Goal: Task Accomplishment & Management: Complete application form

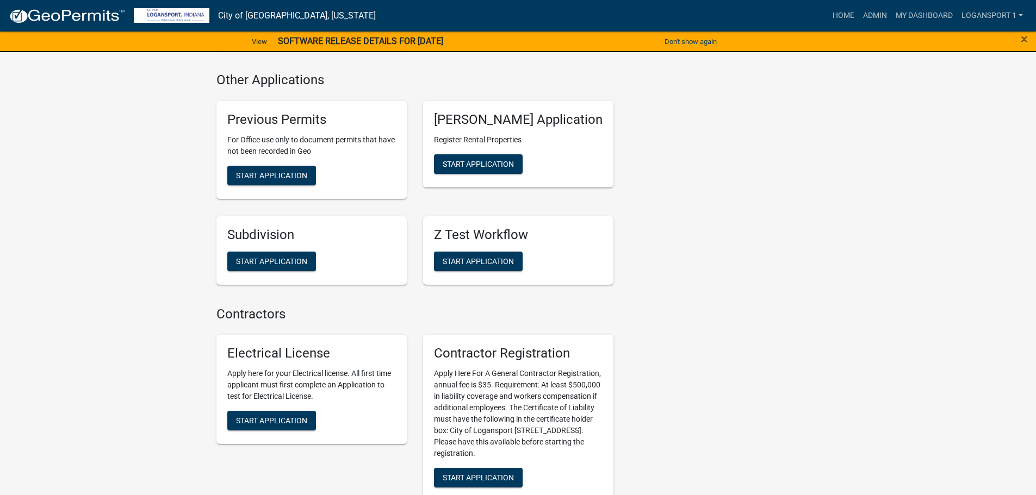
scroll to position [1496, 0]
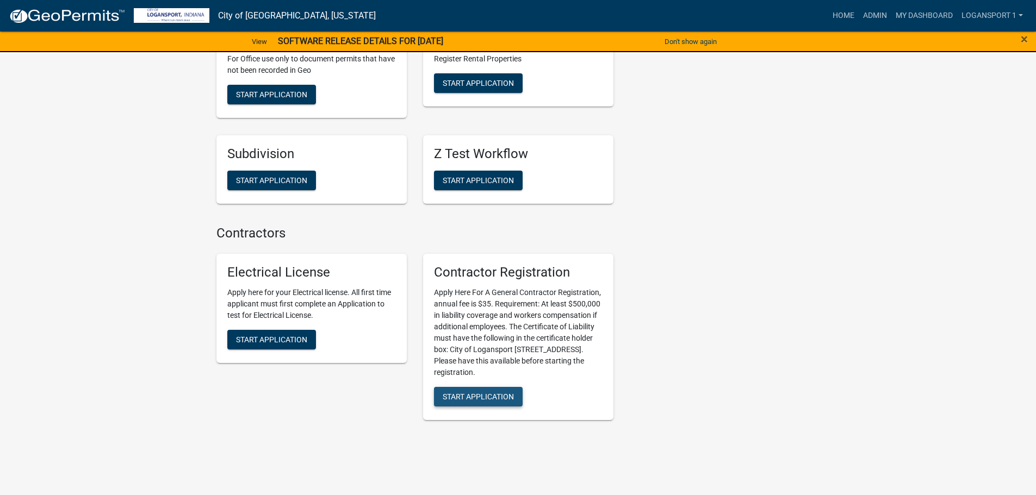
click at [474, 393] on span "Start Application" at bounding box center [478, 397] width 71 height 9
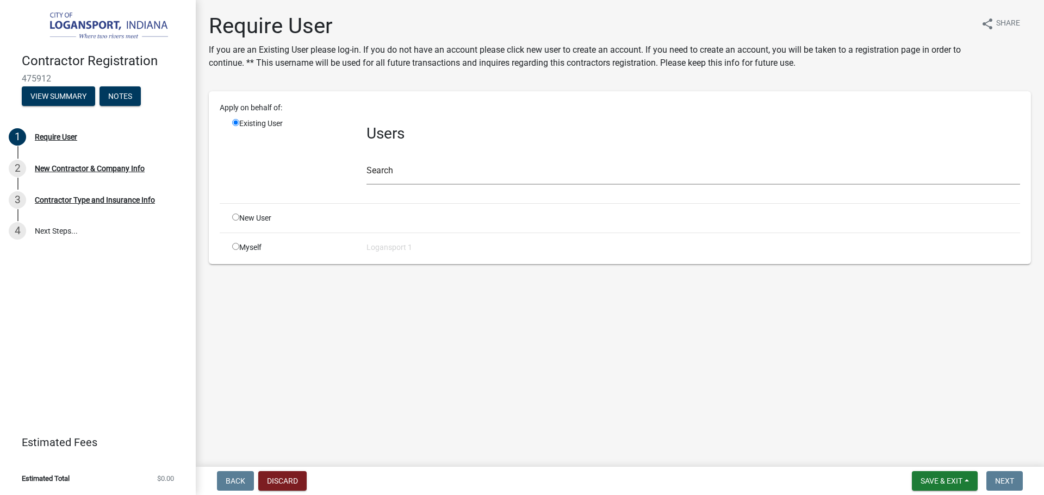
click at [235, 220] on input "radio" at bounding box center [235, 217] width 7 height 7
radio input "true"
radio input "false"
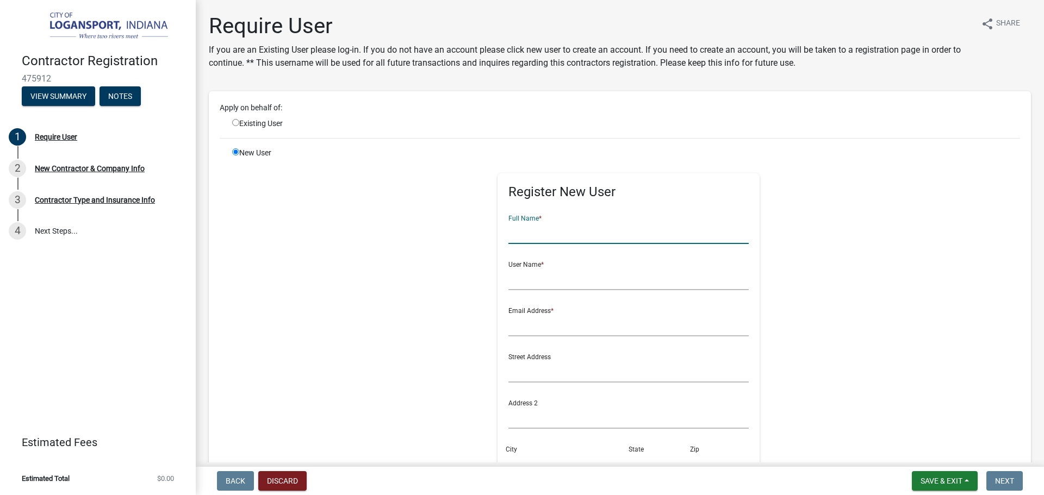
click at [537, 234] on input "text" at bounding box center [628, 233] width 241 height 22
type input "[PERSON_NAME]- Century Career Center"
click at [553, 282] on input "text" at bounding box center [628, 279] width 241 height 22
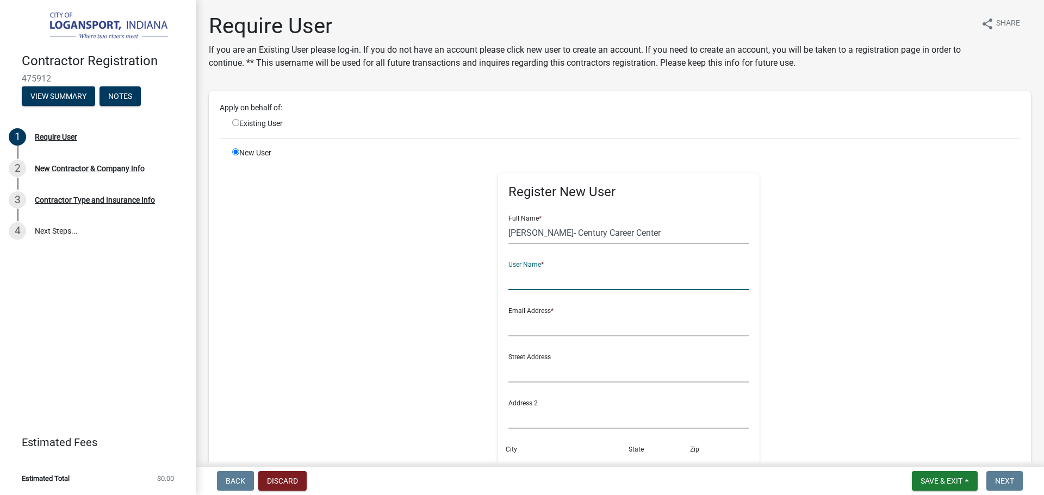
type input "l"
type input "[EMAIL_ADDRESS][DOMAIN_NAME]"
click at [607, 329] on input "text" at bounding box center [628, 325] width 241 height 22
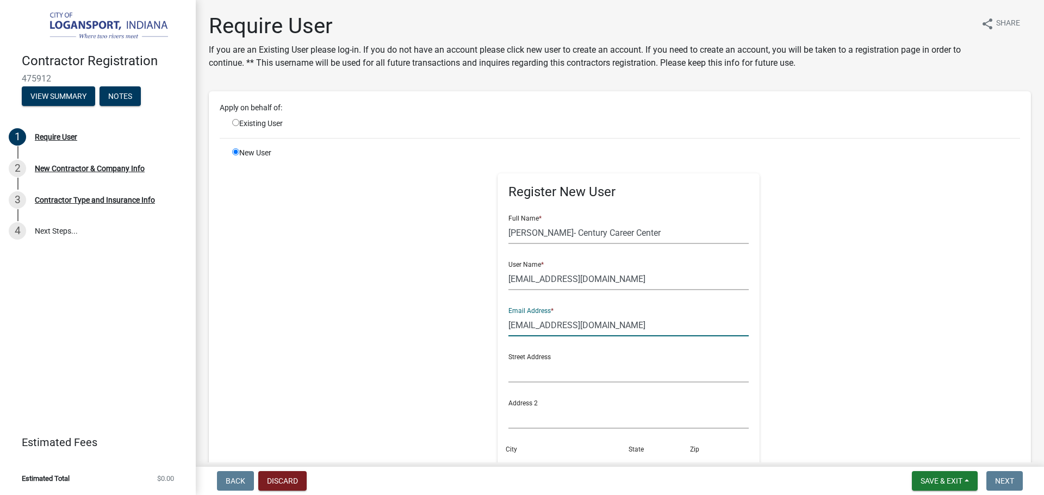
type input "[EMAIL_ADDRESS][DOMAIN_NAME]"
click at [525, 375] on input "text" at bounding box center [628, 371] width 241 height 22
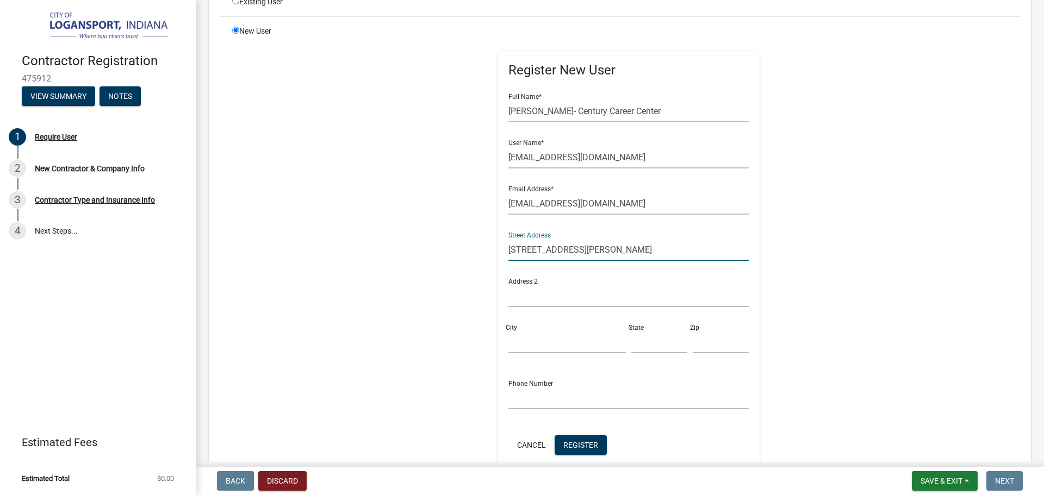
scroll to position [163, 0]
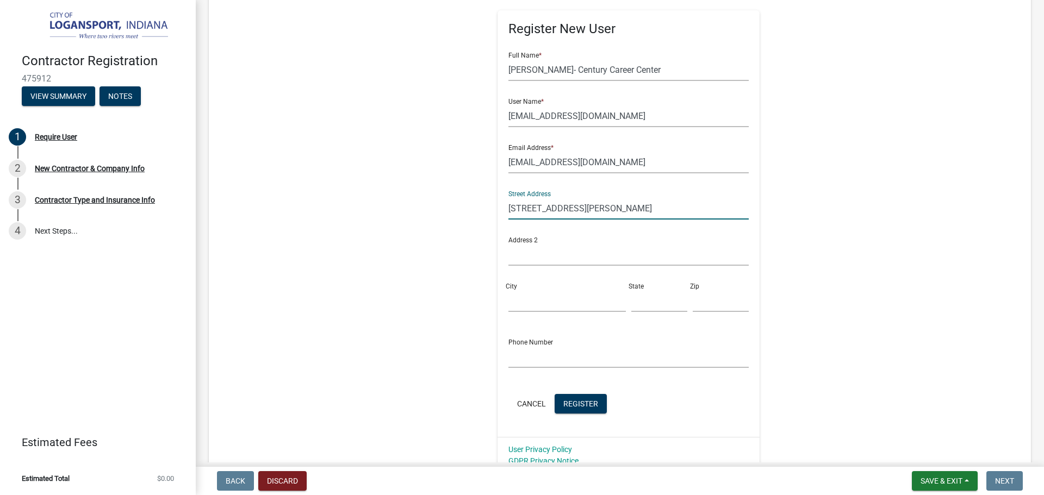
type input "[STREET_ADDRESS][PERSON_NAME]"
click at [555, 287] on div "City" at bounding box center [567, 294] width 123 height 38
click at [542, 311] on input "City" at bounding box center [566, 301] width 117 height 22
type input "Logansport"
type input "IN"
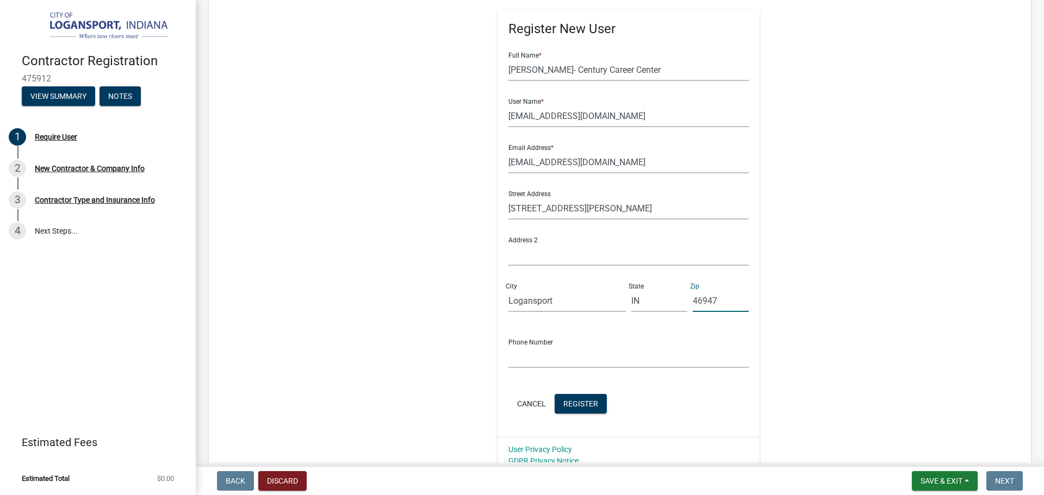
type input "46947"
click at [544, 368] on input "text" at bounding box center [628, 357] width 241 height 22
type input "5747223811"
click at [580, 409] on button "Register" at bounding box center [581, 404] width 52 height 20
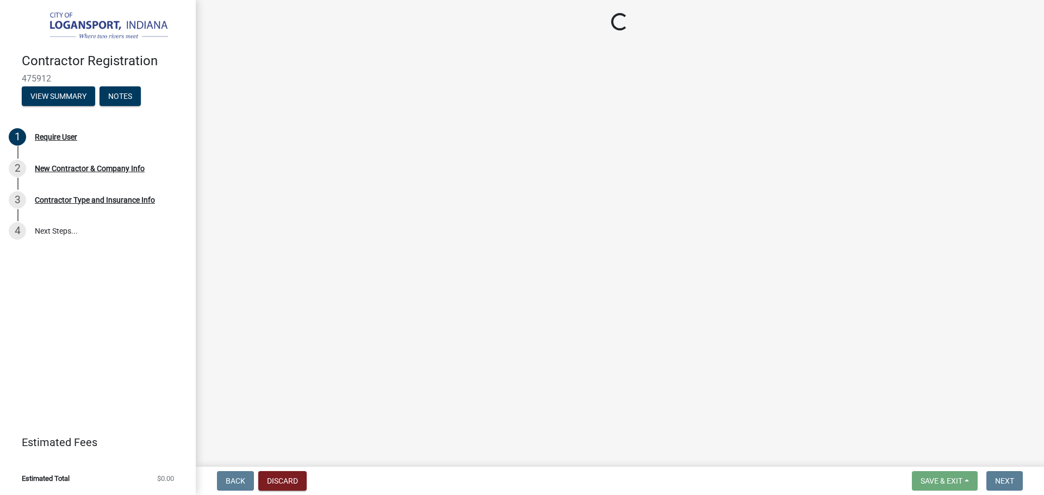
select select "IN"
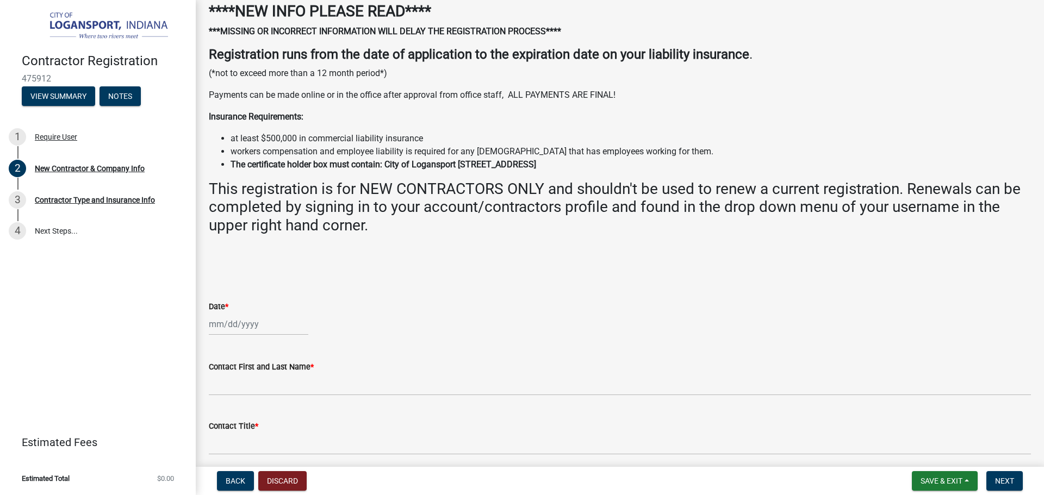
scroll to position [109, 0]
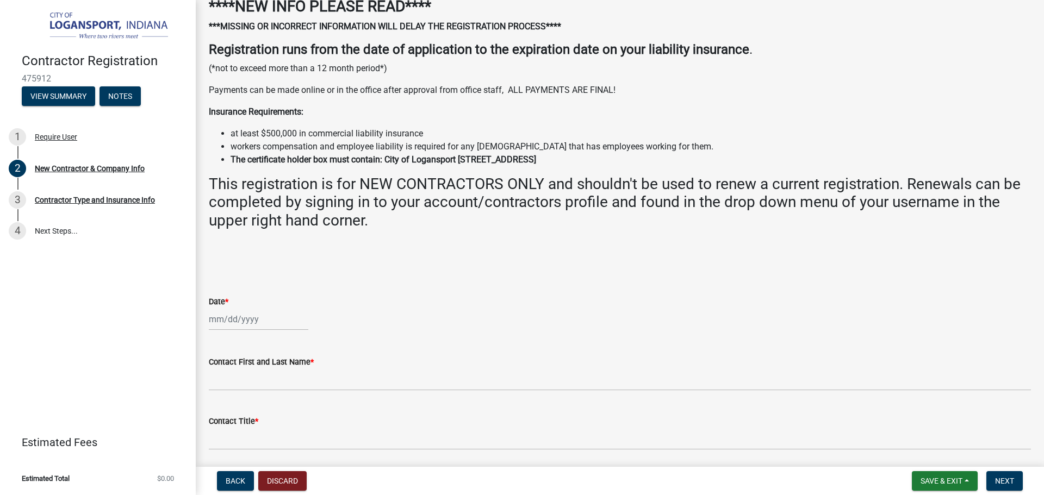
click at [250, 324] on div at bounding box center [258, 319] width 99 height 22
select select "9"
select select "2025"
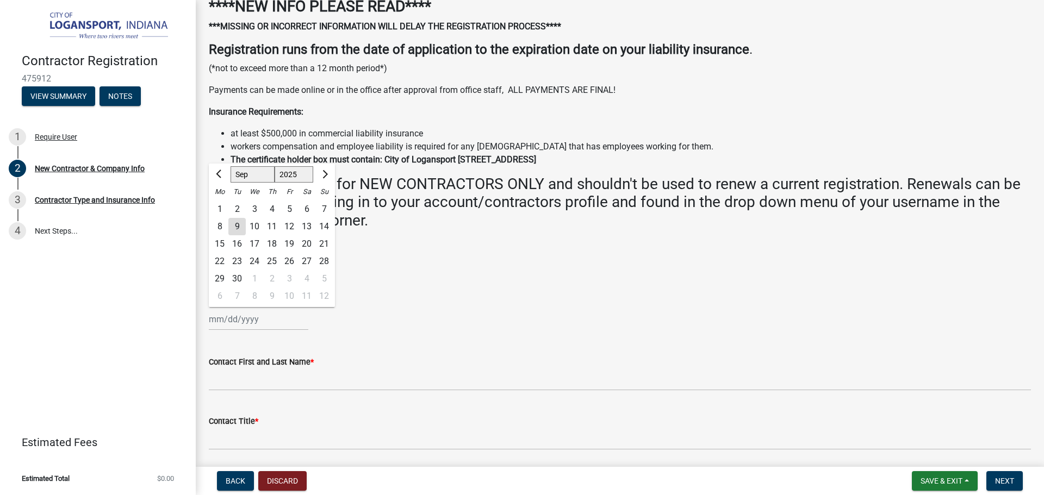
click at [239, 220] on div "9" at bounding box center [236, 226] width 17 height 17
type input "[DATE]"
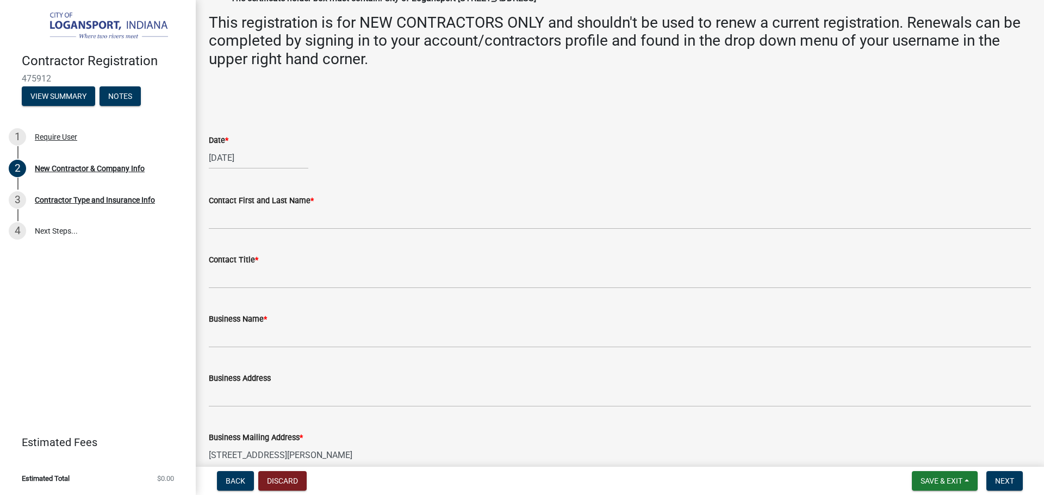
scroll to position [272, 0]
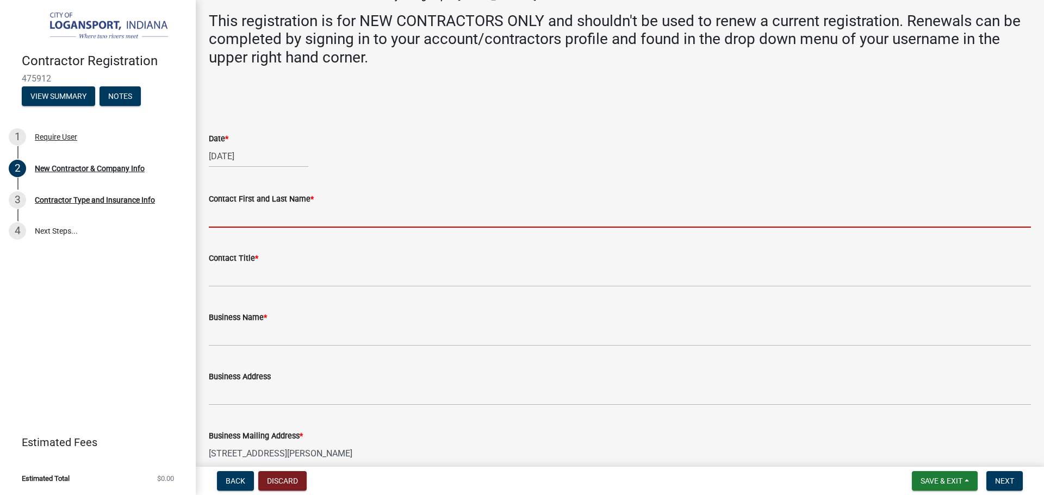
click at [277, 214] on input "Contact First and Last Name *" at bounding box center [620, 217] width 822 height 22
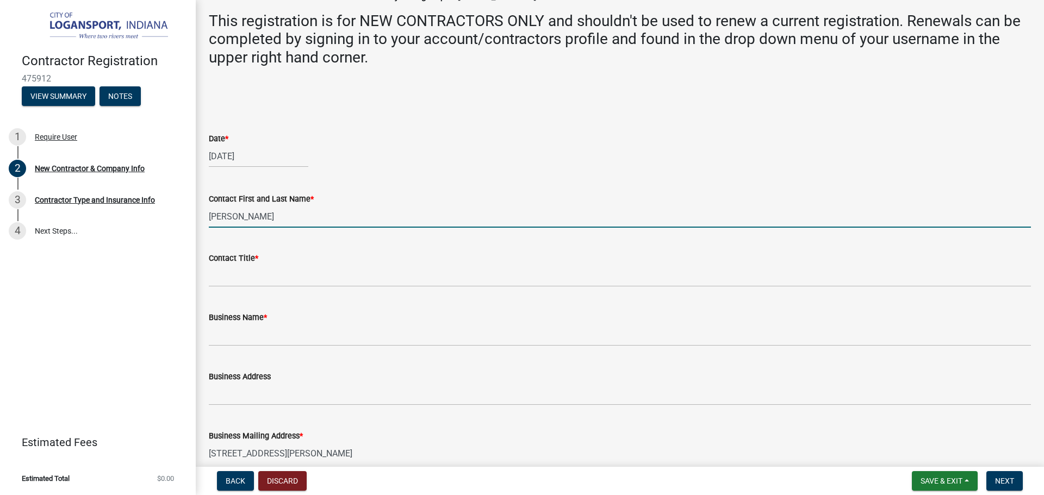
type input "[PERSON_NAME]"
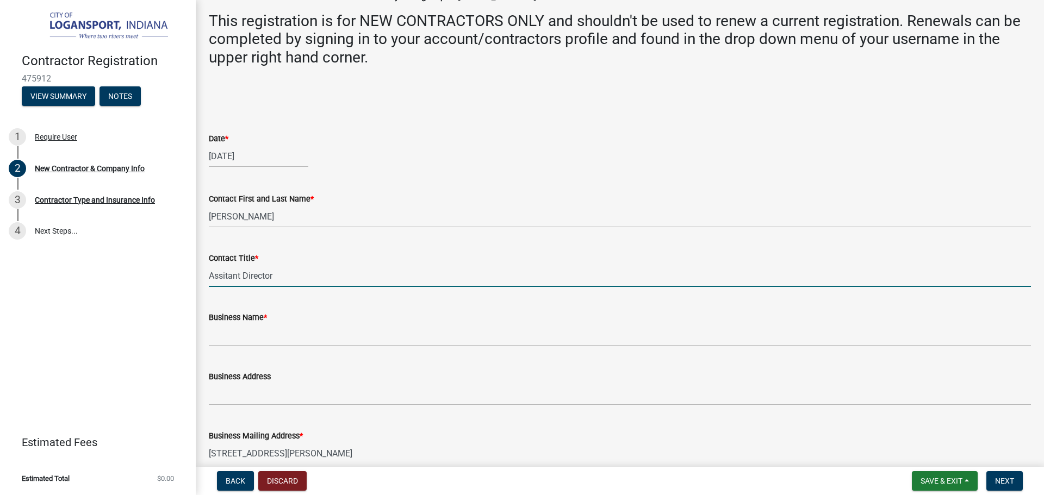
type input "Assitant Director"
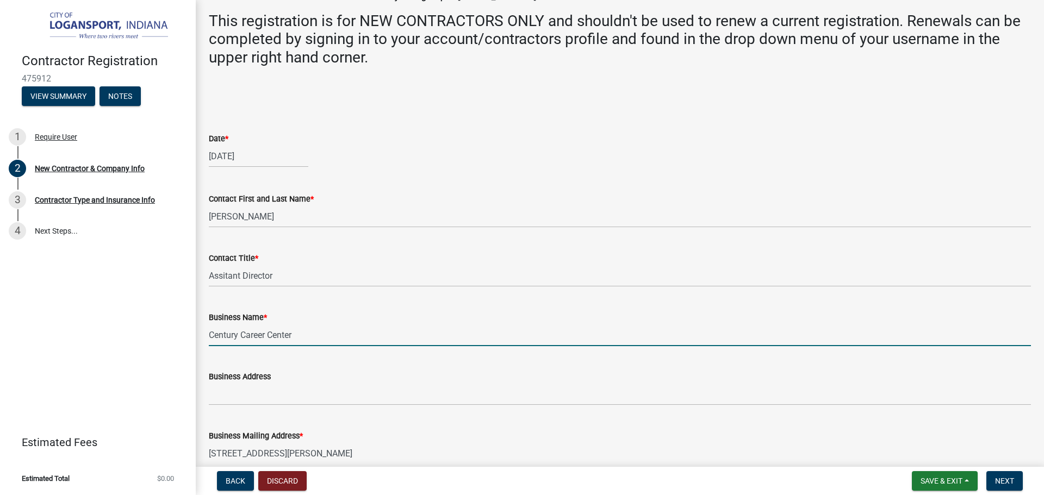
type input "Century Career Center"
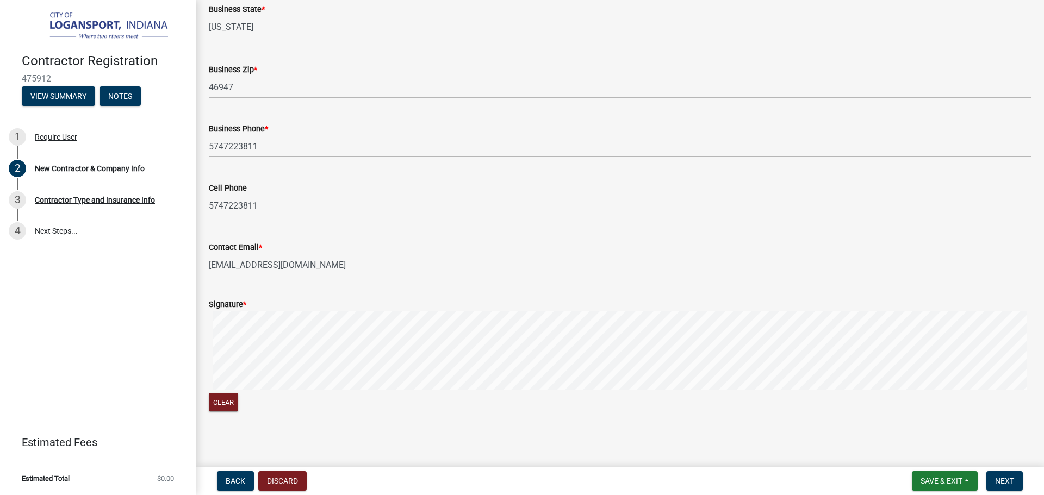
scroll to position [834, 0]
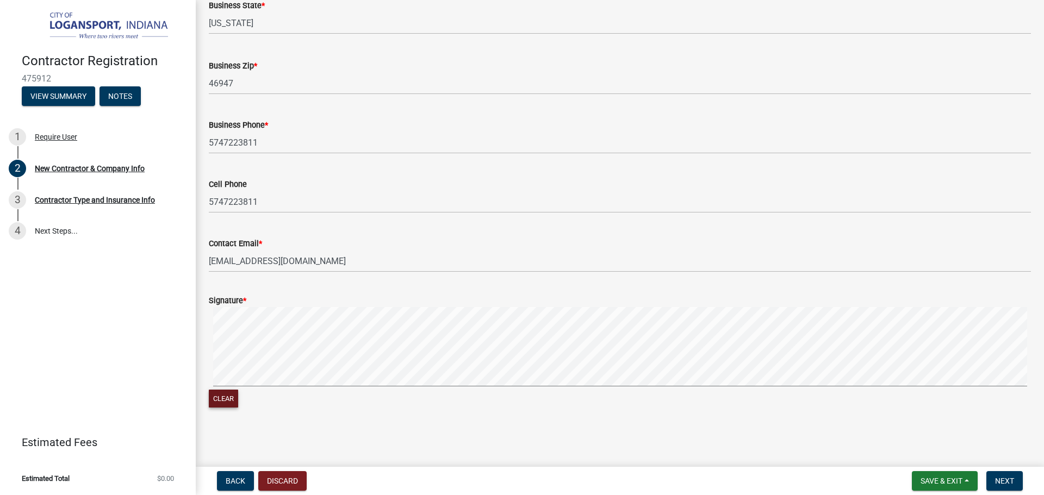
click at [237, 394] on button "Clear" at bounding box center [223, 399] width 29 height 18
click at [999, 471] on button "Next" at bounding box center [1004, 481] width 36 height 20
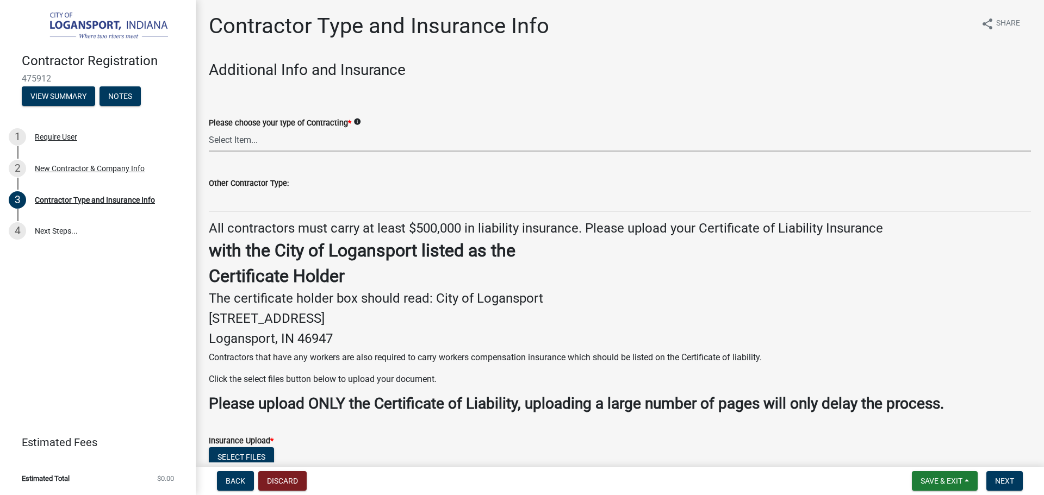
click at [261, 141] on select "Select Item... Plumber General HVAC Roofer Tree Service Demo Other" at bounding box center [620, 140] width 822 height 22
click at [209, 129] on select "Select Item... Plumber General HVAC Roofer Tree Service Demo Other" at bounding box center [620, 140] width 822 height 22
select select "685c3b33-4b2e-4886-8206-8c4246ca30b6"
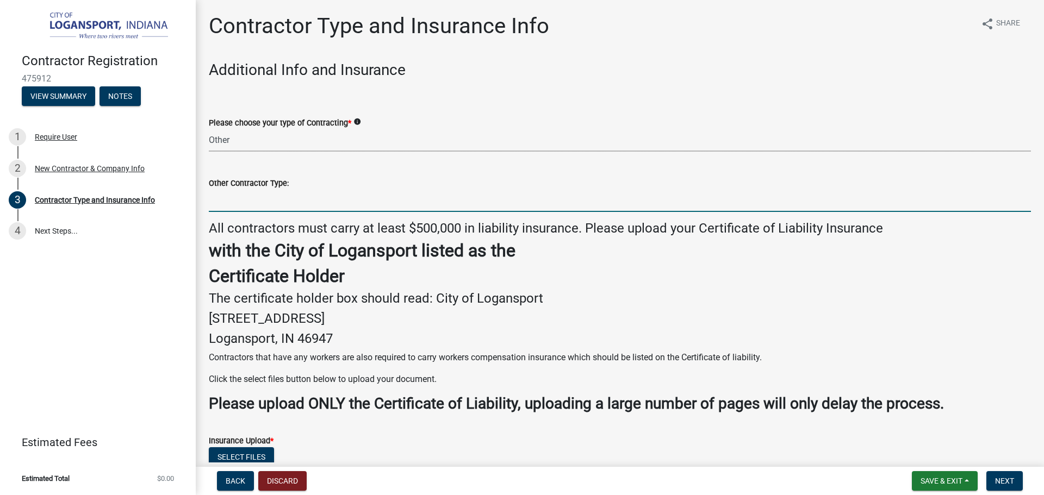
click at [264, 201] on input "Other Contractor Type:" at bounding box center [620, 201] width 822 height 22
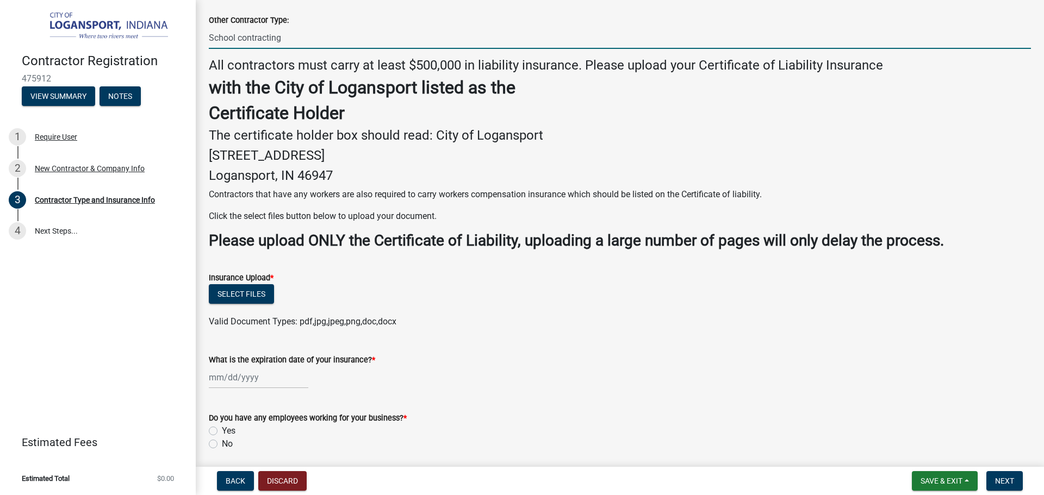
scroll to position [217, 0]
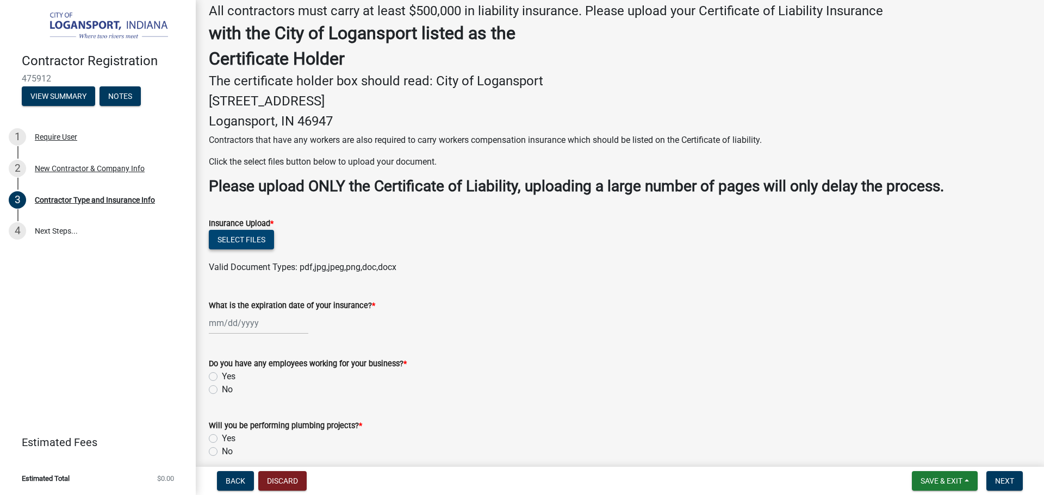
type input "School contracting"
click at [252, 246] on button "Select files" at bounding box center [241, 240] width 65 height 20
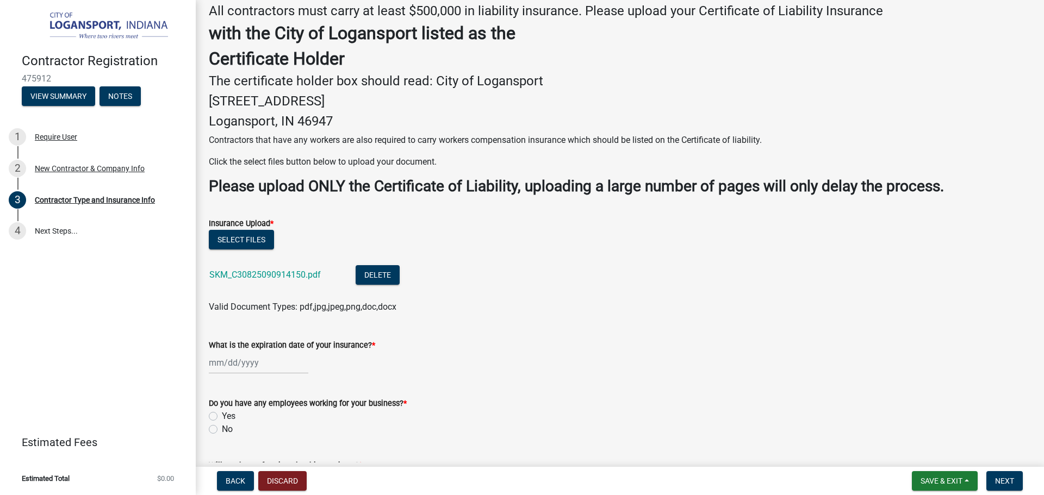
click at [247, 369] on div at bounding box center [258, 363] width 99 height 22
select select "9"
select select "2025"
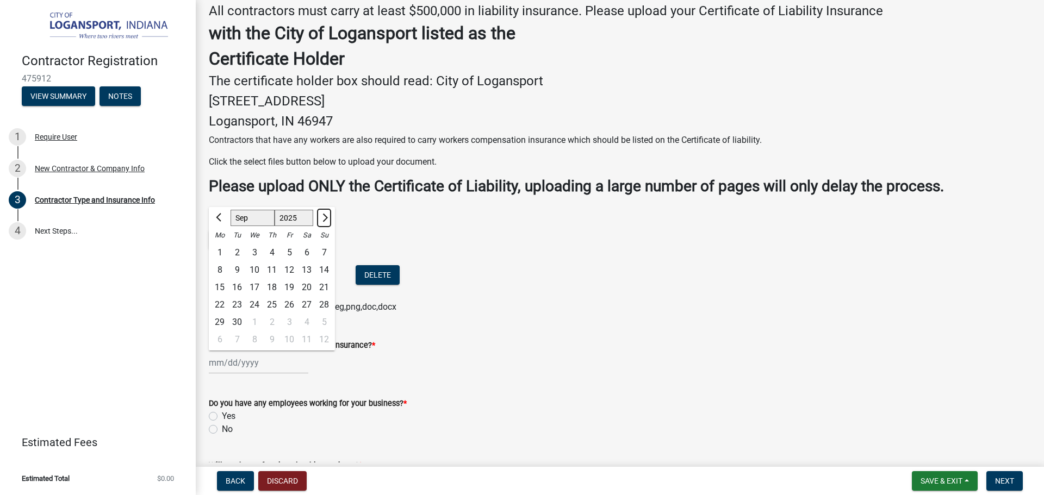
click at [320, 216] on button "Next month" at bounding box center [324, 217] width 13 height 17
select select "1"
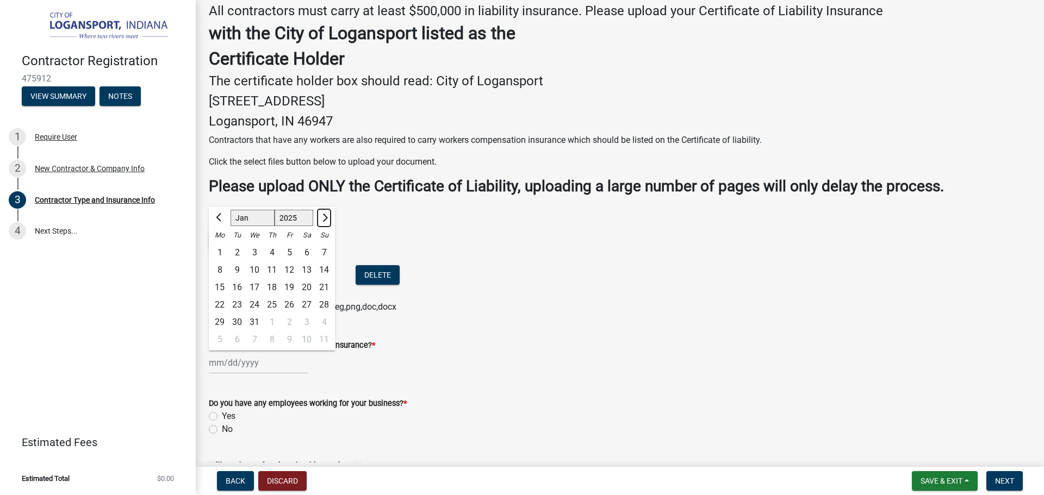
select select "2026"
click at [320, 216] on button "Next month" at bounding box center [324, 217] width 13 height 17
select select "3"
click at [257, 289] on div "11" at bounding box center [254, 287] width 17 height 17
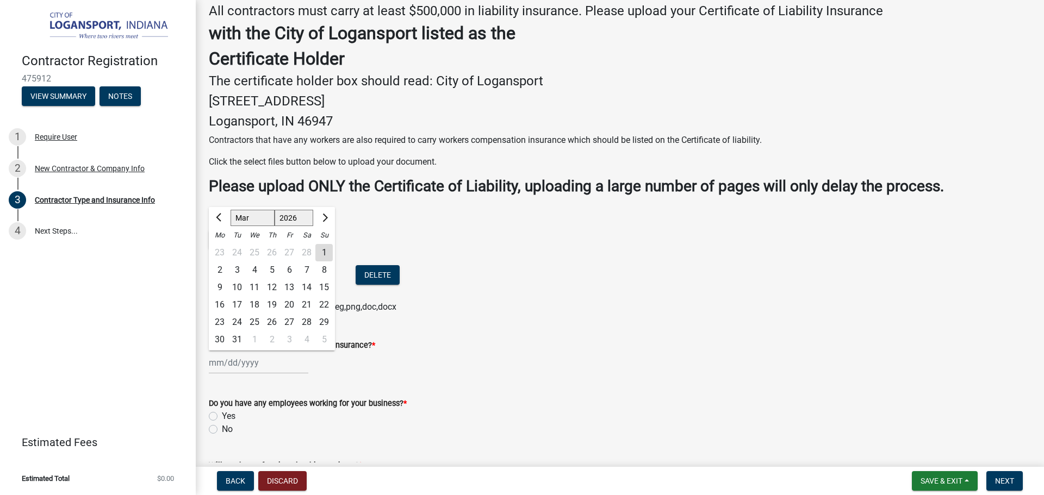
type input "[DATE]"
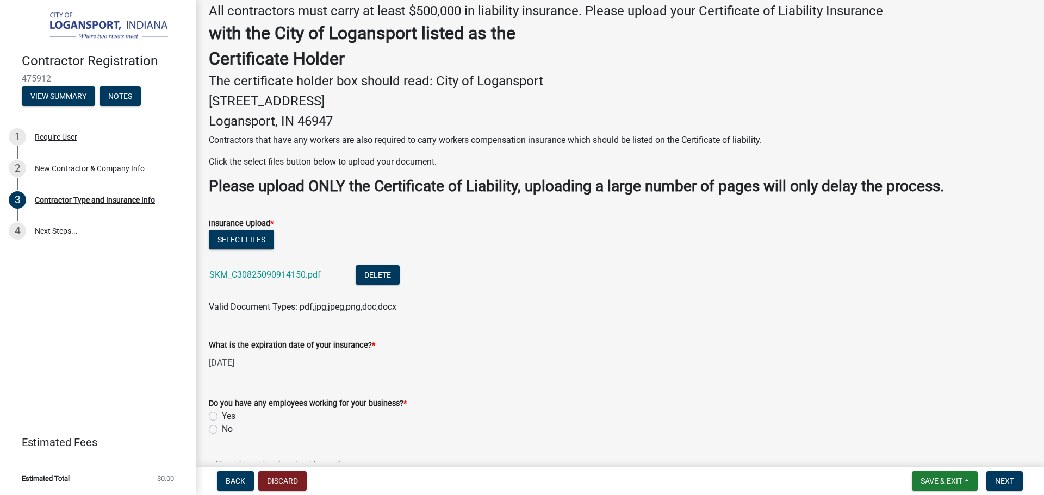
click at [222, 427] on label "No" at bounding box center [227, 429] width 11 height 13
click at [222, 427] on input "No" at bounding box center [225, 426] width 7 height 7
radio input "true"
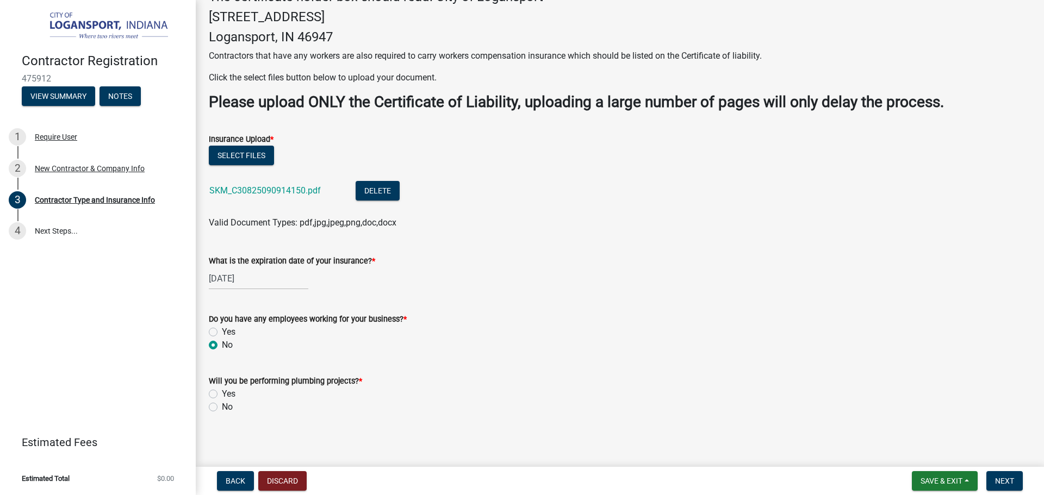
scroll to position [305, 0]
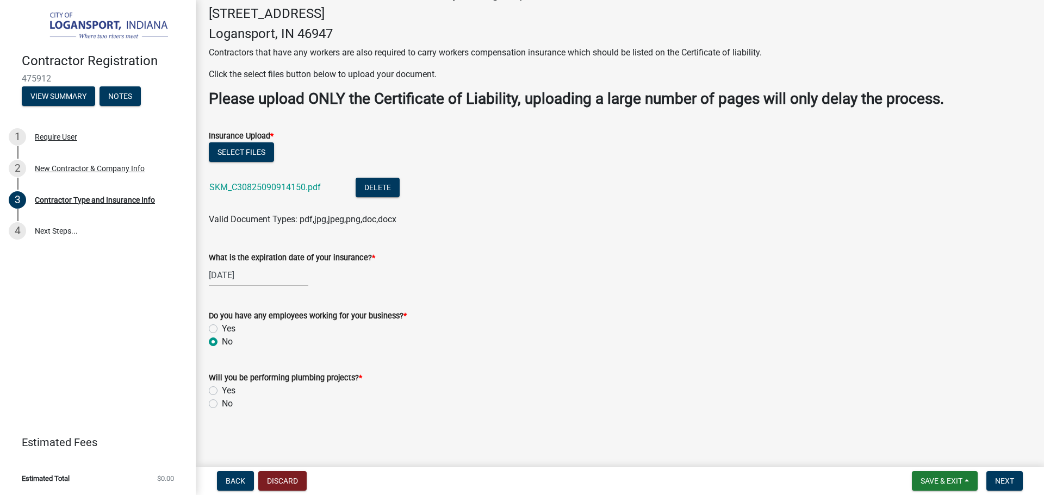
click at [222, 401] on label "No" at bounding box center [227, 403] width 11 height 13
click at [222, 401] on input "No" at bounding box center [225, 400] width 7 height 7
radio input "true"
click at [1000, 480] on span "Next" at bounding box center [1004, 481] width 19 height 9
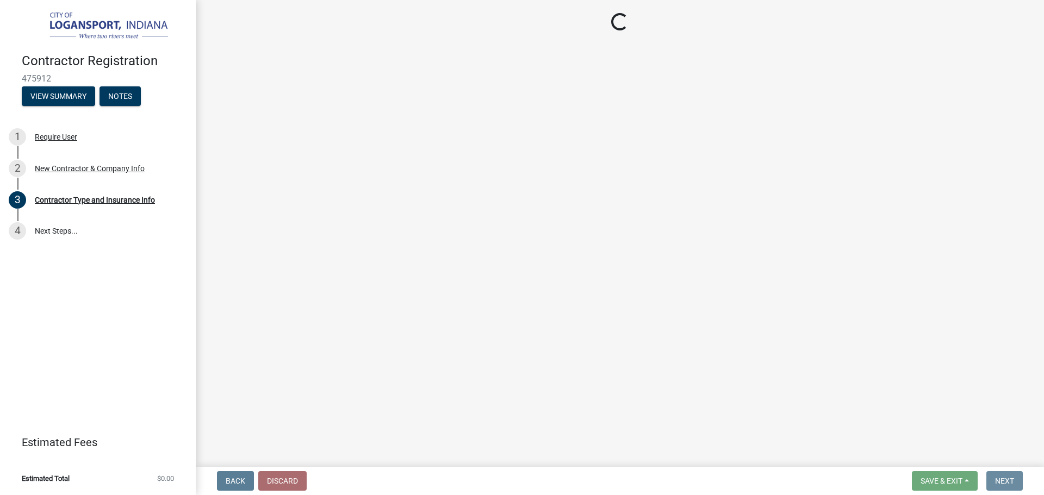
scroll to position [0, 0]
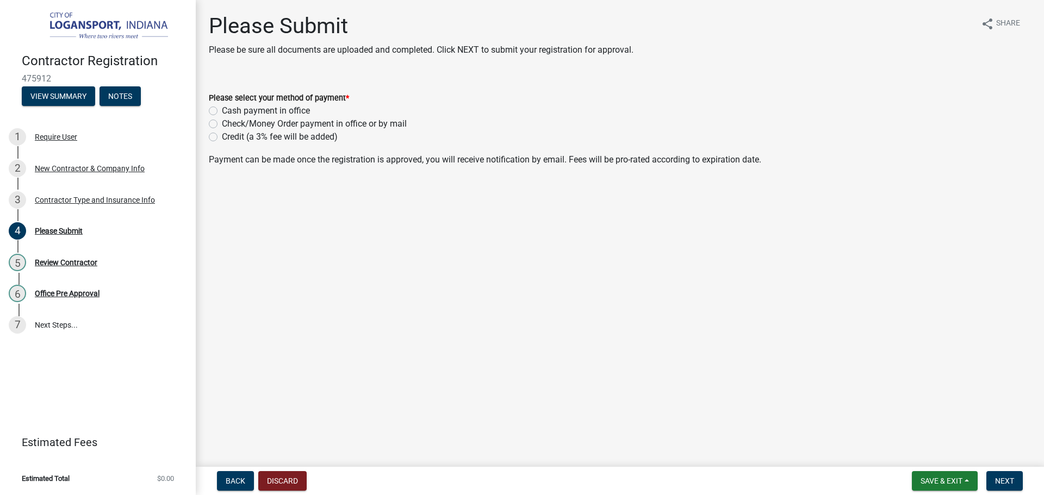
click at [222, 112] on label "Cash payment in office" at bounding box center [266, 110] width 88 height 13
click at [222, 111] on input "Cash payment in office" at bounding box center [225, 107] width 7 height 7
radio input "true"
click at [1018, 486] on button "Next" at bounding box center [1004, 481] width 36 height 20
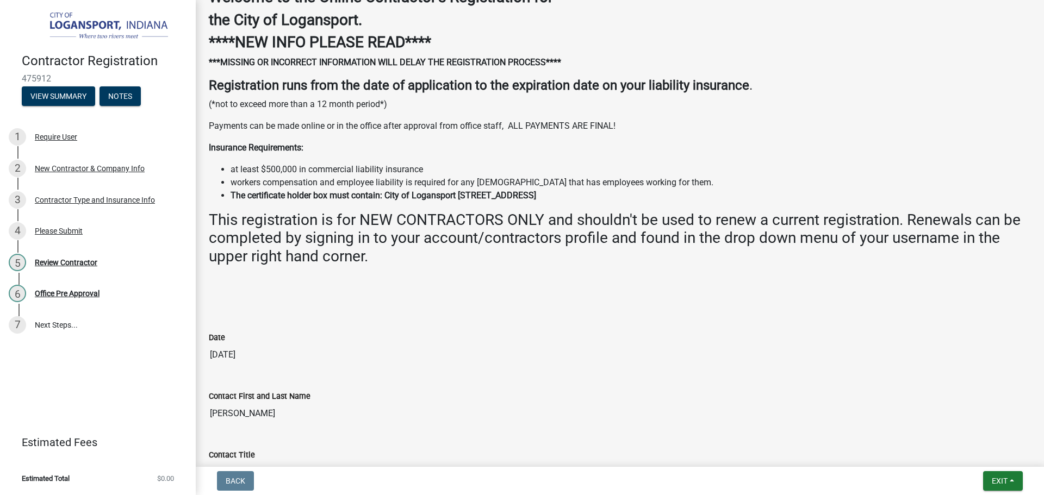
scroll to position [163, 0]
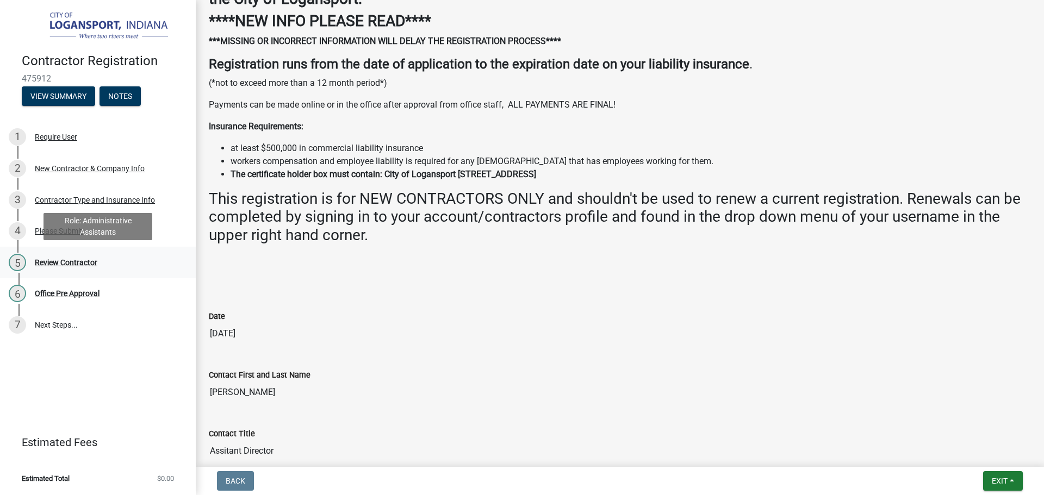
click at [94, 265] on div "Review Contractor" at bounding box center [66, 263] width 63 height 8
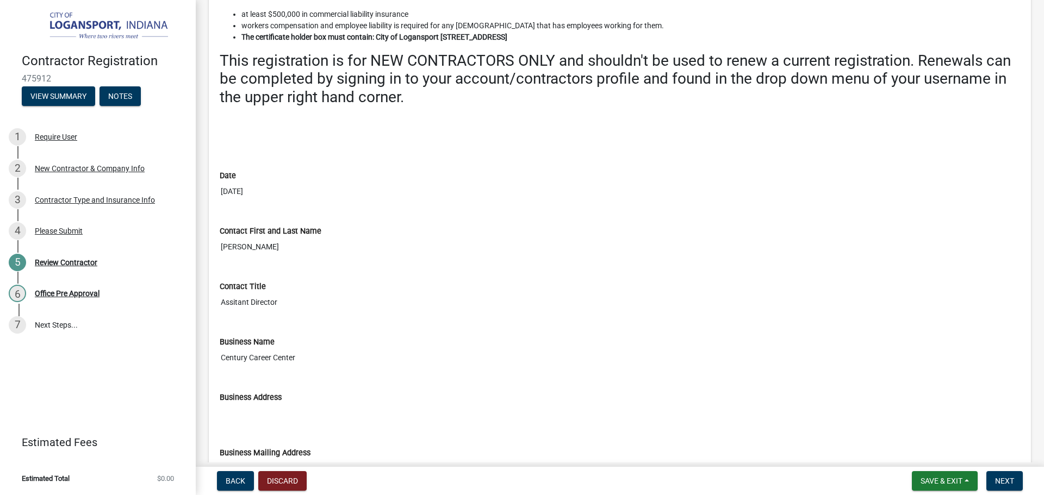
scroll to position [381, 0]
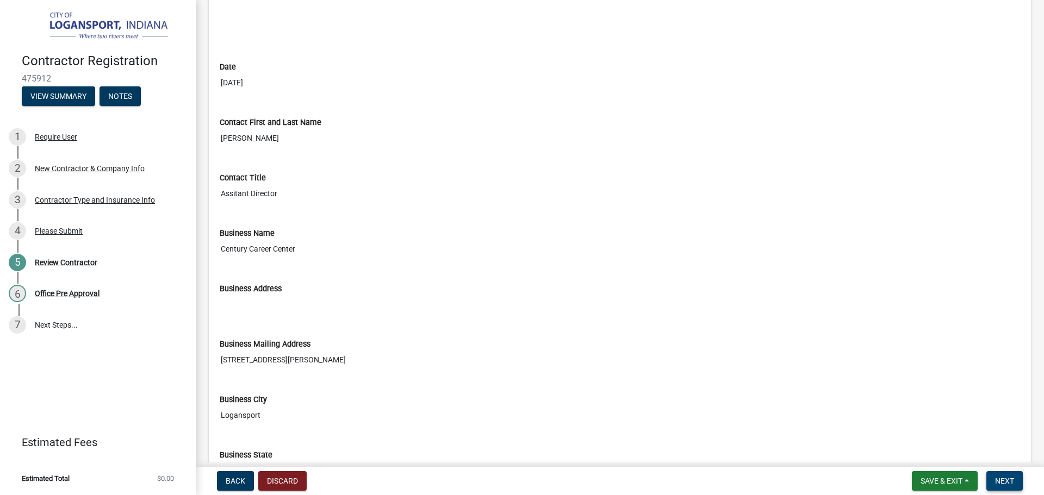
click at [1000, 488] on button "Next" at bounding box center [1004, 481] width 36 height 20
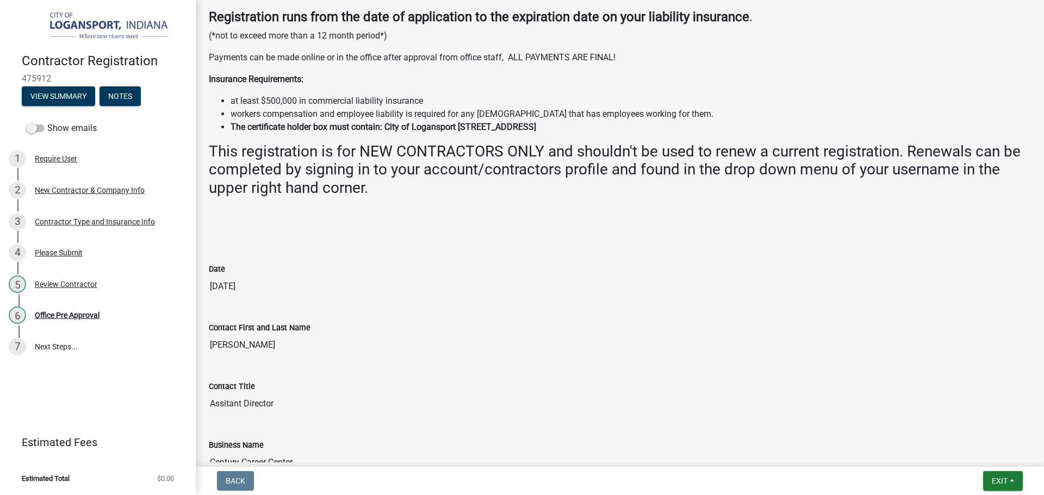
scroll to position [217, 0]
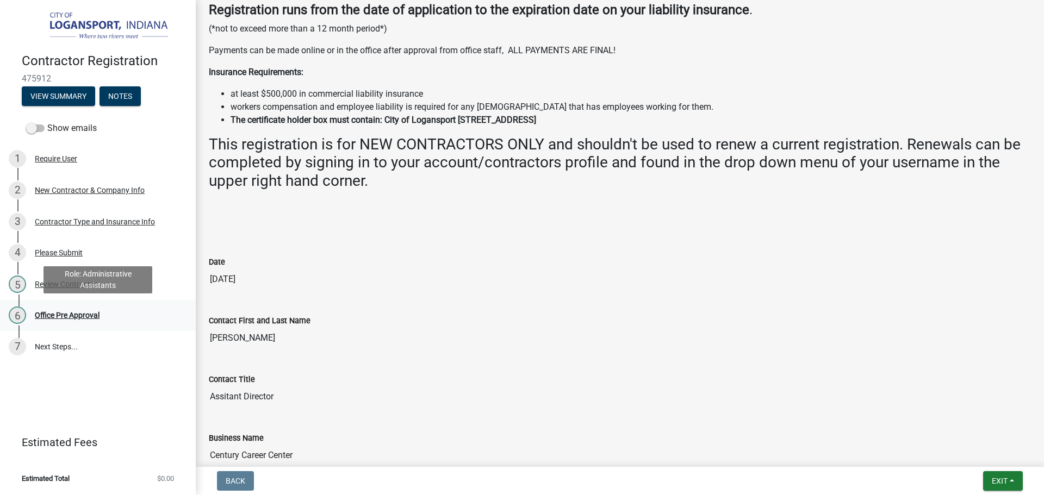
click at [91, 319] on div "Office Pre Approval" at bounding box center [67, 316] width 65 height 8
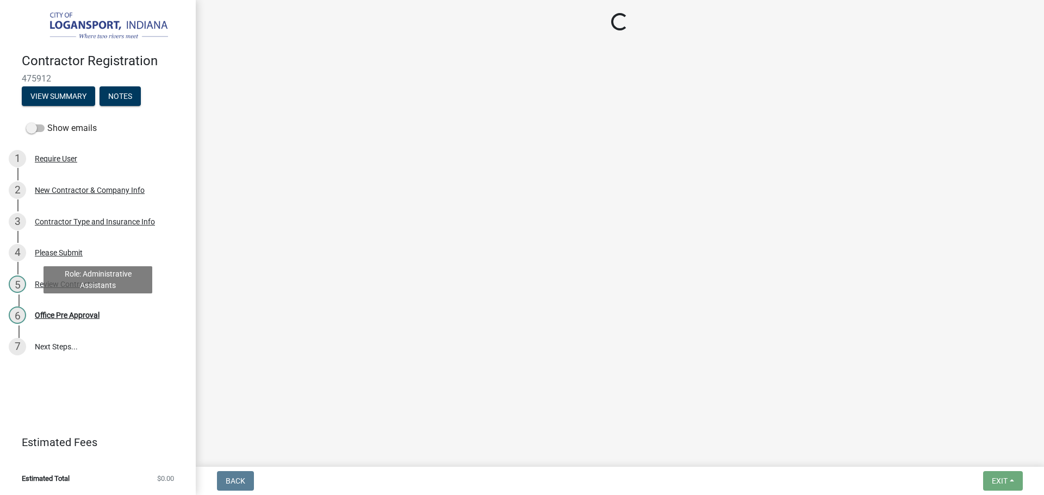
scroll to position [0, 0]
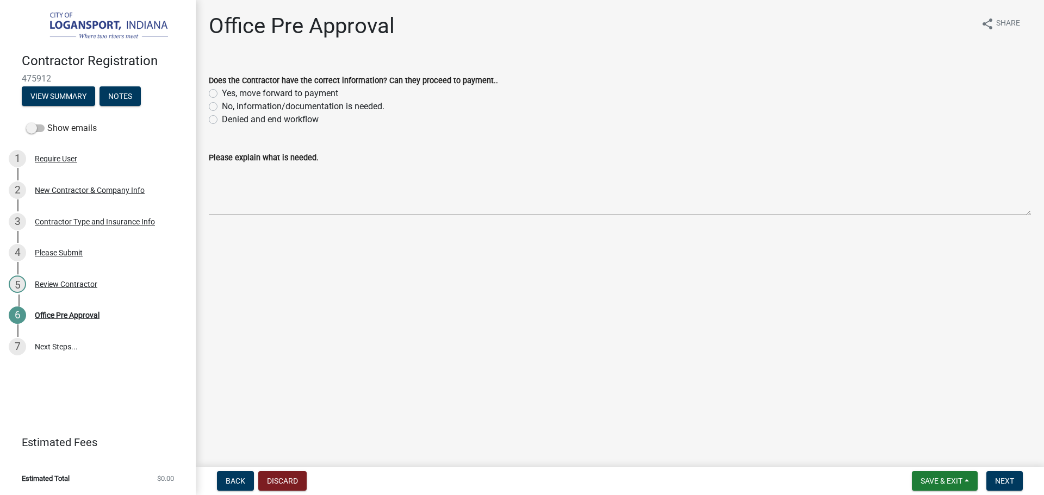
click at [222, 97] on label "Yes, move forward to payment" at bounding box center [280, 93] width 116 height 13
click at [222, 94] on input "Yes, move forward to payment" at bounding box center [225, 90] width 7 height 7
radio input "true"
click at [1007, 486] on button "Next" at bounding box center [1004, 481] width 36 height 20
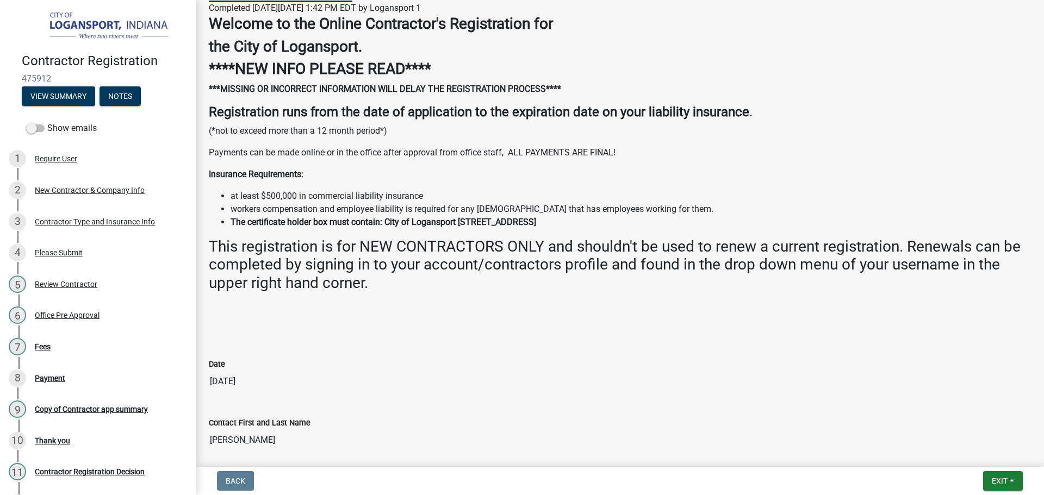
scroll to position [326, 0]
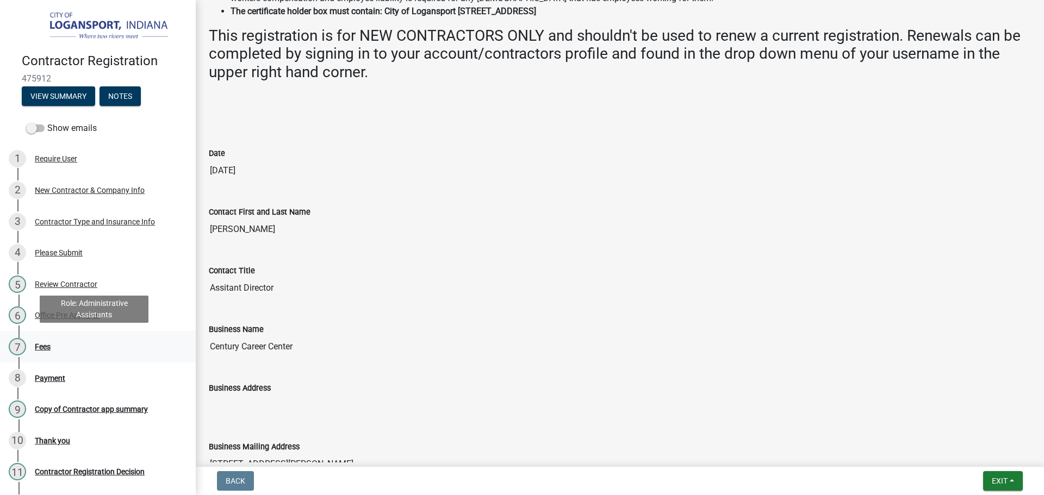
click at [45, 350] on div "7 Fees" at bounding box center [94, 346] width 170 height 17
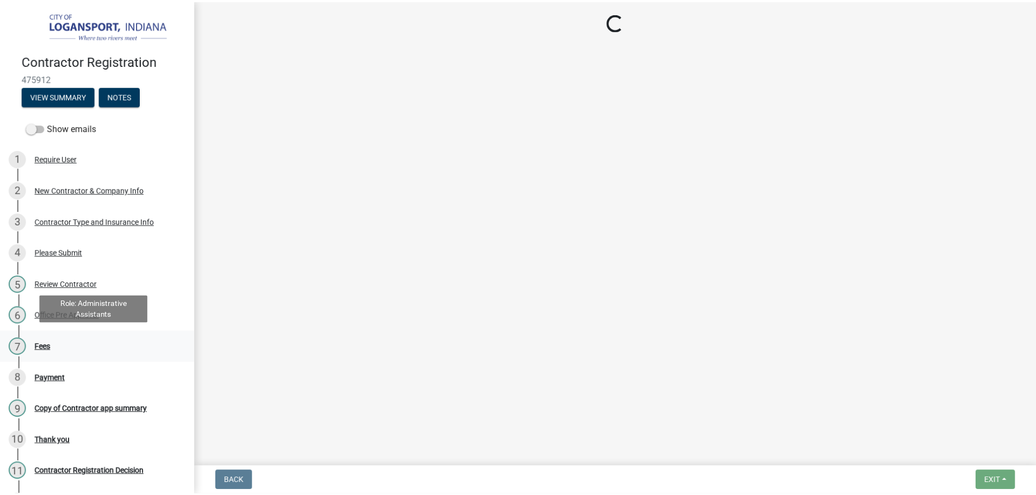
scroll to position [0, 0]
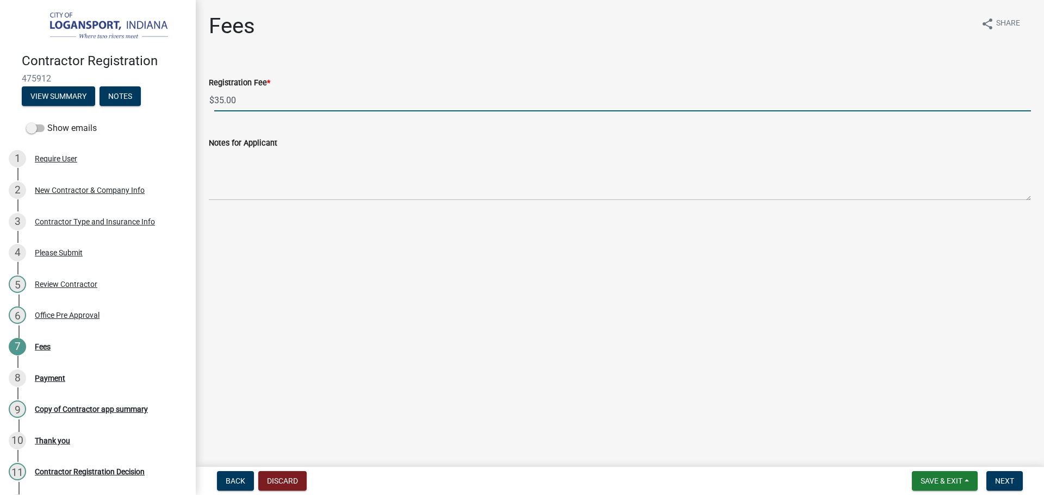
click at [246, 102] on input "35.00" at bounding box center [622, 100] width 817 height 22
type input "0"
click at [1011, 471] on nav "Back Discard Save & Exit Save Save & Exit Next" at bounding box center [620, 481] width 848 height 28
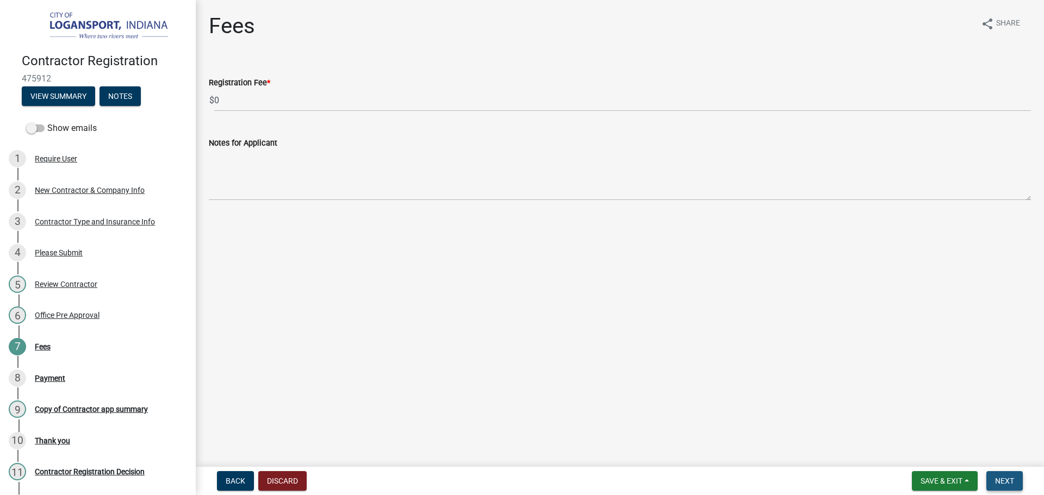
click at [1007, 481] on span "Next" at bounding box center [1004, 481] width 19 height 9
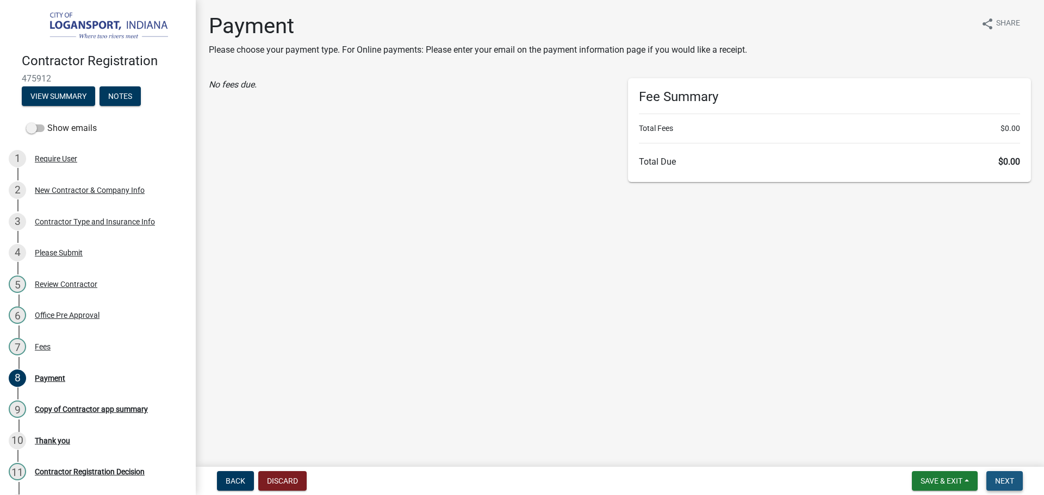
click at [1007, 481] on span "Next" at bounding box center [1004, 481] width 19 height 9
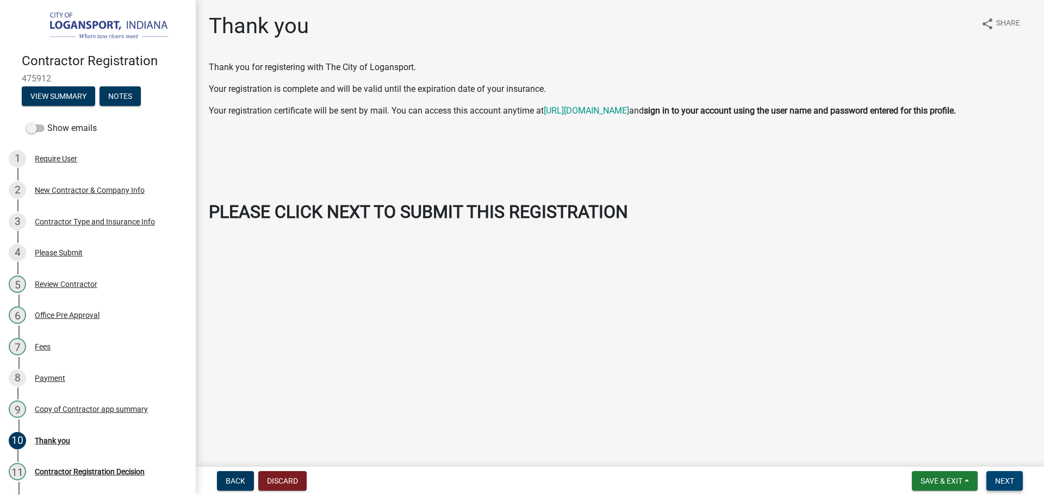
click at [1016, 478] on button "Next" at bounding box center [1004, 481] width 36 height 20
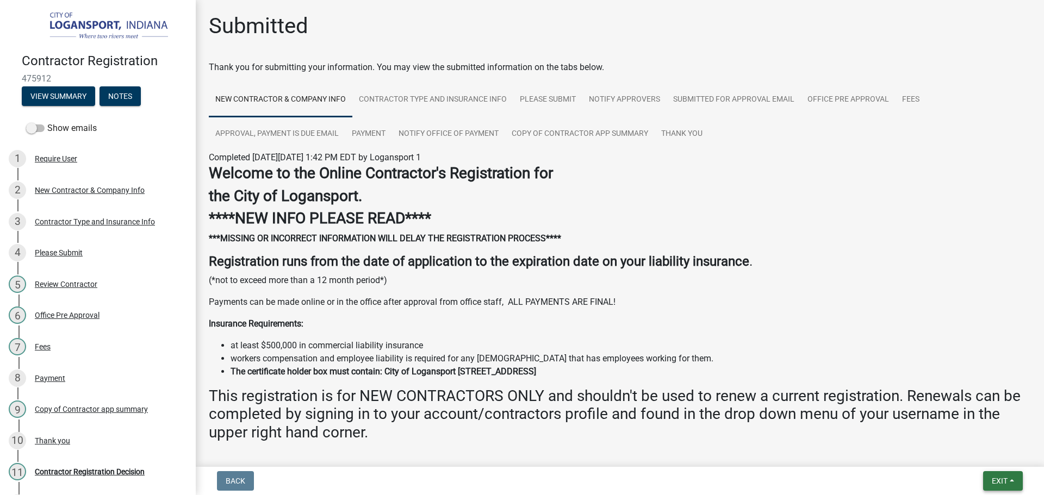
click at [996, 489] on button "Exit" at bounding box center [1003, 481] width 40 height 20
click at [976, 449] on button "Save & Exit" at bounding box center [979, 453] width 87 height 26
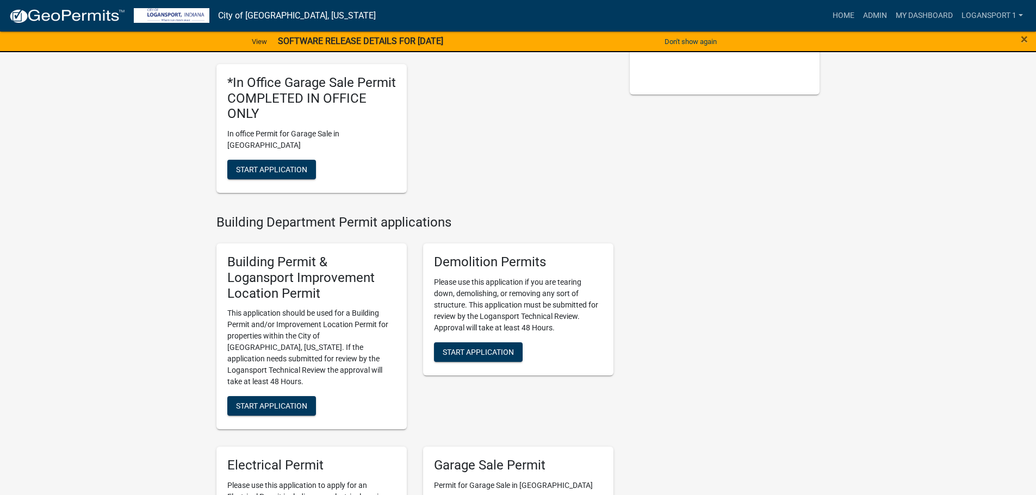
scroll to position [272, 0]
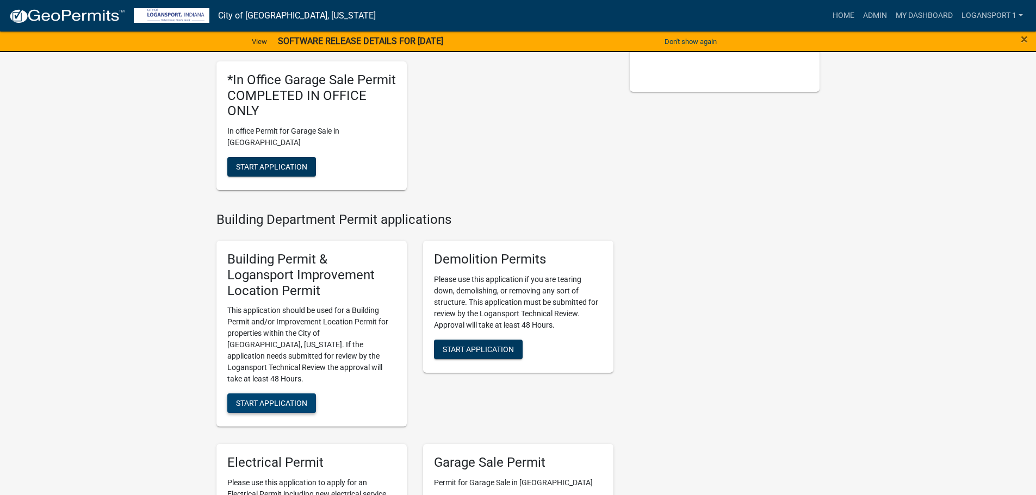
click at [288, 399] on span "Start Application" at bounding box center [271, 403] width 71 height 9
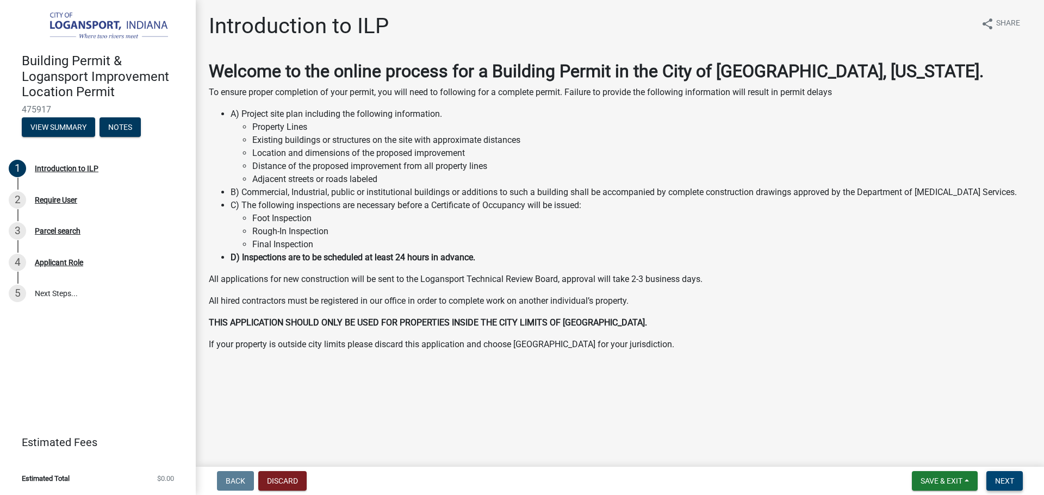
click at [1004, 479] on span "Next" at bounding box center [1004, 481] width 19 height 9
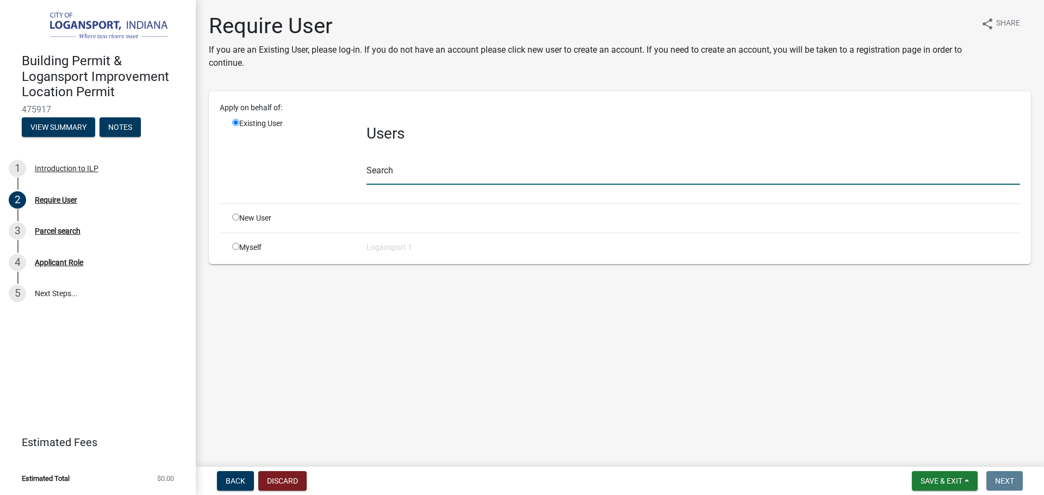
click at [395, 164] on input "text" at bounding box center [693, 174] width 654 height 22
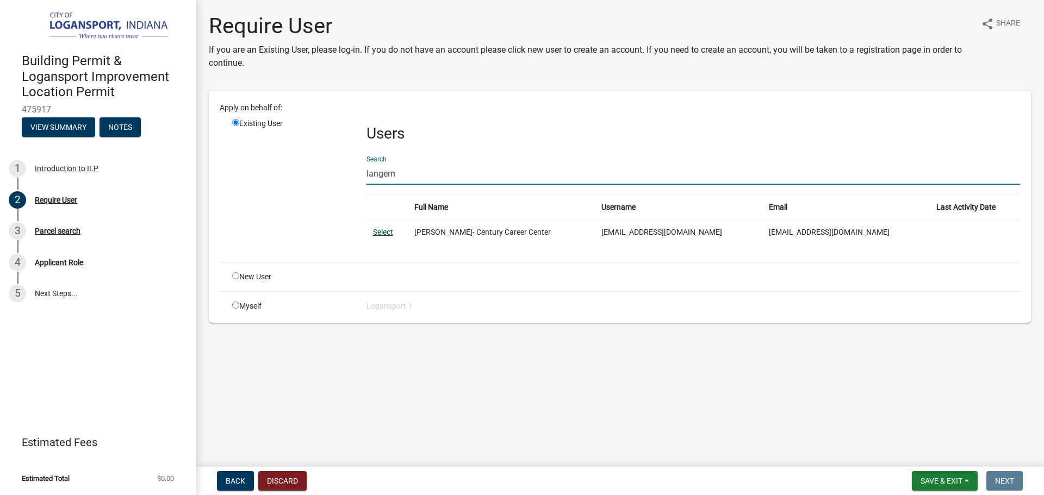
type input "langem"
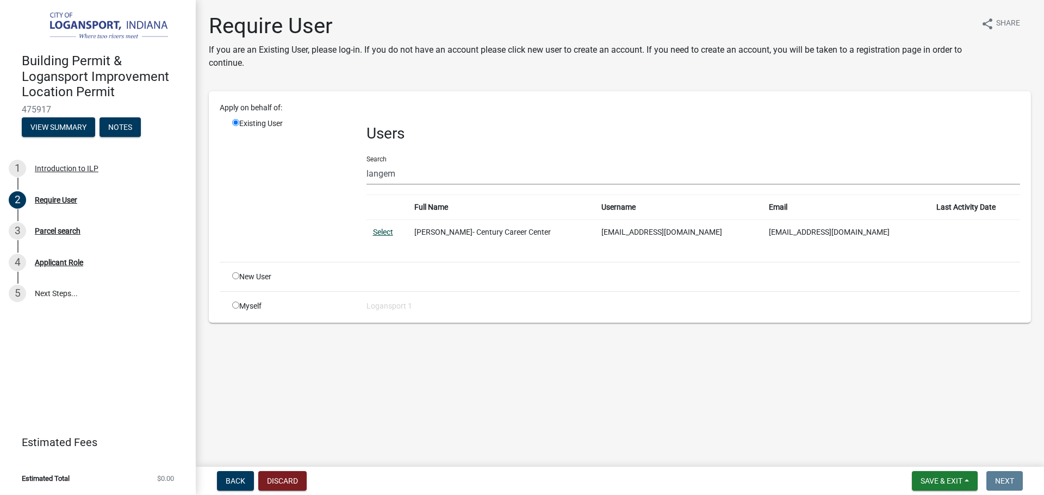
click at [378, 233] on link "Select" at bounding box center [383, 232] width 20 height 9
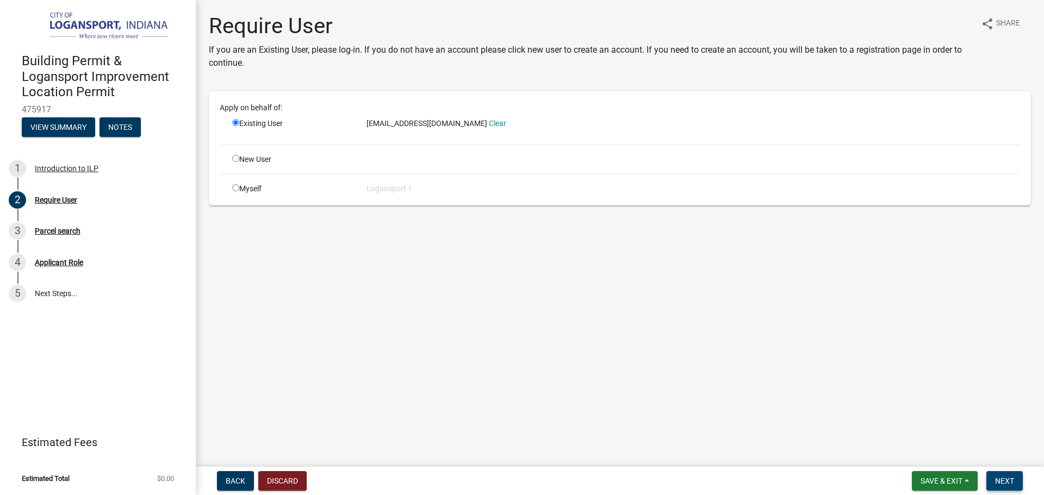
click at [1009, 482] on span "Next" at bounding box center [1004, 481] width 19 height 9
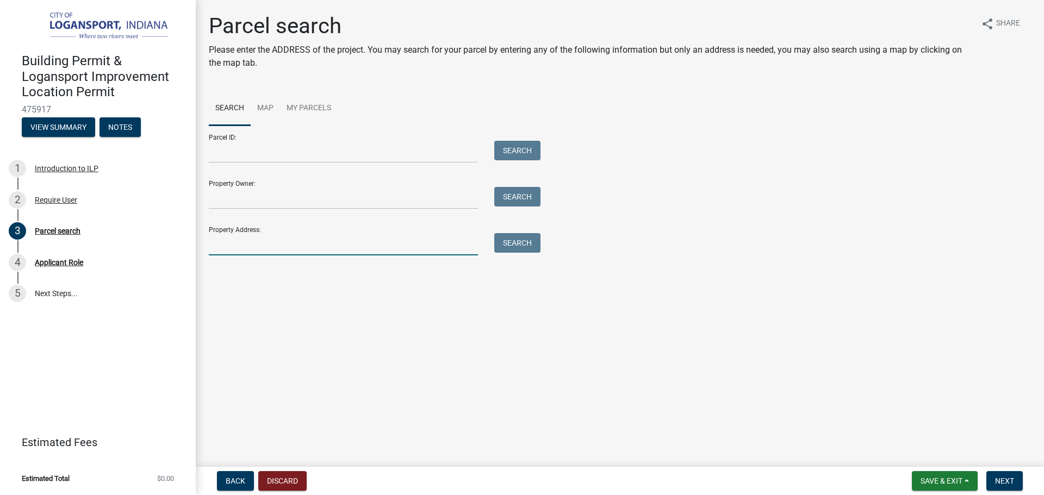
click at [344, 245] on input "Property Address:" at bounding box center [343, 244] width 269 height 22
type input "5"
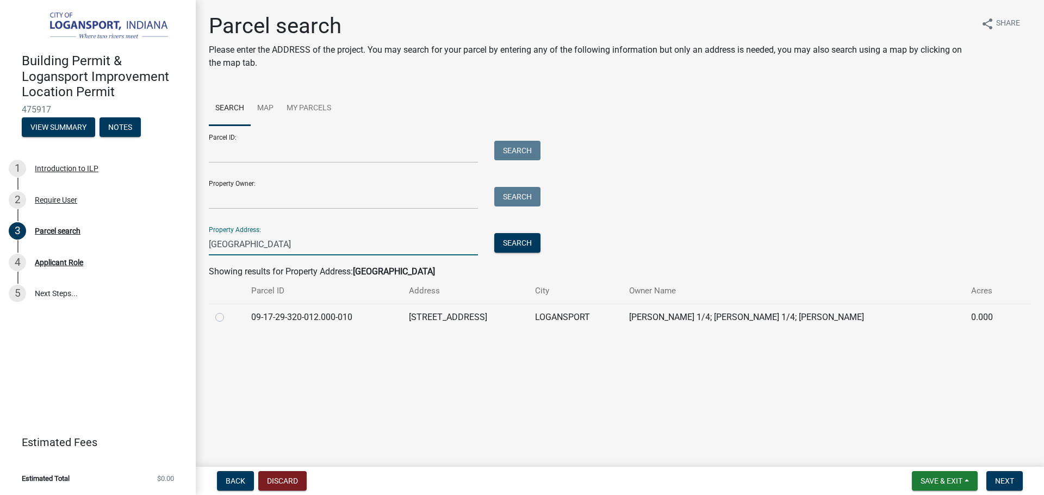
type input "[GEOGRAPHIC_DATA]"
click at [228, 311] on label at bounding box center [228, 311] width 0 height 0
click at [228, 315] on input "radio" at bounding box center [231, 314] width 7 height 7
radio input "true"
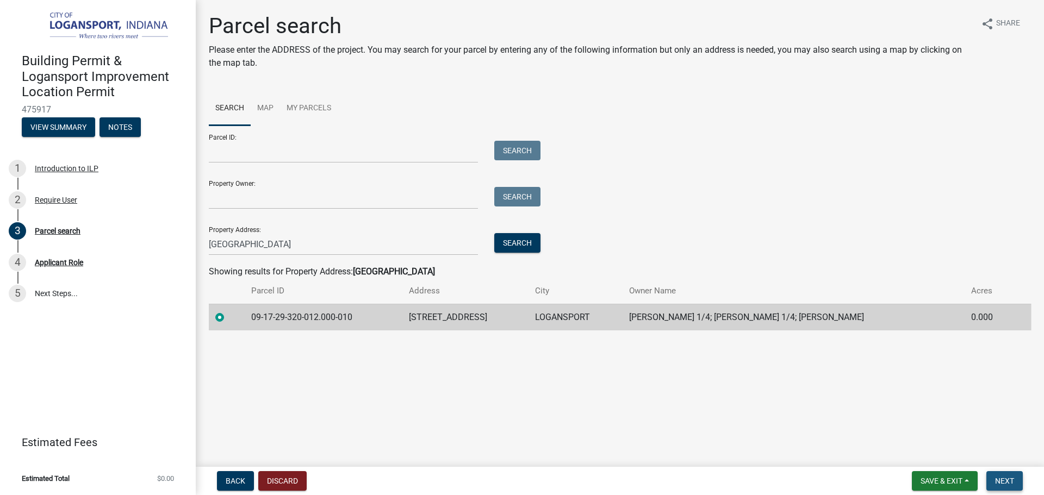
click at [1006, 479] on span "Next" at bounding box center [1004, 481] width 19 height 9
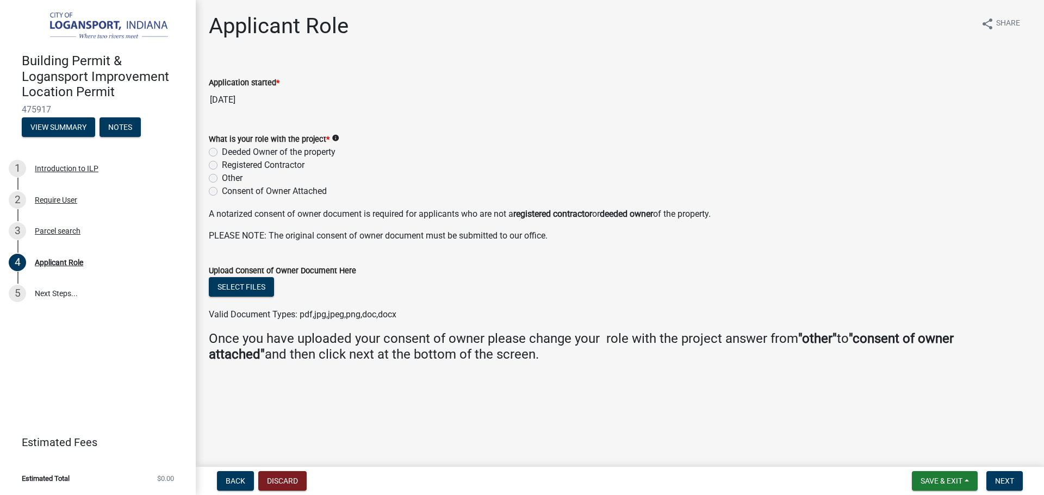
click at [222, 165] on label "Registered Contractor" at bounding box center [263, 165] width 83 height 13
click at [222, 165] on input "Registered Contractor" at bounding box center [225, 162] width 7 height 7
radio input "true"
click at [999, 475] on button "Next" at bounding box center [1004, 481] width 36 height 20
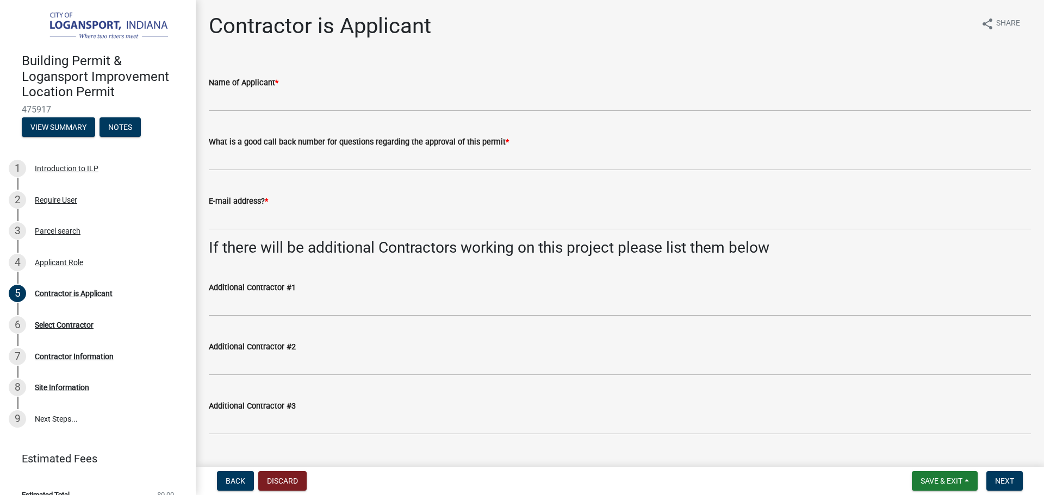
click at [233, 85] on label "Name of Applicant *" at bounding box center [244, 83] width 70 height 8
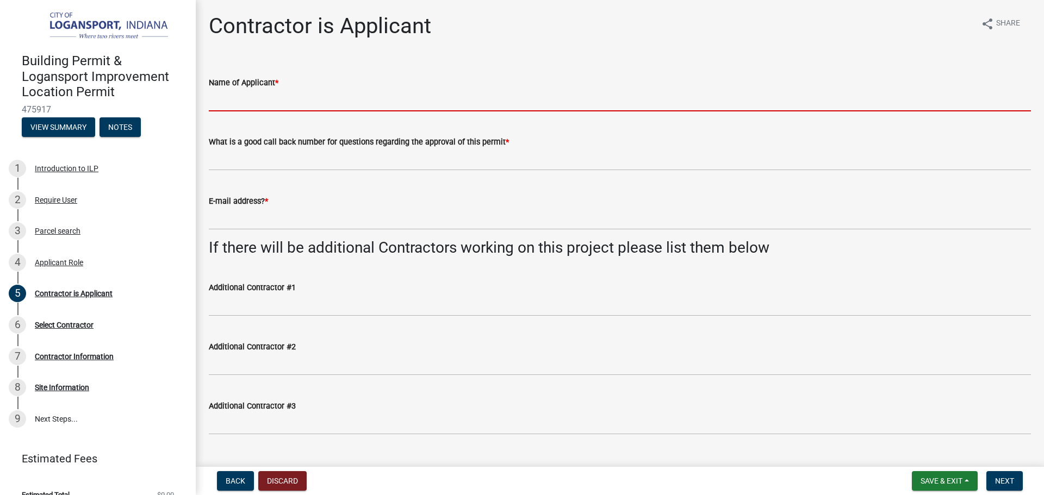
click at [233, 89] on input "Name of Applicant *" at bounding box center [620, 100] width 822 height 22
click at [235, 91] on input "Name of Applicant *" at bounding box center [620, 100] width 822 height 22
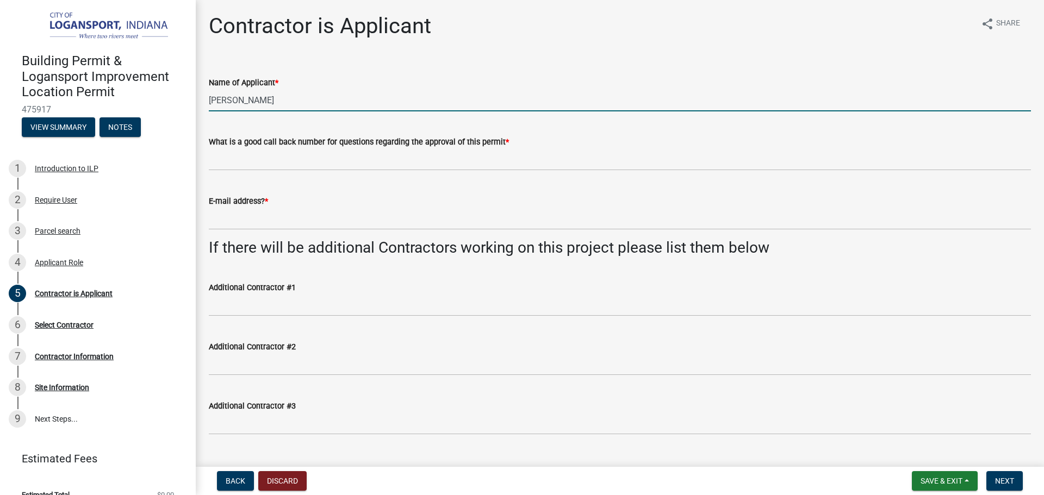
type input "[PERSON_NAME]"
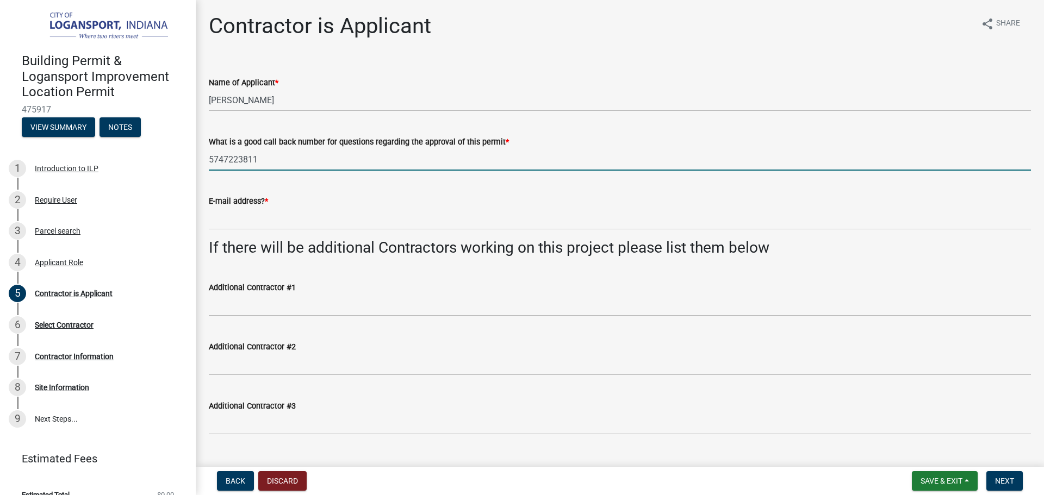
type input "5747223811"
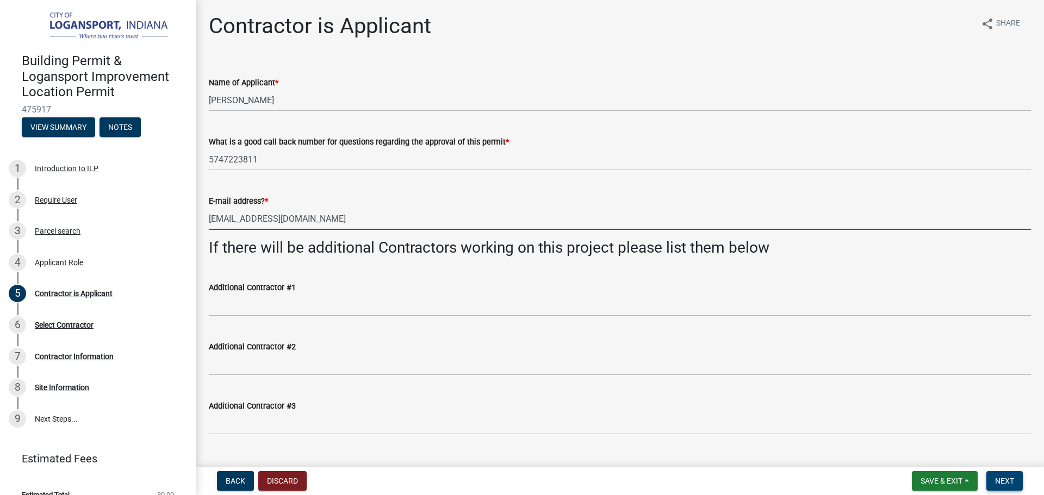
type input "[EMAIL_ADDRESS][DOMAIN_NAME]"
click at [990, 478] on button "Next" at bounding box center [1004, 481] width 36 height 20
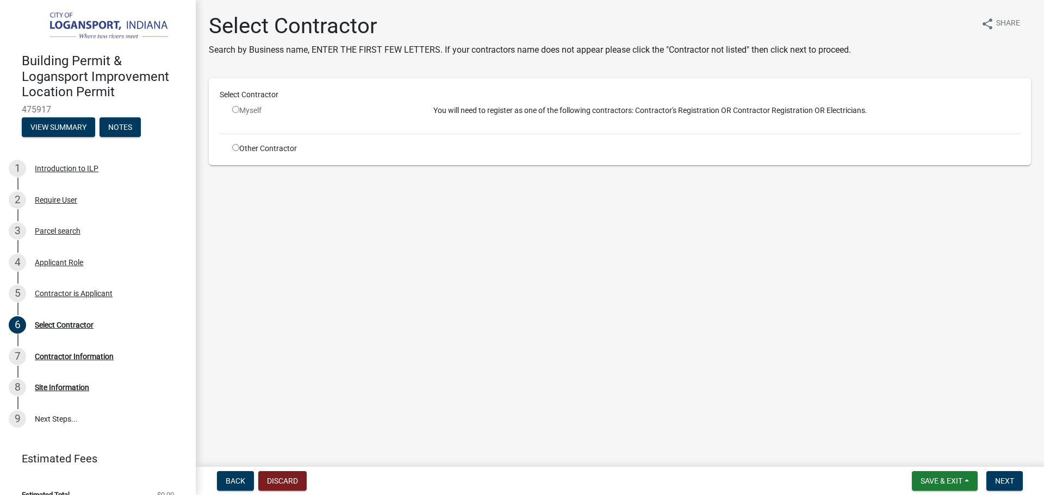
click at [235, 110] on input "radio" at bounding box center [235, 109] width 7 height 7
radio input "false"
click at [234, 142] on div "Select Contractor Myself You will need to register as one of the following cont…" at bounding box center [620, 121] width 800 height 65
click at [236, 146] on input "radio" at bounding box center [235, 147] width 7 height 7
radio input "true"
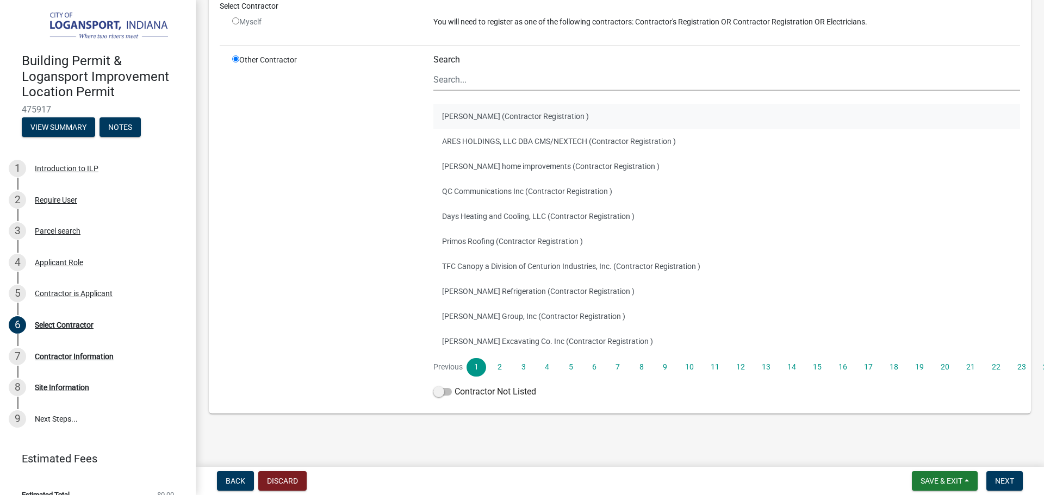
scroll to position [106, 0]
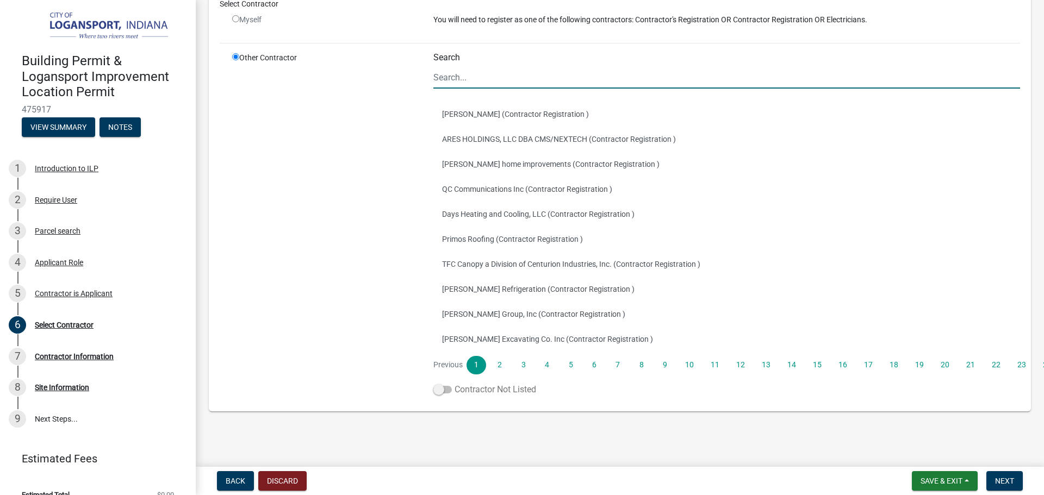
click at [440, 391] on span at bounding box center [442, 390] width 18 height 8
click at [455, 383] on input "Contractor Not Listed" at bounding box center [455, 383] width 0 height 0
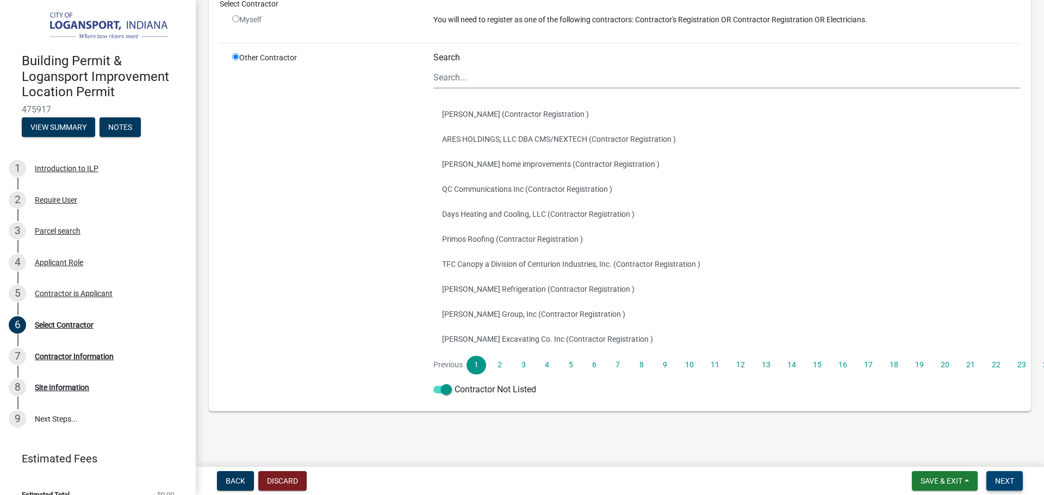
click at [1011, 486] on span "Next" at bounding box center [1004, 481] width 19 height 9
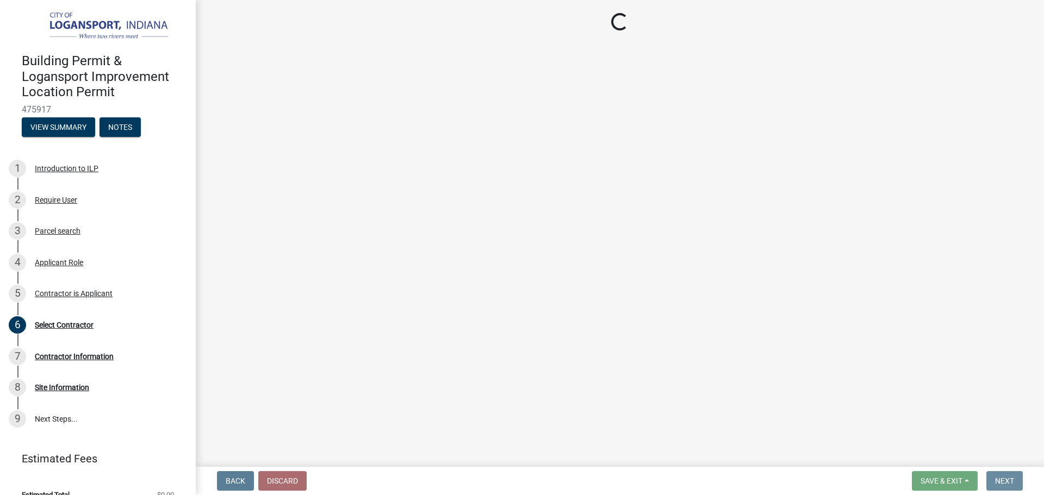
scroll to position [0, 0]
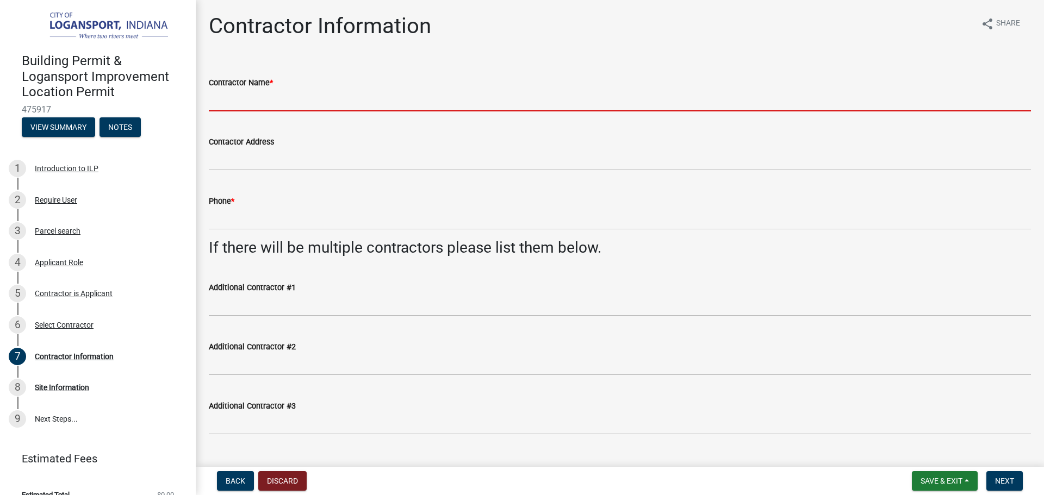
click at [264, 97] on input "Contractor Name *" at bounding box center [620, 100] width 822 height 22
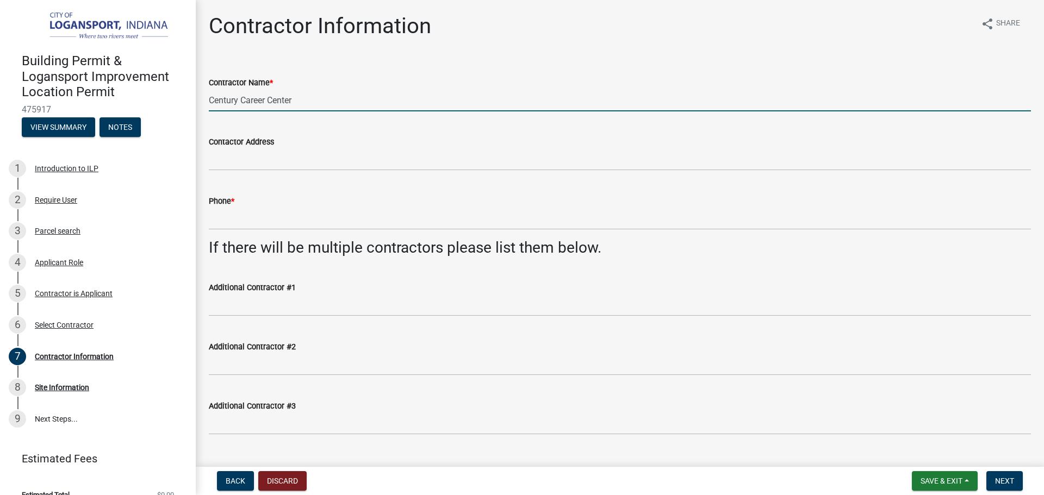
type input "Century Career Center"
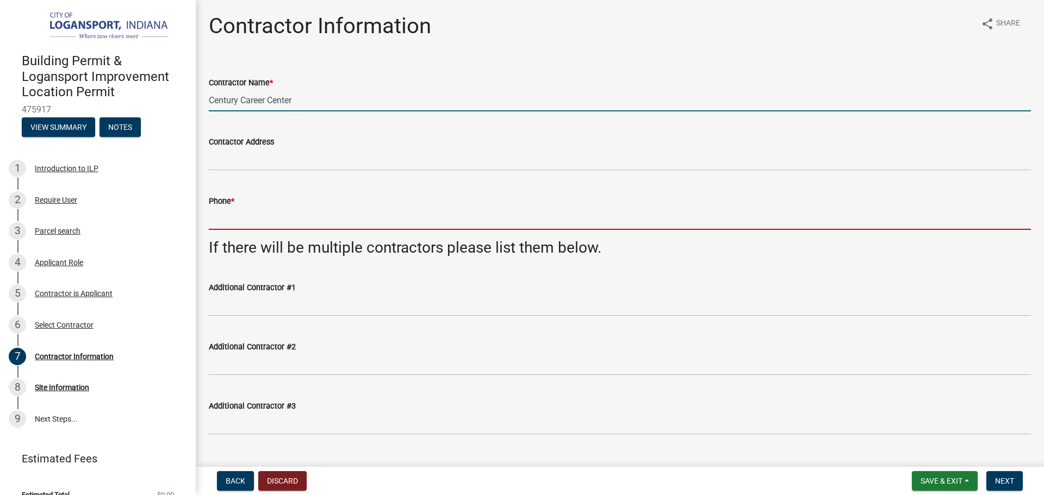
click at [273, 222] on input "Phone *" at bounding box center [620, 219] width 822 height 22
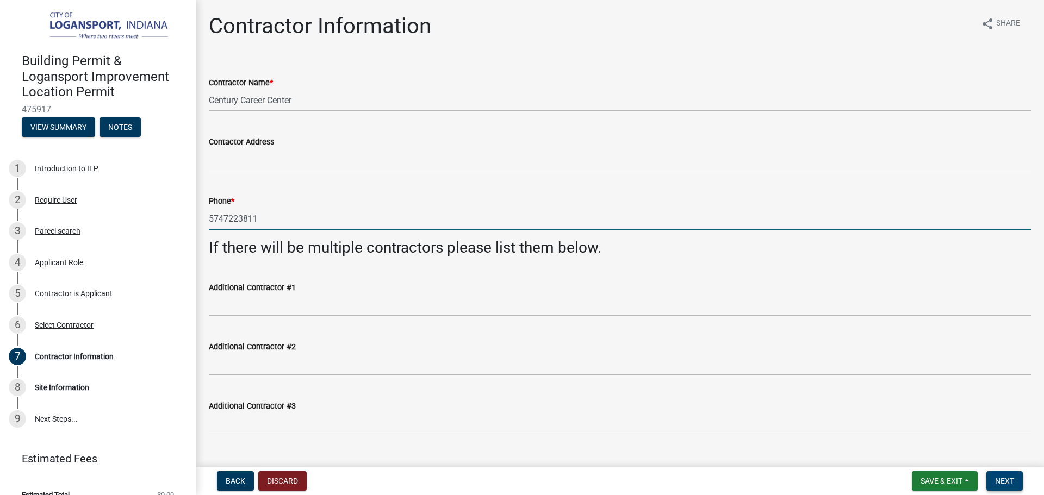
type input "5747223811"
click at [997, 477] on span "Next" at bounding box center [1004, 481] width 19 height 9
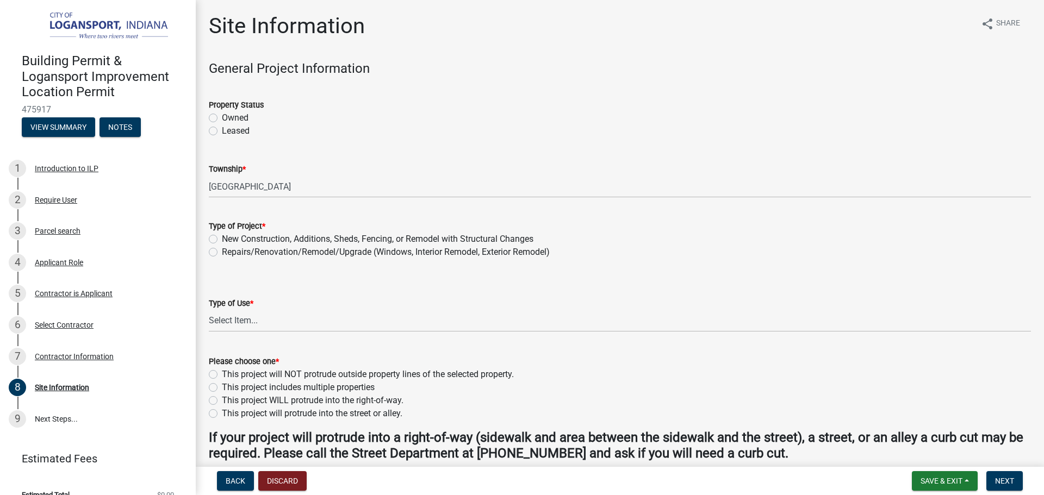
click at [222, 117] on label "Owned" at bounding box center [235, 117] width 27 height 13
click at [222, 117] on input "Owned" at bounding box center [225, 114] width 7 height 7
radio input "true"
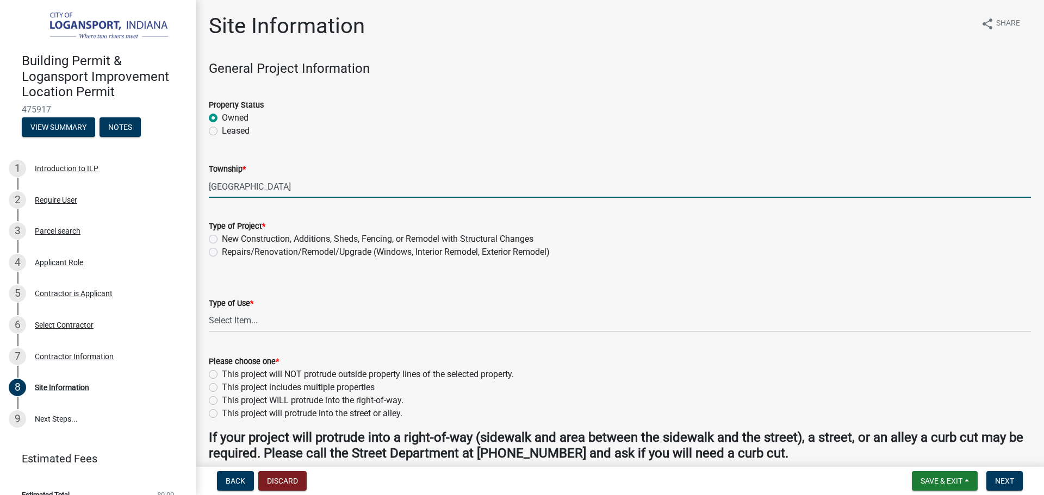
click at [229, 185] on input "[GEOGRAPHIC_DATA]" at bounding box center [620, 187] width 822 height 22
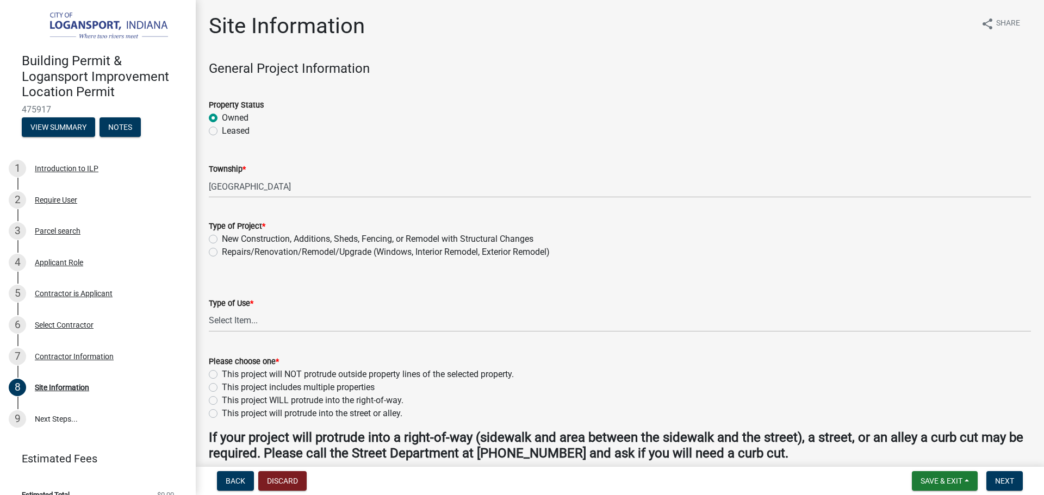
click at [222, 249] on label "Repairs/Renovation/Remodel/Upgrade (Windows, Interior Remodel, Exterior Remodel)" at bounding box center [386, 252] width 328 height 13
click at [222, 249] on input "Repairs/Renovation/Remodel/Upgrade (Windows, Interior Remodel, Exterior Remodel)" at bounding box center [225, 249] width 7 height 7
radio input "true"
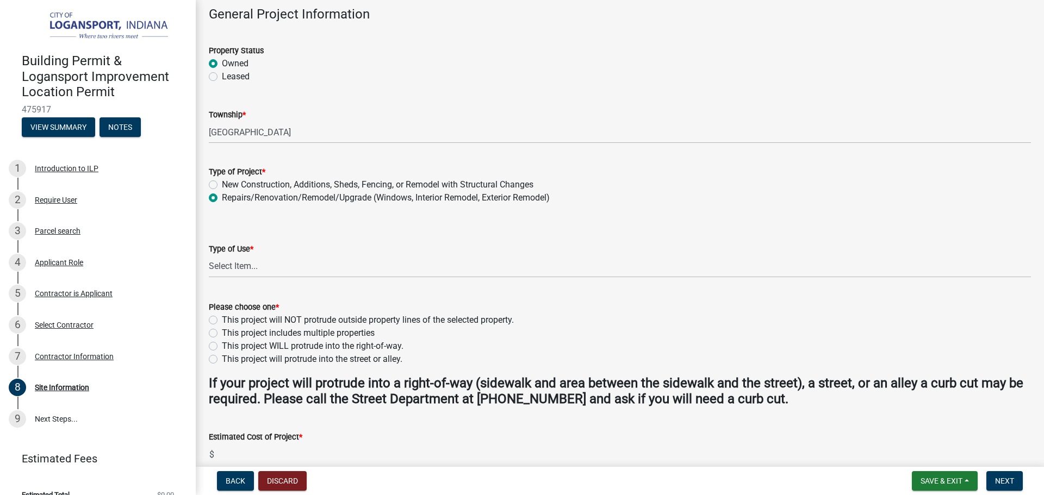
click at [222, 319] on label "This project will NOT protrude outside property lines of the selected property." at bounding box center [368, 320] width 292 height 13
click at [222, 319] on input "This project will NOT protrude outside property lines of the selected property." at bounding box center [225, 317] width 7 height 7
radio input "true"
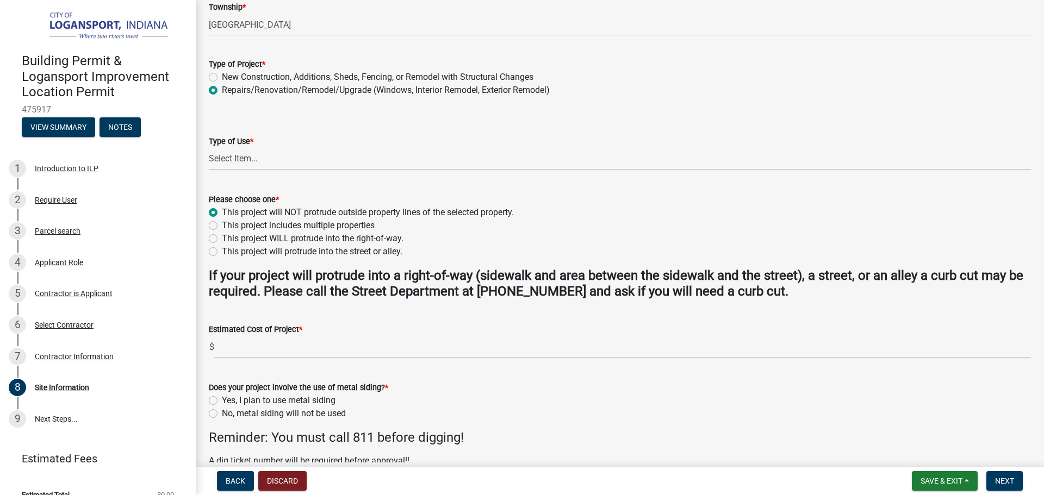
scroll to position [163, 0]
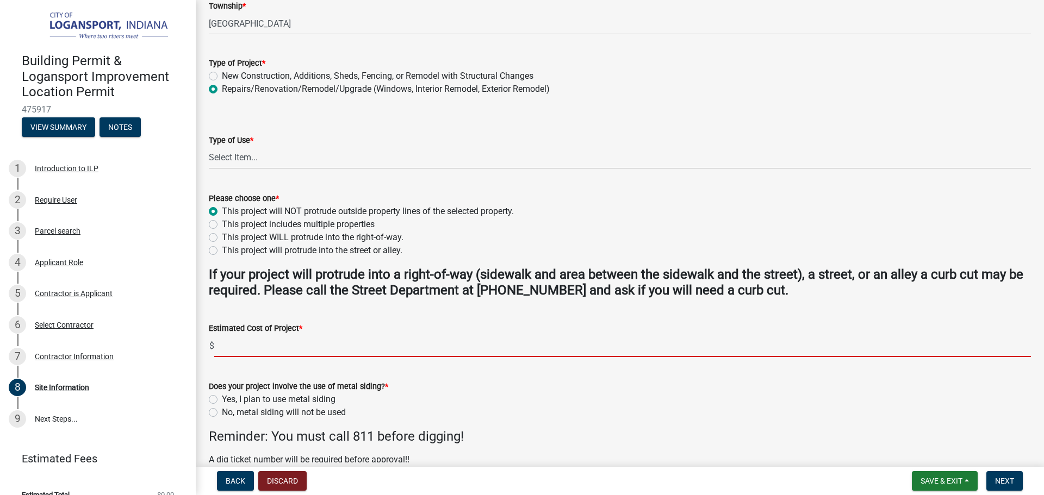
click at [238, 345] on input "text" at bounding box center [622, 346] width 817 height 22
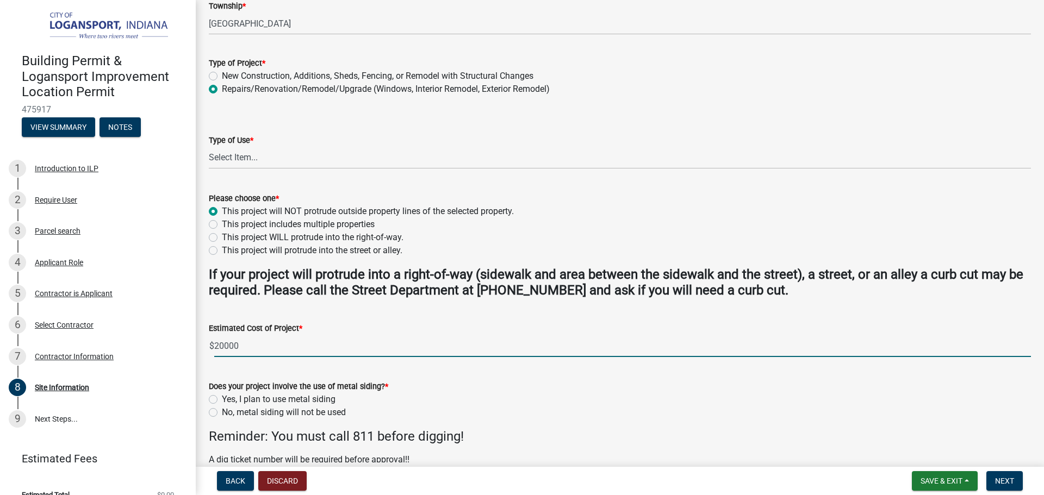
type input "20000"
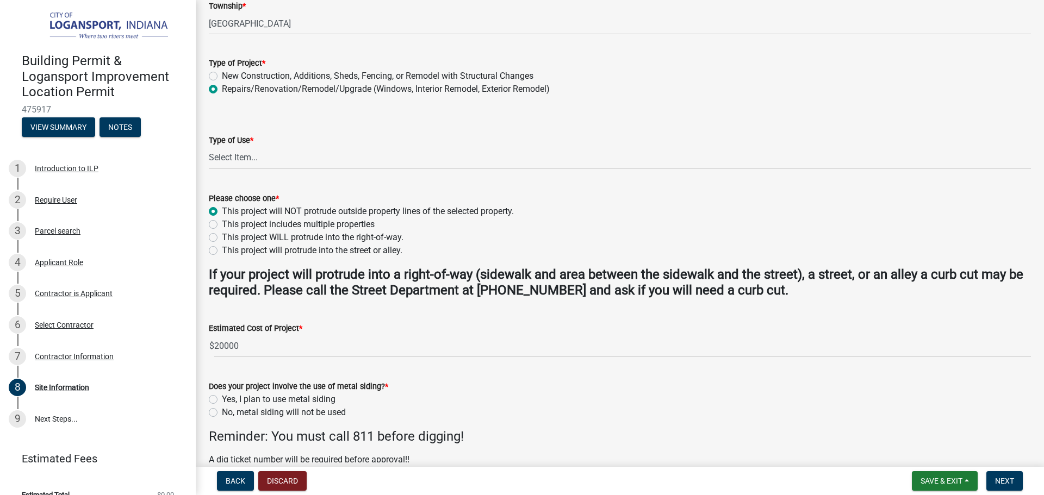
click at [222, 413] on label "No, metal siding will not be used" at bounding box center [284, 412] width 124 height 13
click at [222, 413] on input "No, metal siding will not be used" at bounding box center [225, 409] width 7 height 7
radio input "true"
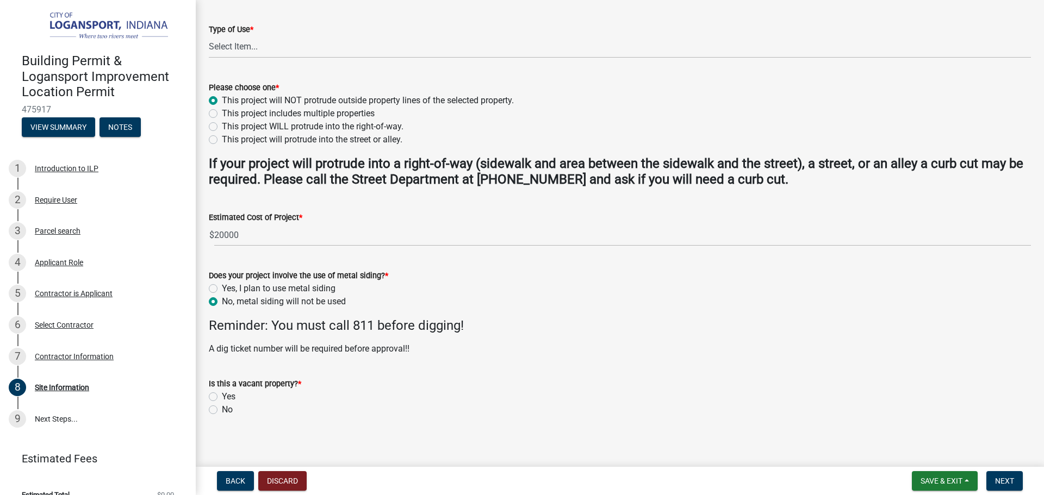
scroll to position [280, 0]
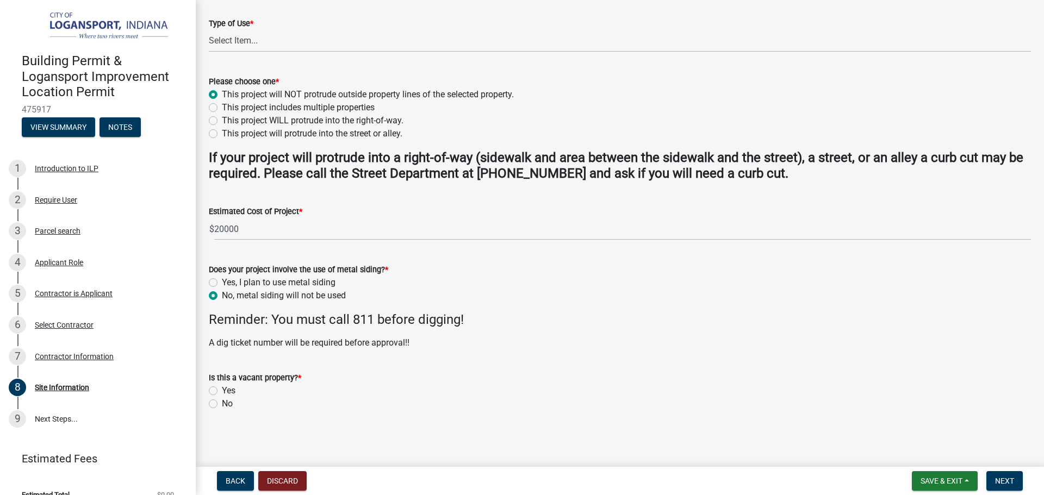
click at [222, 405] on label "No" at bounding box center [227, 403] width 11 height 13
click at [222, 405] on input "No" at bounding box center [225, 400] width 7 height 7
radio input "true"
click at [1002, 476] on button "Next" at bounding box center [1004, 481] width 36 height 20
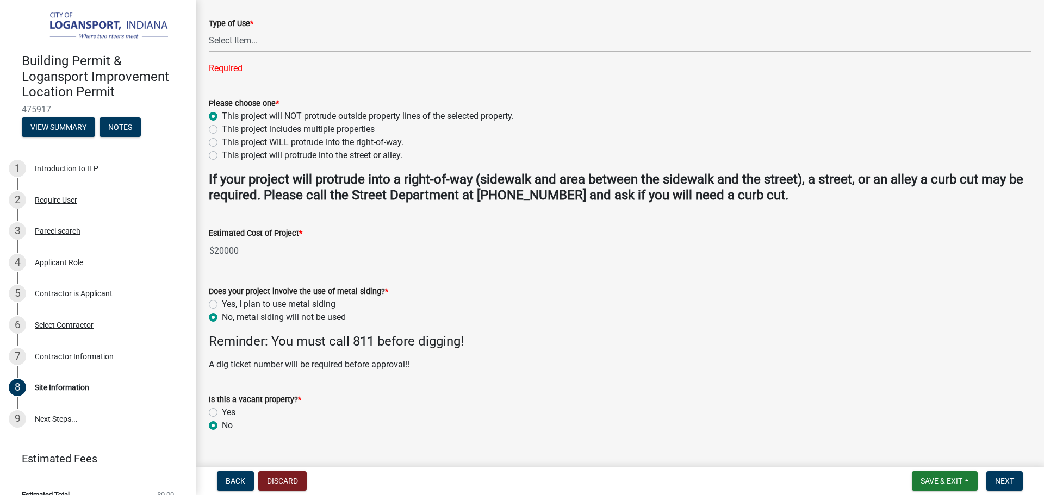
click at [302, 44] on select "Select Item... Residential Commercial/Industrial Agricultural Public/Semi Public" at bounding box center [620, 41] width 822 height 22
click at [209, 30] on select "Select Item... Residential Commercial/Industrial Agricultural Public/Semi Public" at bounding box center [620, 41] width 822 height 22
select select "62802869-e470-474a-8a4c-8dbe1ccdd5ac"
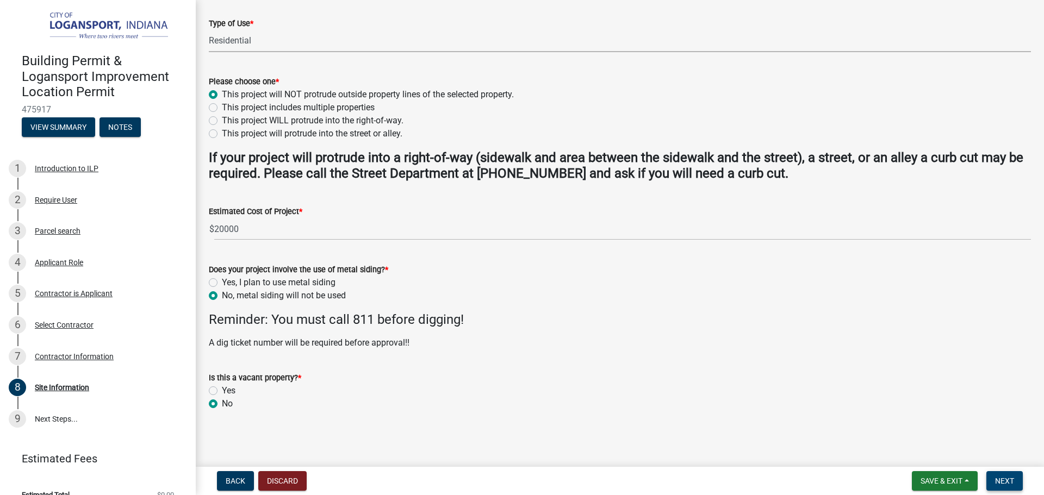
click at [1010, 479] on span "Next" at bounding box center [1004, 481] width 19 height 9
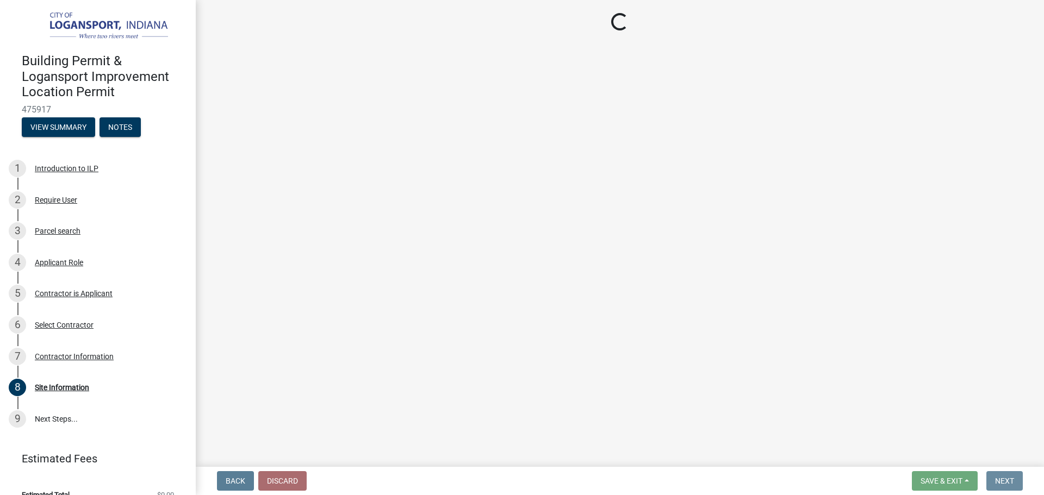
scroll to position [0, 0]
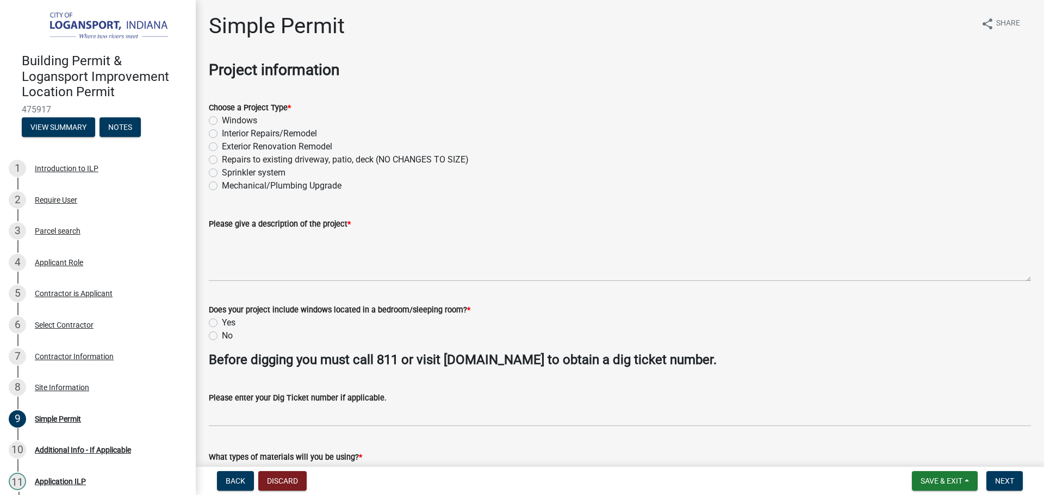
click at [222, 148] on label "Exterior Renovation Remodel" at bounding box center [277, 146] width 110 height 13
click at [222, 147] on input "Exterior Renovation Remodel" at bounding box center [225, 143] width 7 height 7
radio input "true"
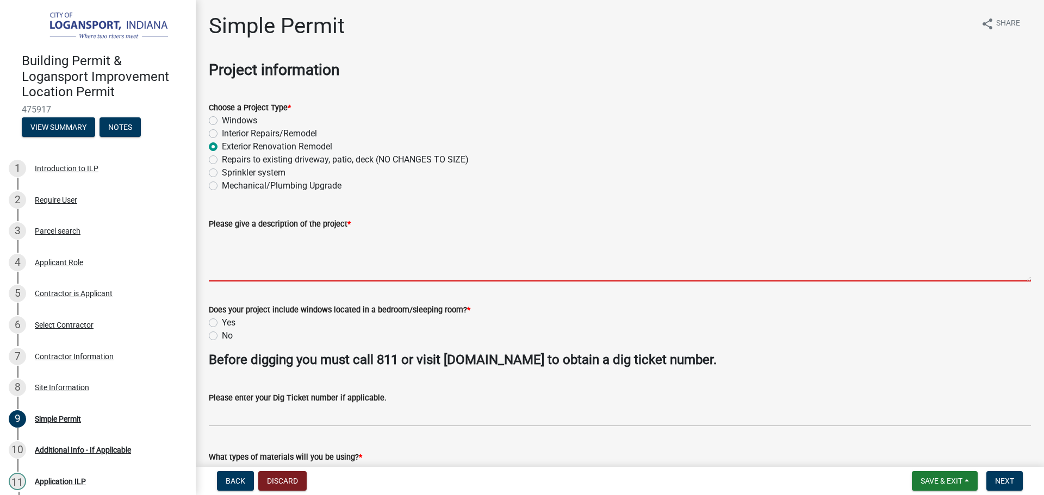
click at [229, 248] on textarea "Please give a description of the project *" at bounding box center [620, 256] width 822 height 51
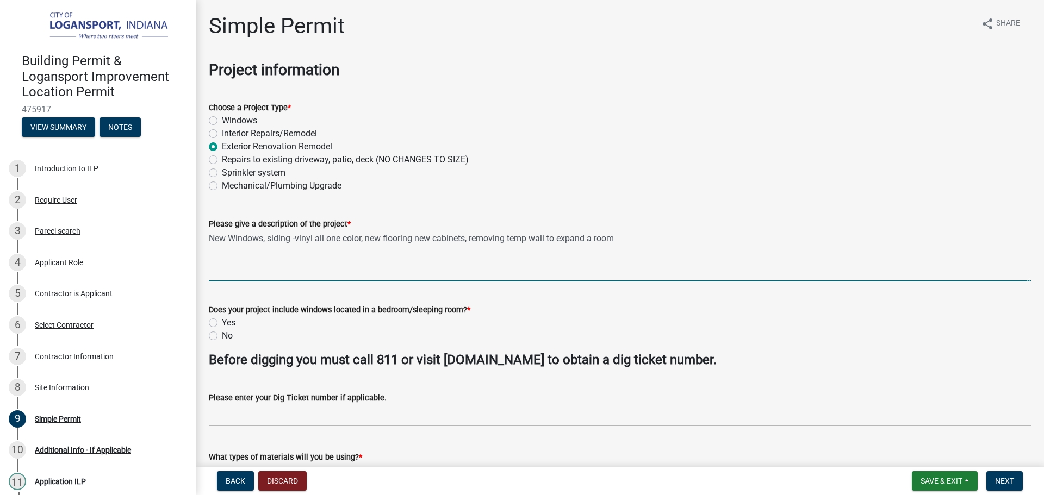
type textarea "New Windows, siding -vinyl all one color, new flooring new cabinets, removing t…"
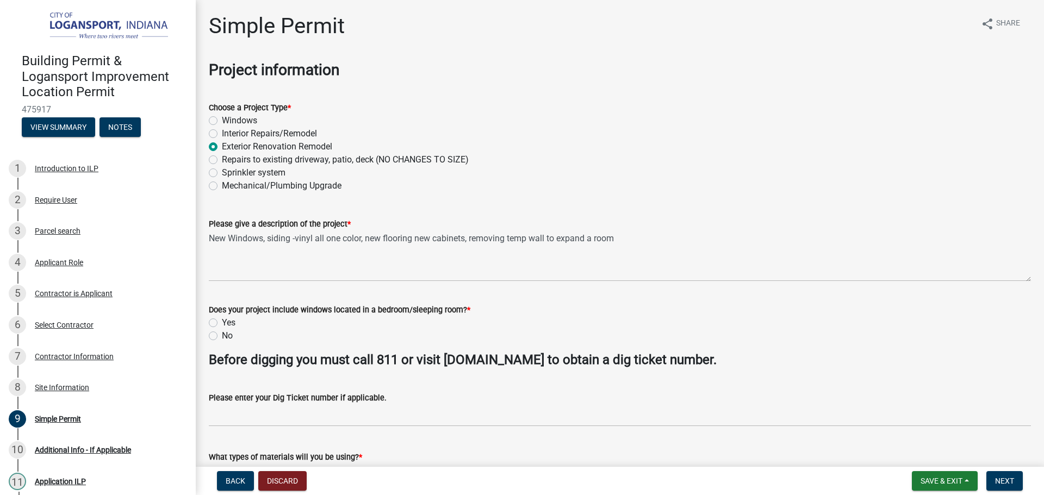
click at [222, 321] on label "Yes" at bounding box center [229, 322] width 14 height 13
click at [222, 321] on input "Yes" at bounding box center [225, 319] width 7 height 7
radio input "true"
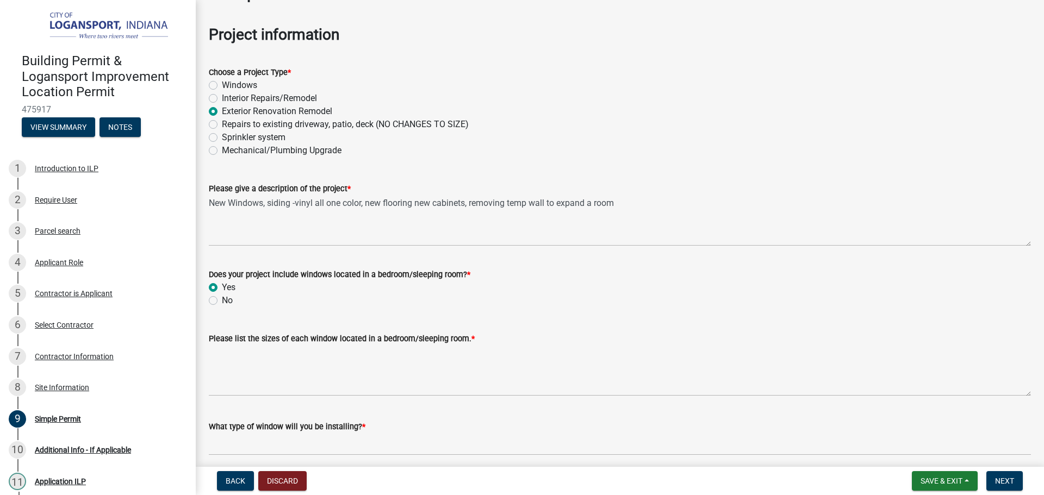
scroll to position [54, 0]
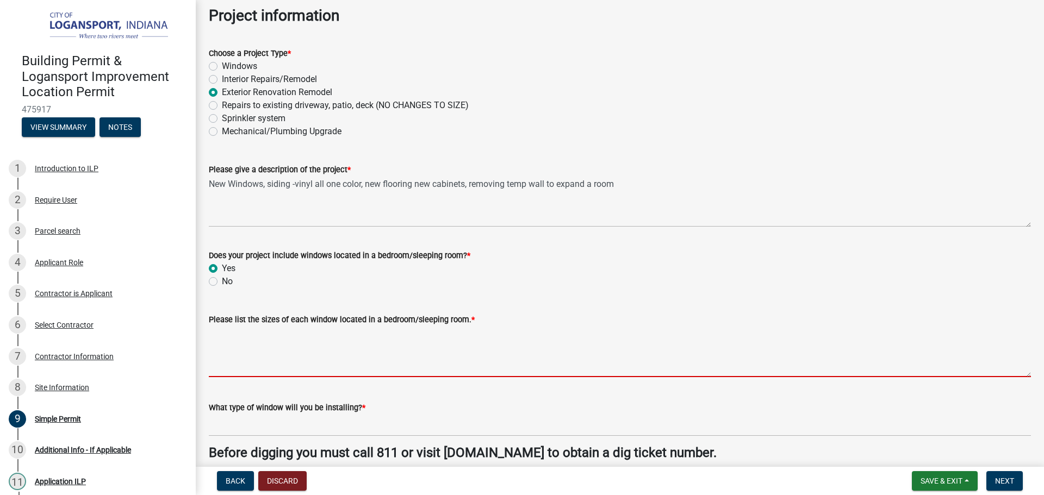
click at [234, 346] on textarea "Please list the sizes of each window located in a bedroom/sleeping room. *" at bounding box center [620, 351] width 822 height 51
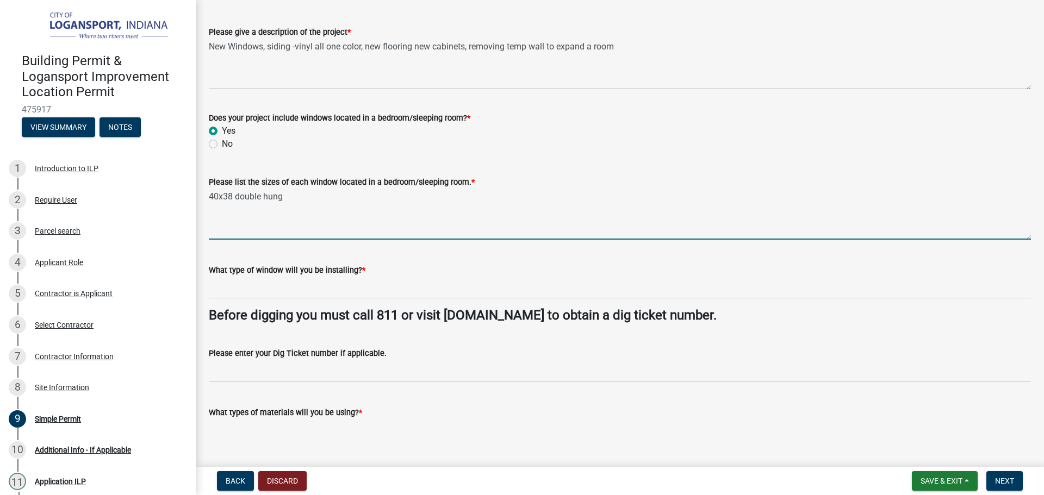
scroll to position [217, 0]
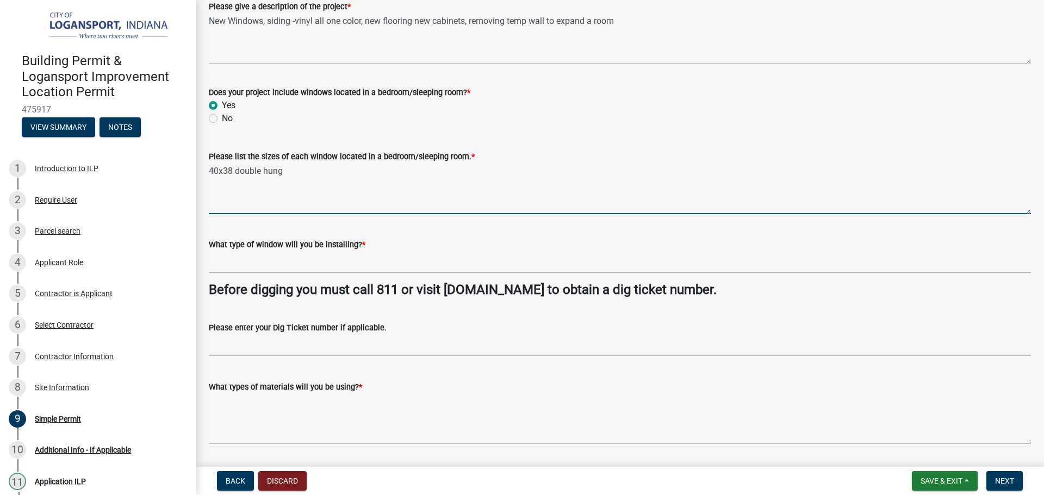
type textarea "40x38 double hung"
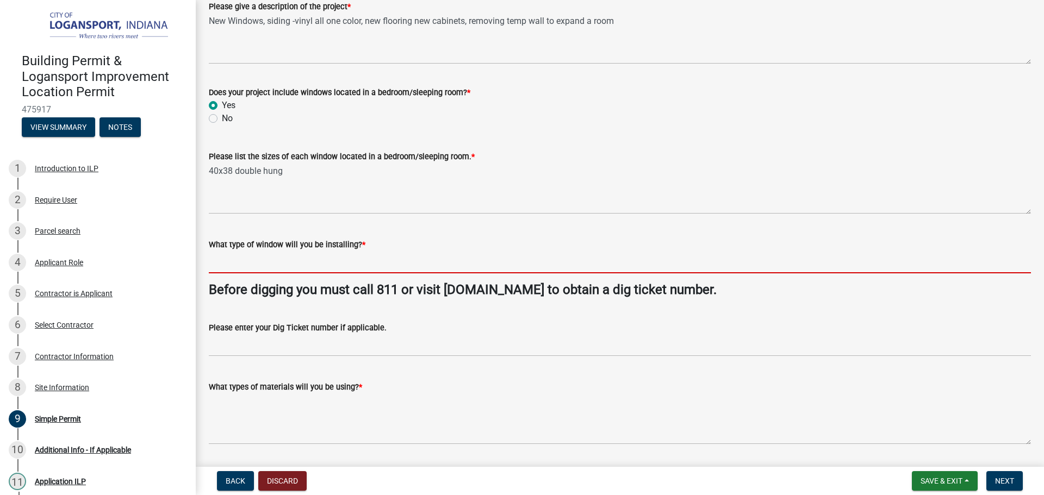
click at [300, 267] on input "What type of window will you be installing? *" at bounding box center [620, 262] width 822 height 22
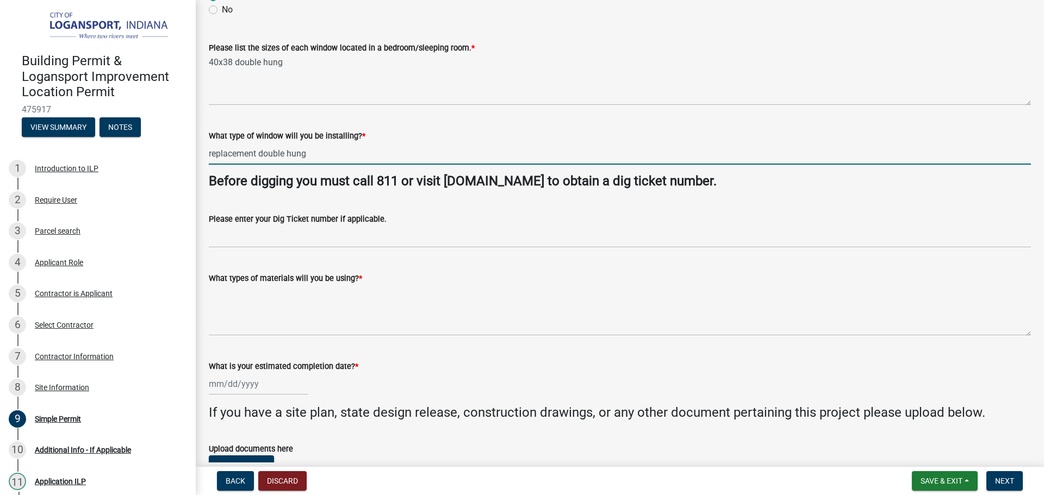
scroll to position [381, 0]
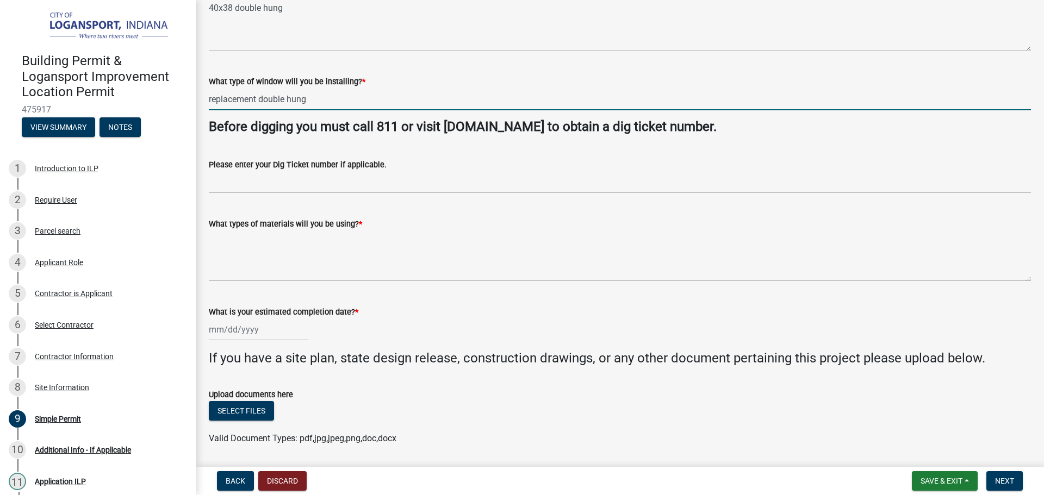
type input "replacement double hung"
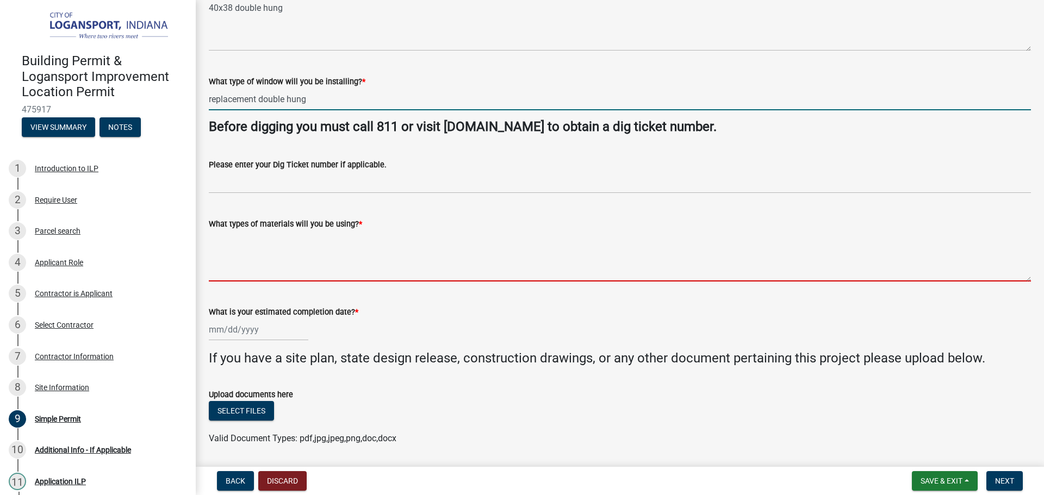
click at [282, 260] on textarea "What types of materials will you be using? *" at bounding box center [620, 256] width 822 height 51
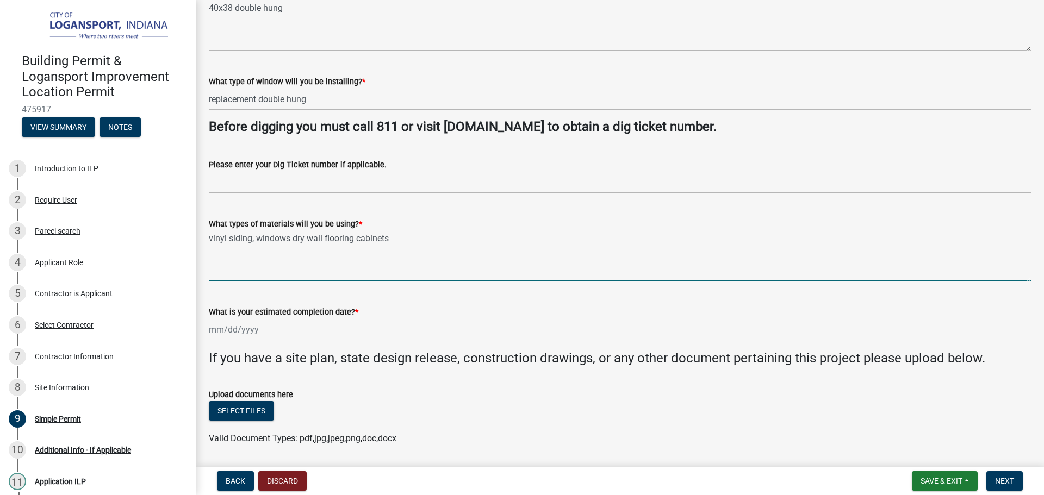
type textarea "vinyl siding, windows dry wall flooring cabinets"
click at [284, 334] on input "What is your estimated completion date? *" at bounding box center [258, 330] width 99 height 22
select select "9"
select select "2025"
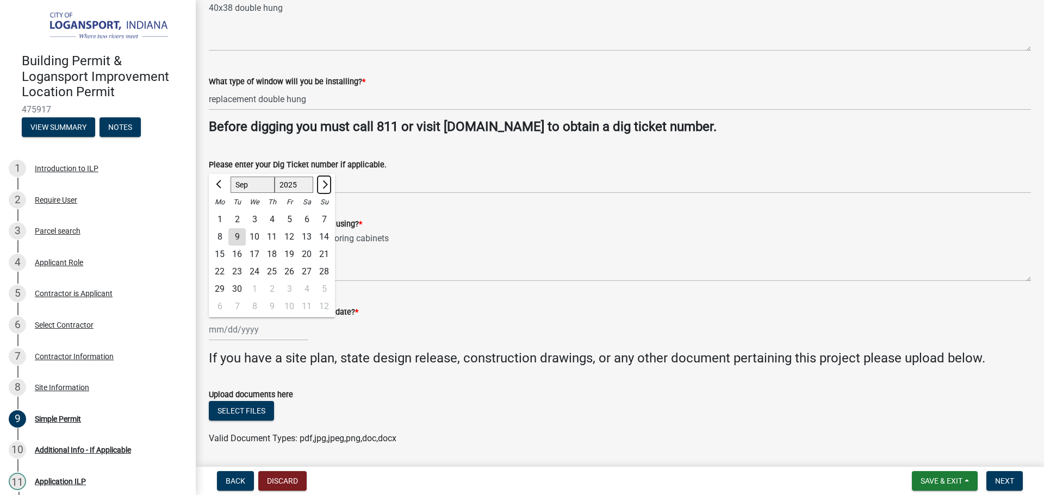
click at [324, 178] on button "Next month" at bounding box center [324, 184] width 13 height 17
select select "1"
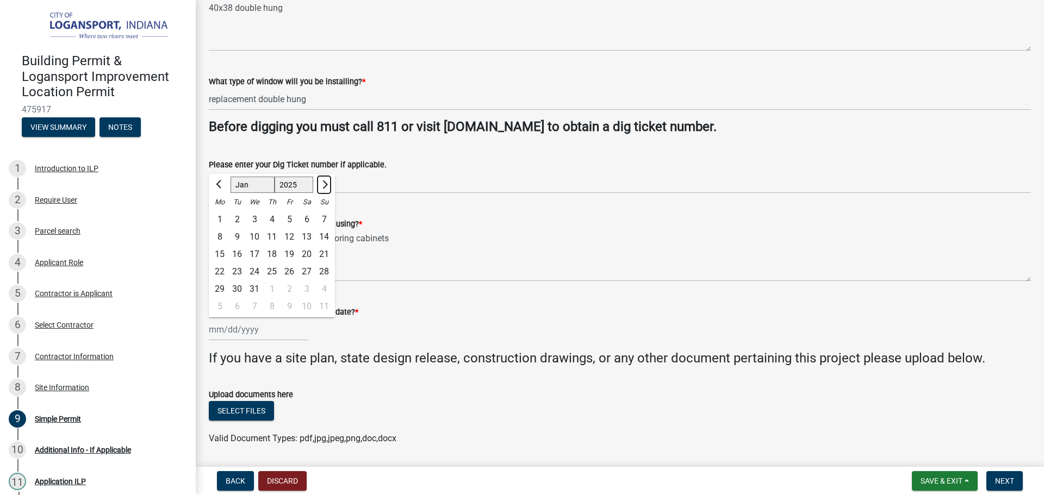
select select "2026"
click at [324, 178] on button "Next month" at bounding box center [324, 184] width 13 height 17
select select "3"
click at [236, 309] on div "31" at bounding box center [236, 306] width 17 height 17
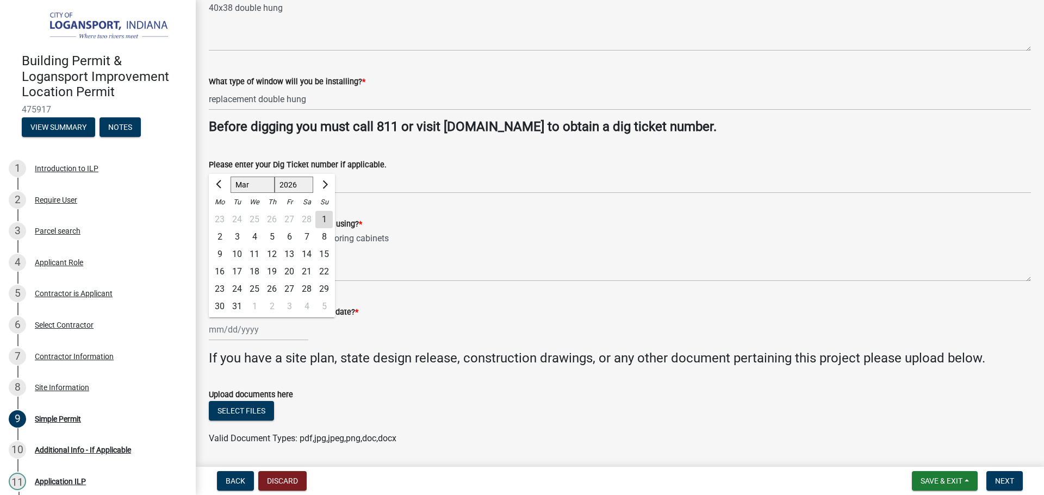
type input "[DATE]"
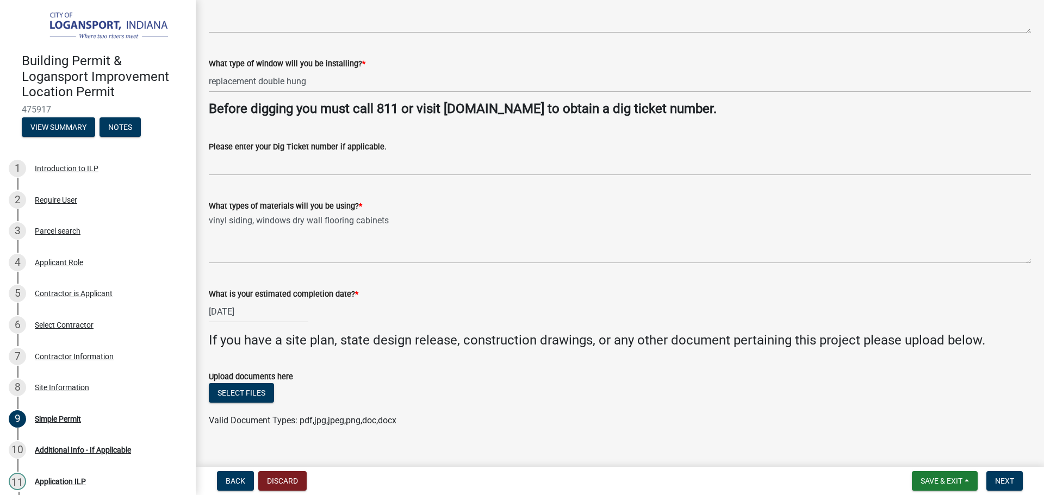
scroll to position [415, 0]
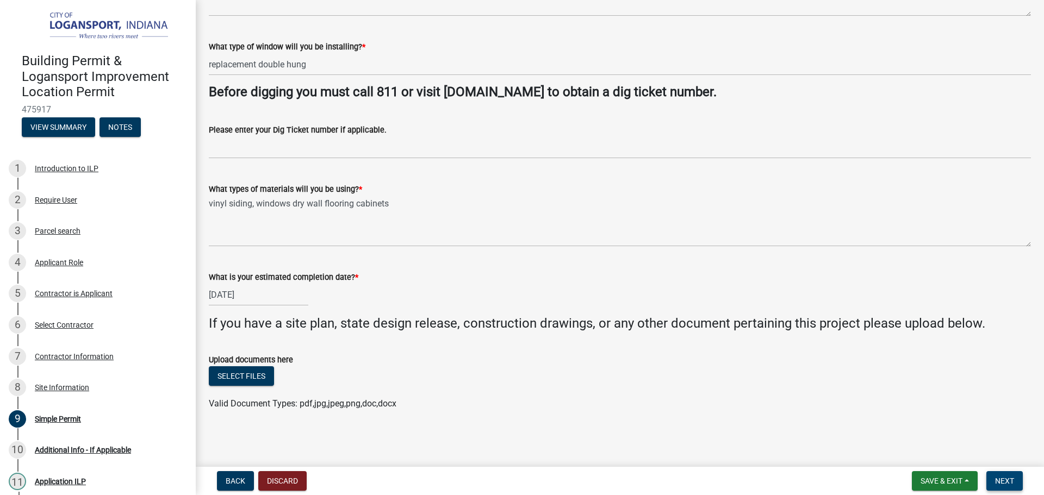
click at [1003, 481] on span "Next" at bounding box center [1004, 481] width 19 height 9
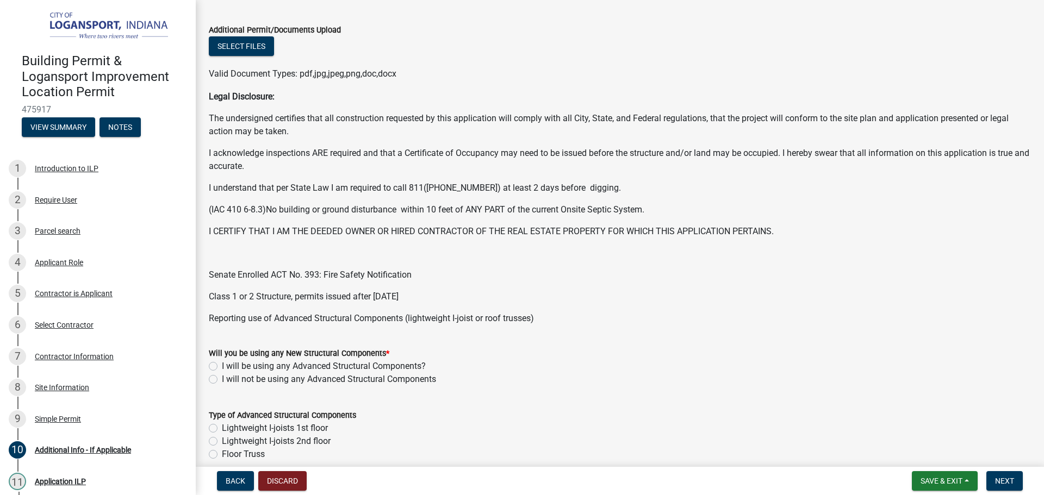
scroll to position [217, 0]
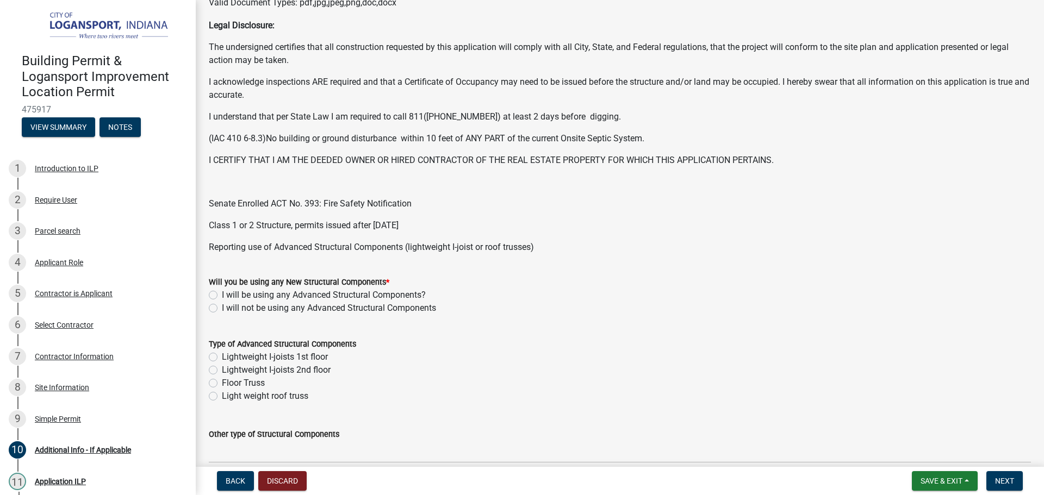
click at [209, 309] on div "Will you be using any New Structural Components * I will be using any Advanced …" at bounding box center [620, 289] width 838 height 52
click at [222, 306] on label "I will not be using any Advanced Structural Components" at bounding box center [329, 308] width 214 height 13
click at [222, 306] on input "I will not be using any Advanced Structural Components" at bounding box center [225, 305] width 7 height 7
radio input "true"
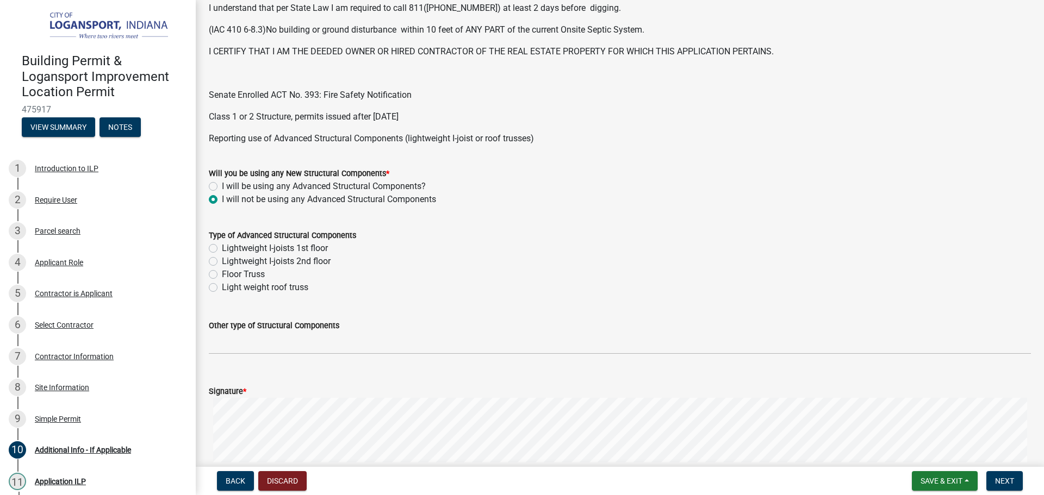
scroll to position [489, 0]
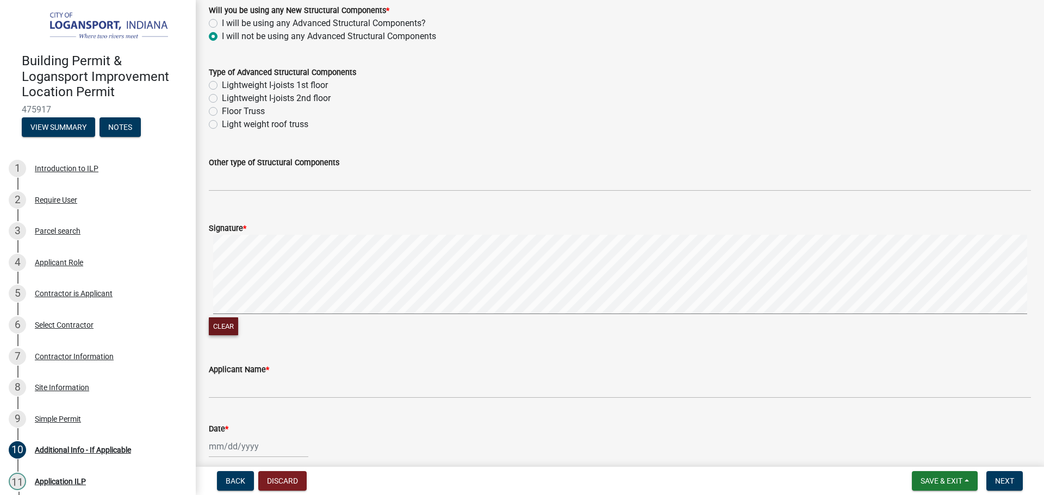
click at [211, 325] on button "Clear" at bounding box center [223, 327] width 29 height 18
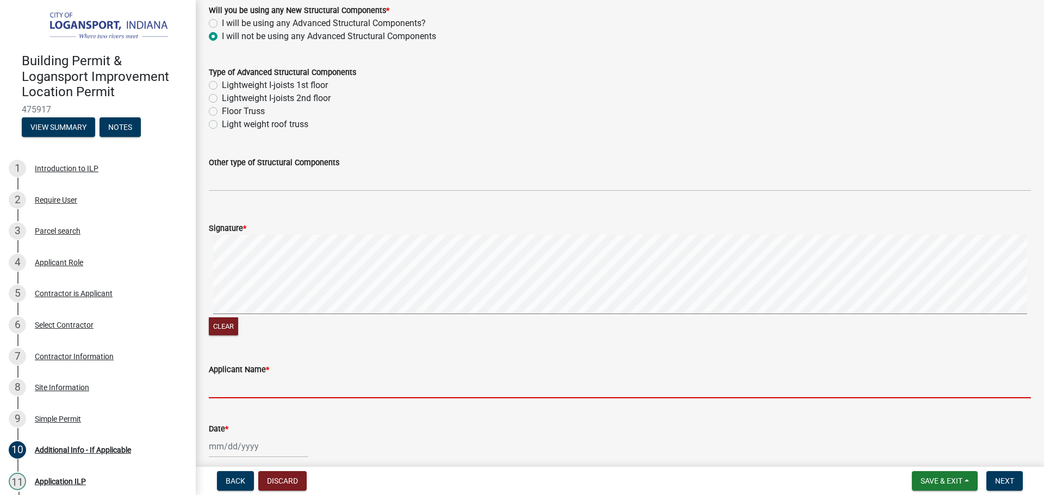
click at [353, 388] on input "Applicant Name *" at bounding box center [620, 387] width 822 height 22
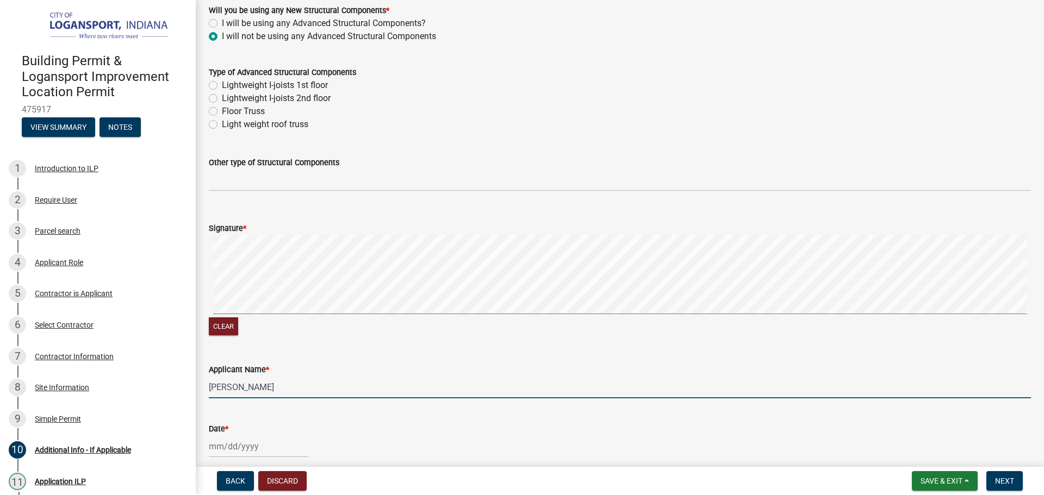
type input "[PERSON_NAME]"
select select "9"
select select "2025"
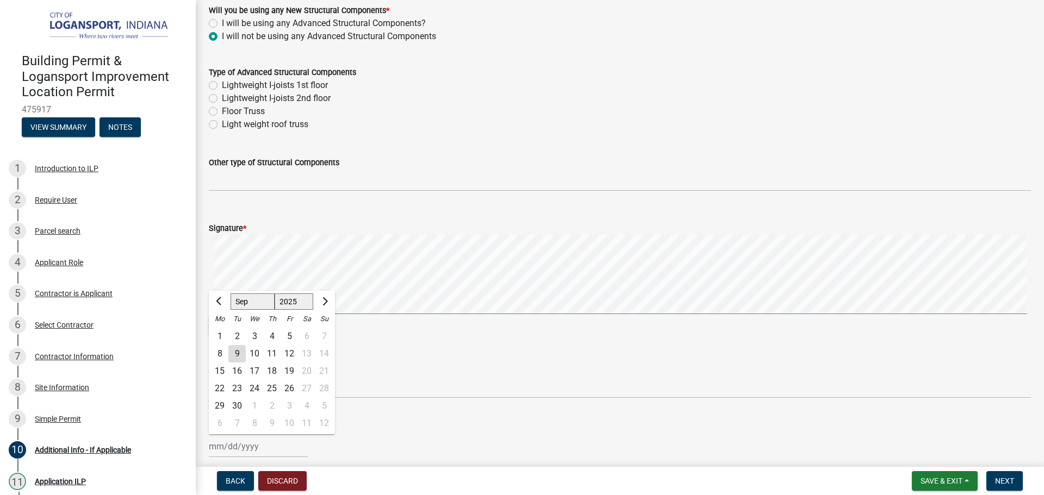
click at [259, 442] on div "[PERSON_NAME] Feb Mar Apr [PERSON_NAME][DATE] Oct Nov [DATE] 1526 1527 1528 152…" at bounding box center [258, 447] width 99 height 22
click at [238, 353] on div "9" at bounding box center [236, 353] width 17 height 17
type input "[DATE]"
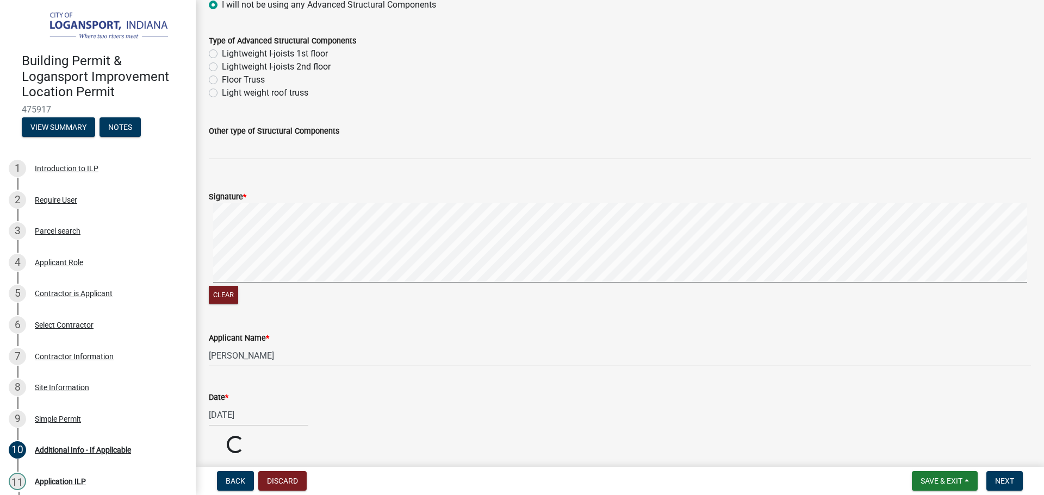
scroll to position [556, 0]
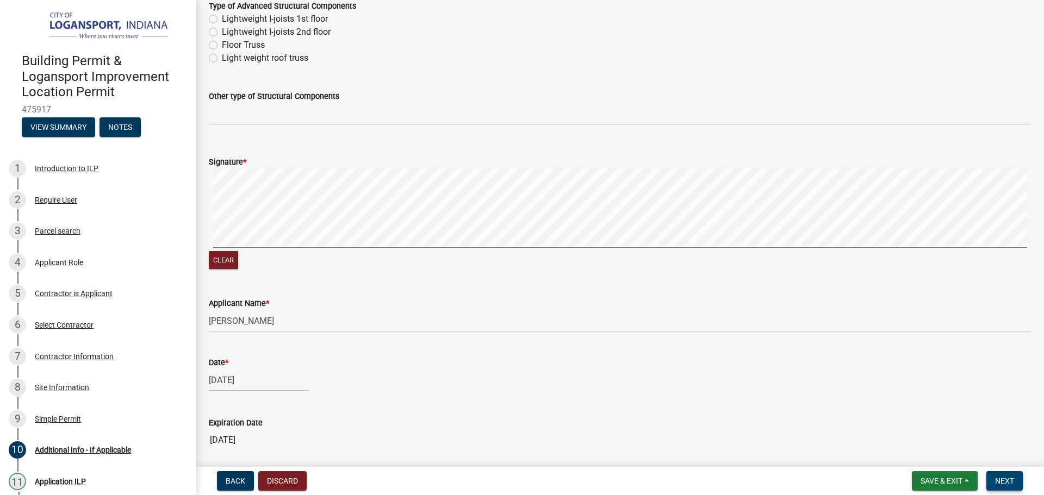
click at [1010, 480] on span "Next" at bounding box center [1004, 481] width 19 height 9
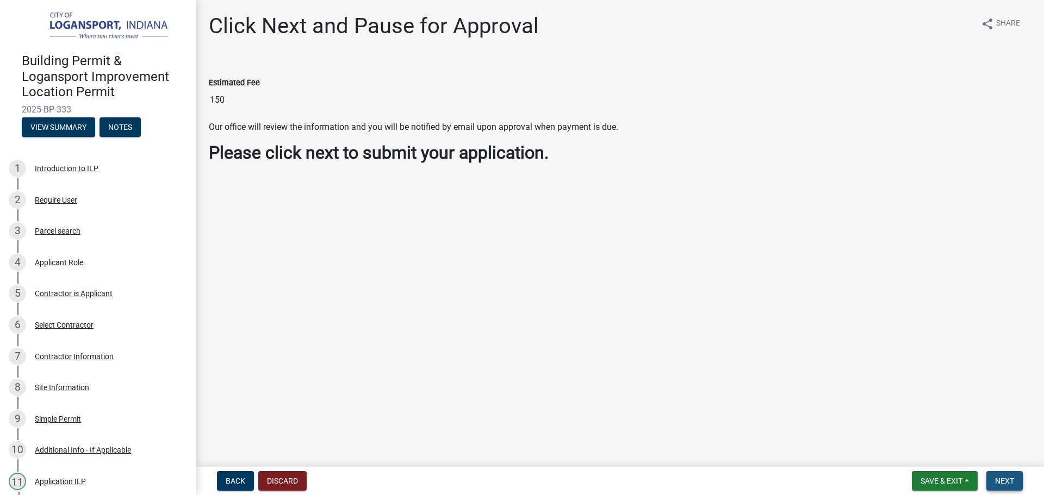
click at [1005, 476] on button "Next" at bounding box center [1004, 481] width 36 height 20
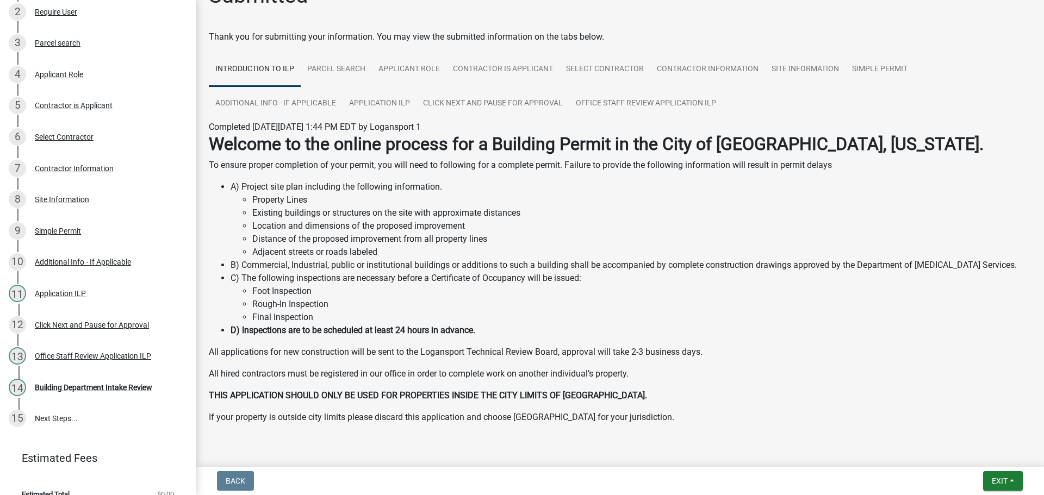
scroll to position [56, 0]
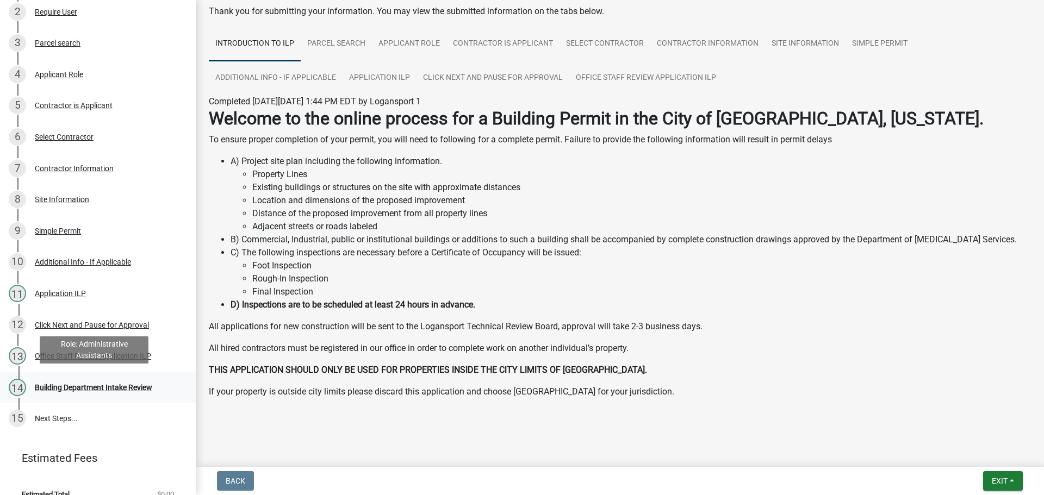
click at [135, 389] on div "Building Department Intake Review" at bounding box center [93, 388] width 117 height 8
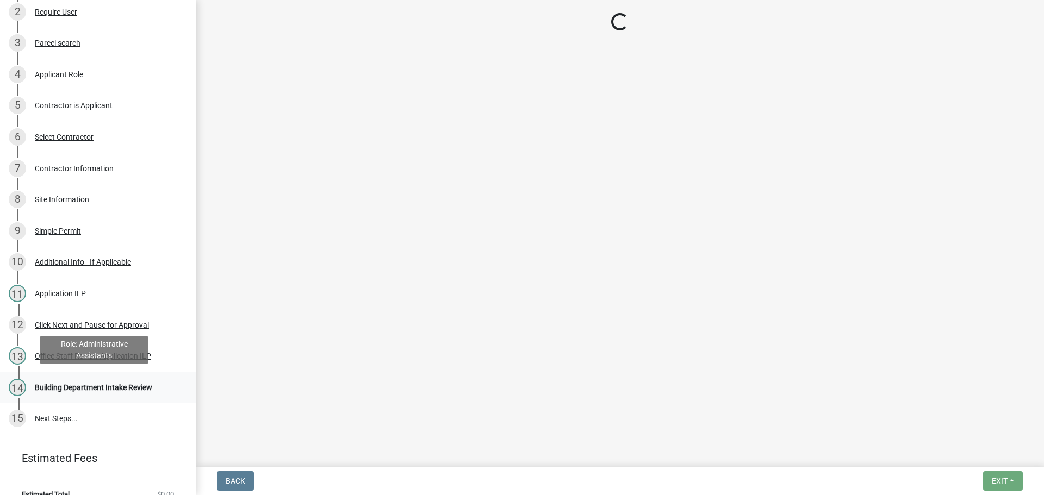
scroll to position [0, 0]
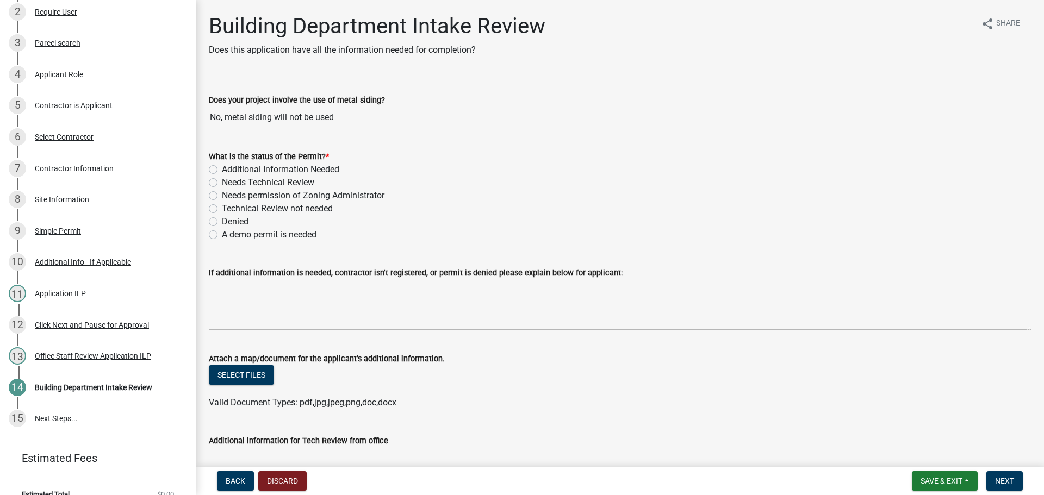
click at [208, 208] on div "What is the status of the Permit? * Additional Information Needed Needs Technic…" at bounding box center [620, 189] width 838 height 104
click at [222, 208] on label "Technical Review not needed" at bounding box center [277, 208] width 111 height 13
click at [222, 208] on input "Technical Review not needed" at bounding box center [225, 205] width 7 height 7
radio input "true"
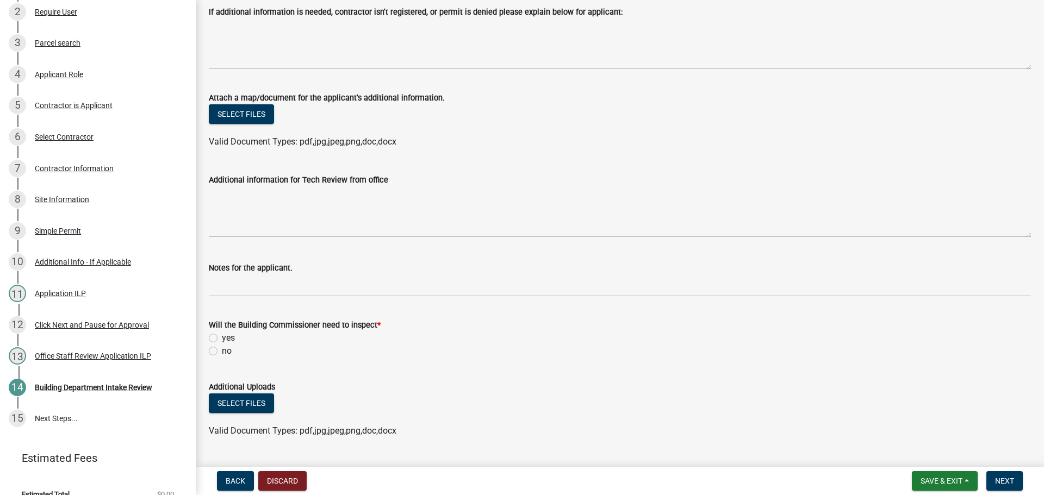
scroll to position [272, 0]
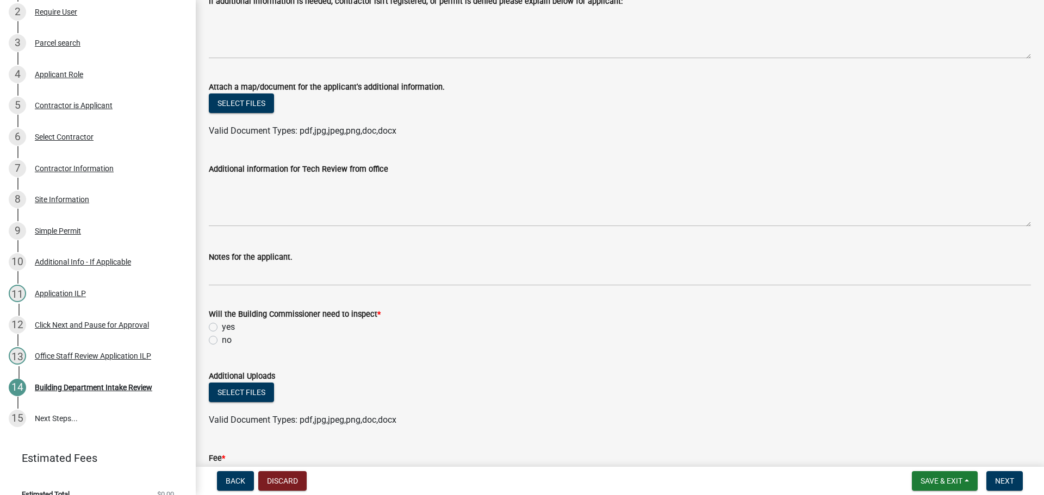
click at [222, 337] on label "no" at bounding box center [227, 340] width 10 height 13
click at [222, 337] on input "no" at bounding box center [225, 337] width 7 height 7
radio input "true"
click at [222, 323] on label "yes" at bounding box center [228, 327] width 13 height 13
click at [222, 323] on input "yes" at bounding box center [225, 324] width 7 height 7
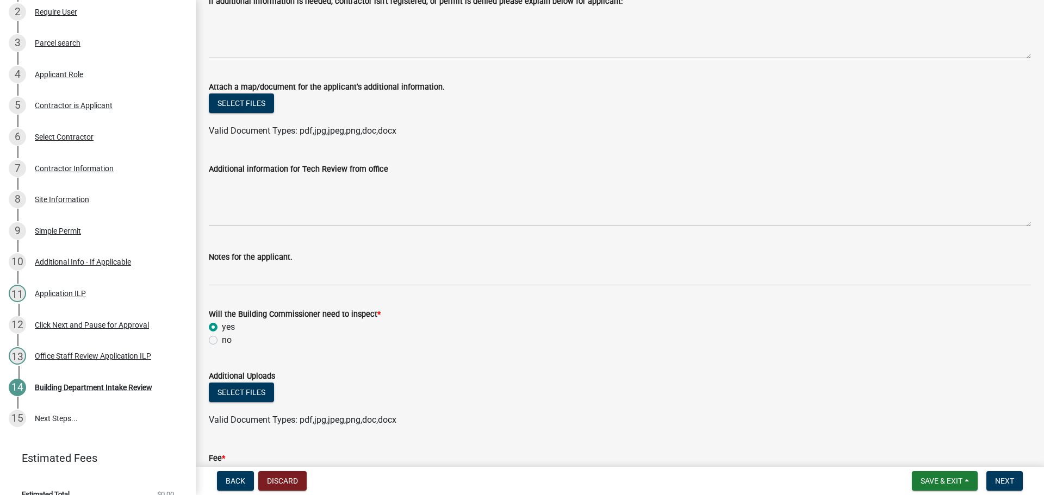
radio input "true"
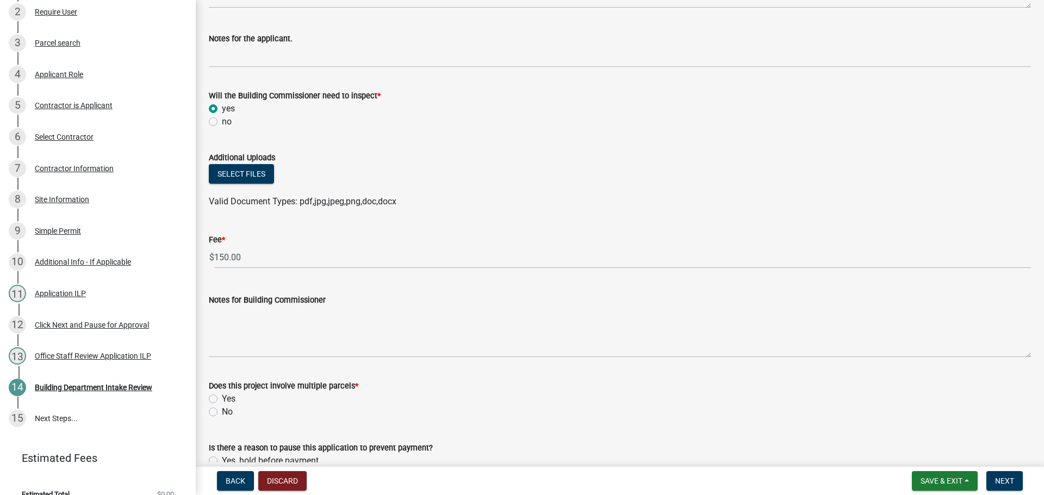
scroll to position [544, 0]
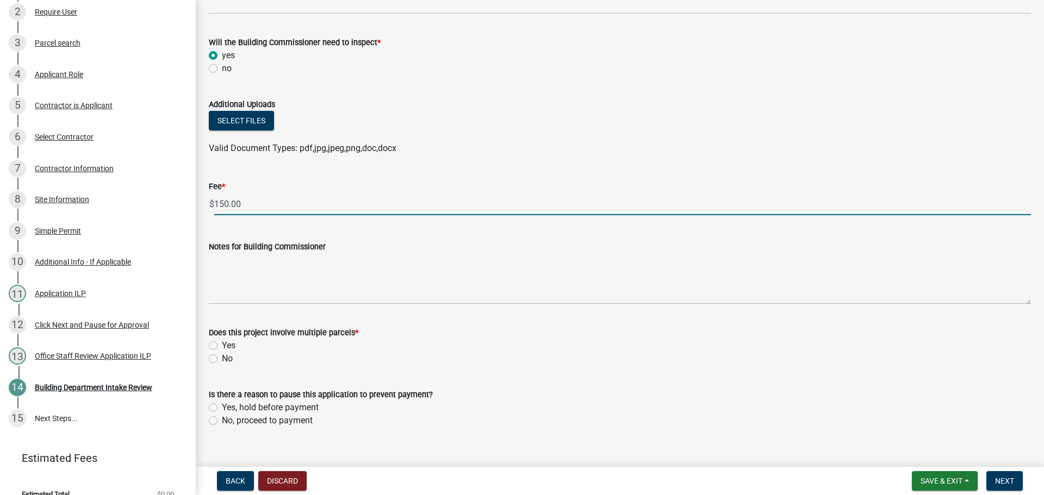
drag, startPoint x: 241, startPoint y: 202, endPoint x: 215, endPoint y: 212, distance: 27.2
click at [215, 212] on input "150.00" at bounding box center [622, 204] width 817 height 22
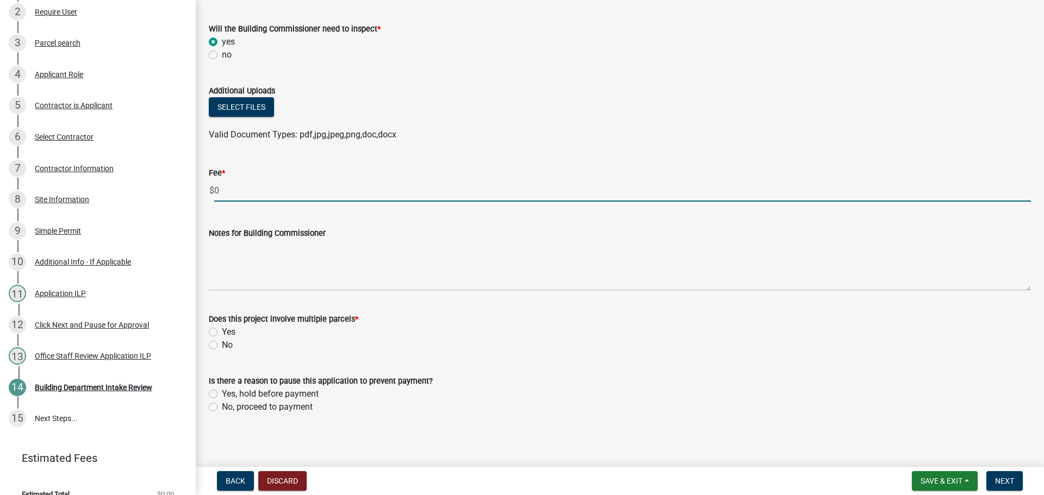
scroll to position [561, 0]
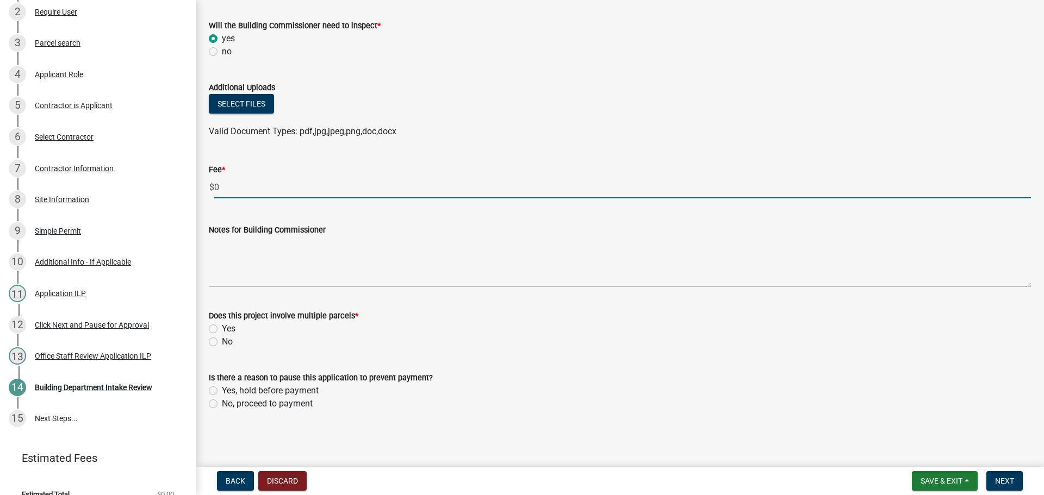
type input "0"
click at [222, 339] on label "No" at bounding box center [227, 341] width 11 height 13
click at [222, 339] on input "No" at bounding box center [225, 338] width 7 height 7
radio input "true"
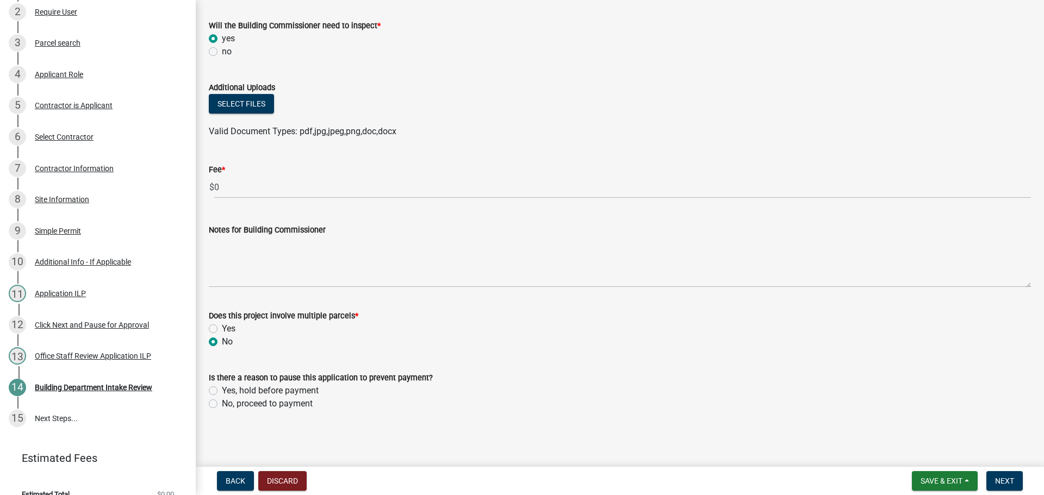
click at [222, 406] on label "No, proceed to payment" at bounding box center [267, 403] width 91 height 13
click at [222, 405] on input "No, proceed to payment" at bounding box center [225, 400] width 7 height 7
radio input "true"
click at [999, 476] on button "Next" at bounding box center [1004, 481] width 36 height 20
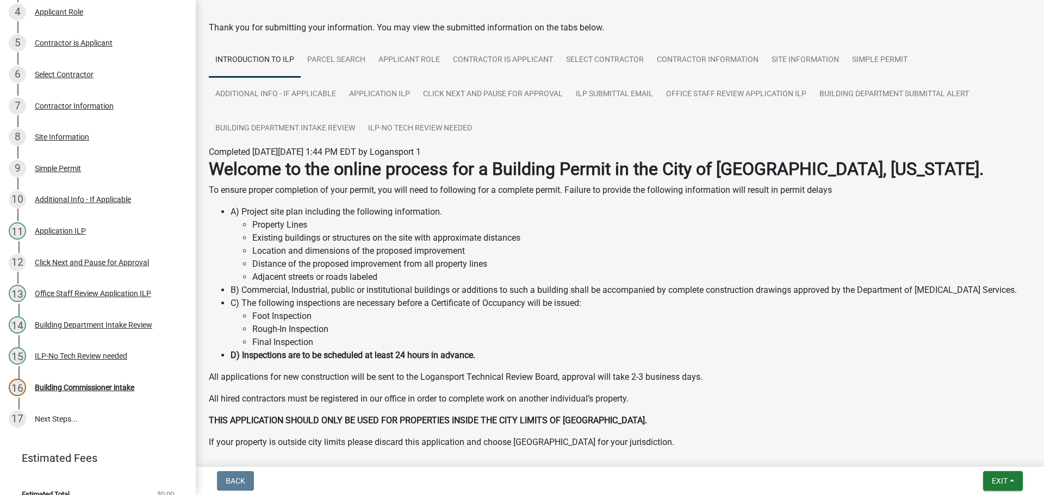
scroll to position [90, 0]
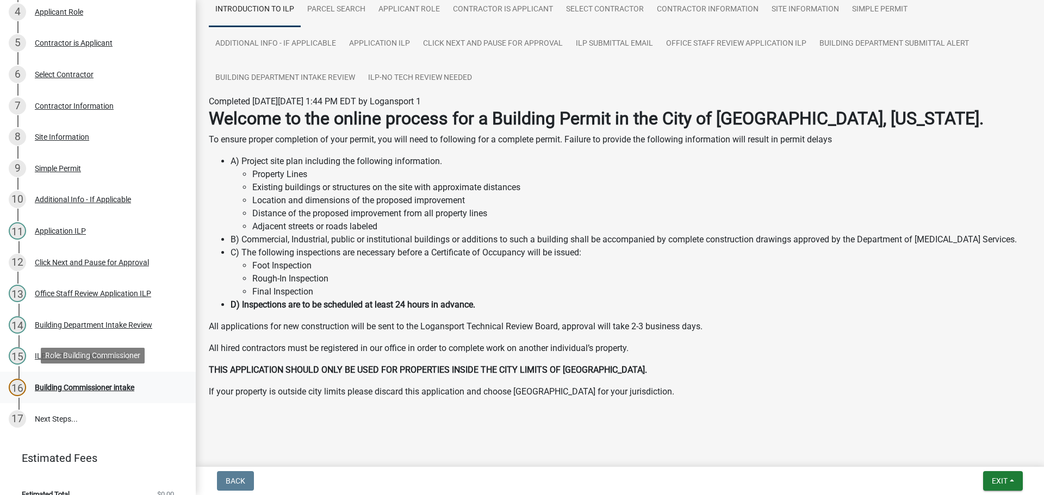
click at [132, 387] on div "Building Commissioner intake" at bounding box center [84, 388] width 99 height 8
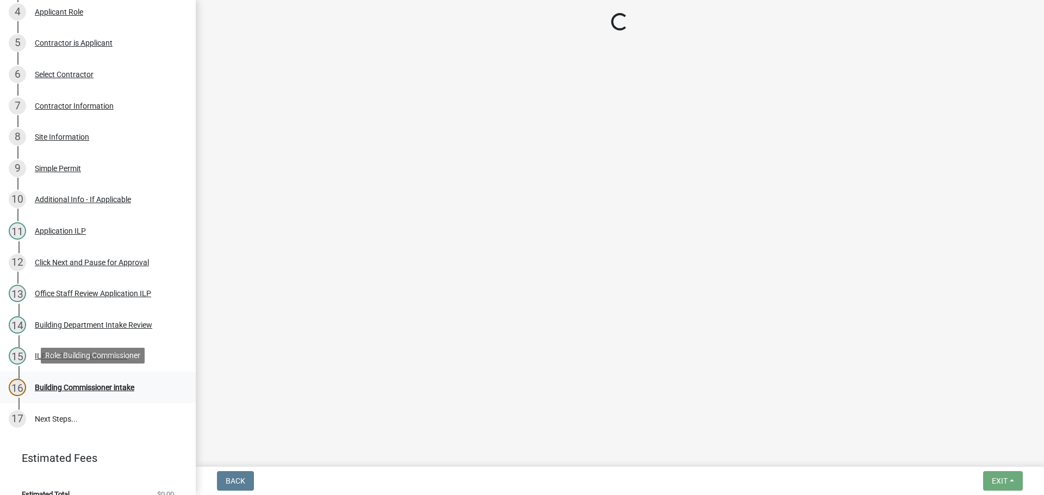
scroll to position [0, 0]
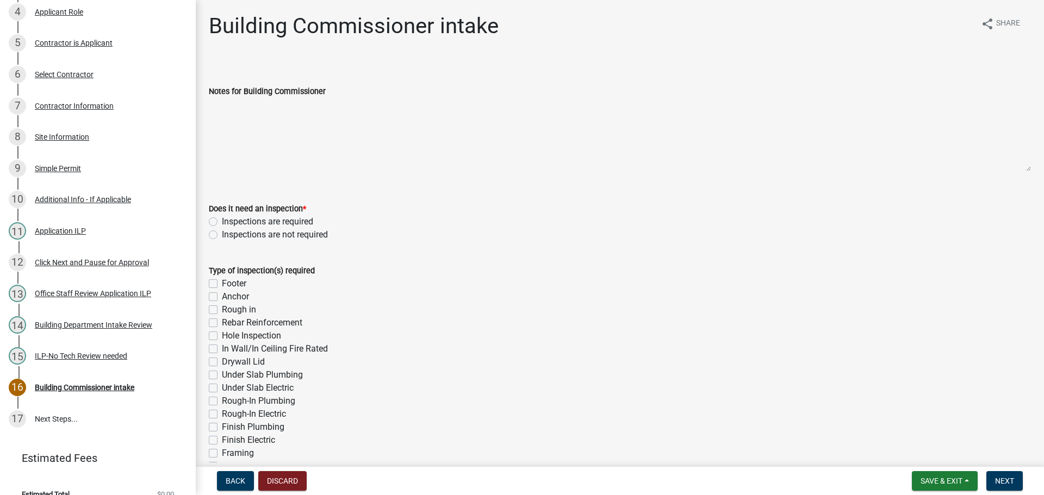
click at [222, 223] on label "Inspections are required" at bounding box center [267, 221] width 91 height 13
click at [222, 222] on input "Inspections are required" at bounding box center [225, 218] width 7 height 7
radio input "true"
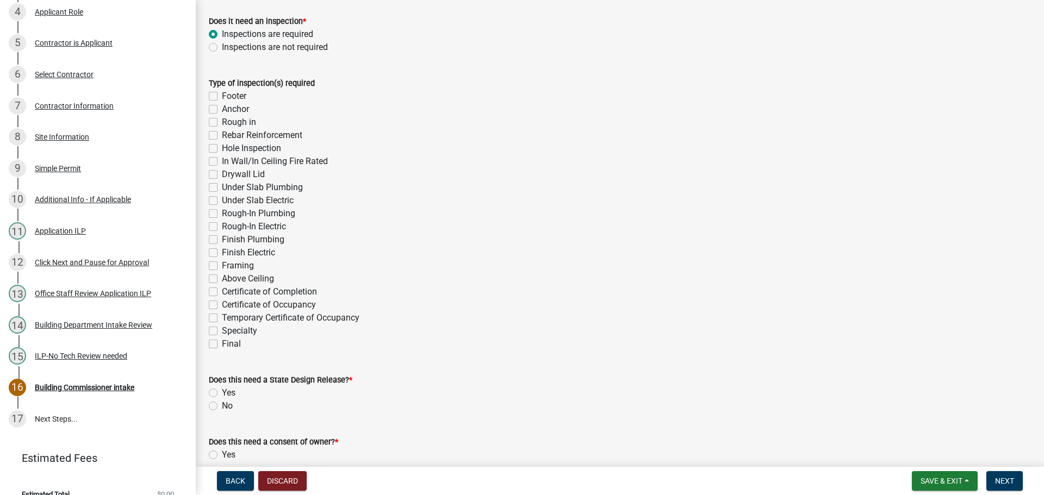
scroll to position [217, 0]
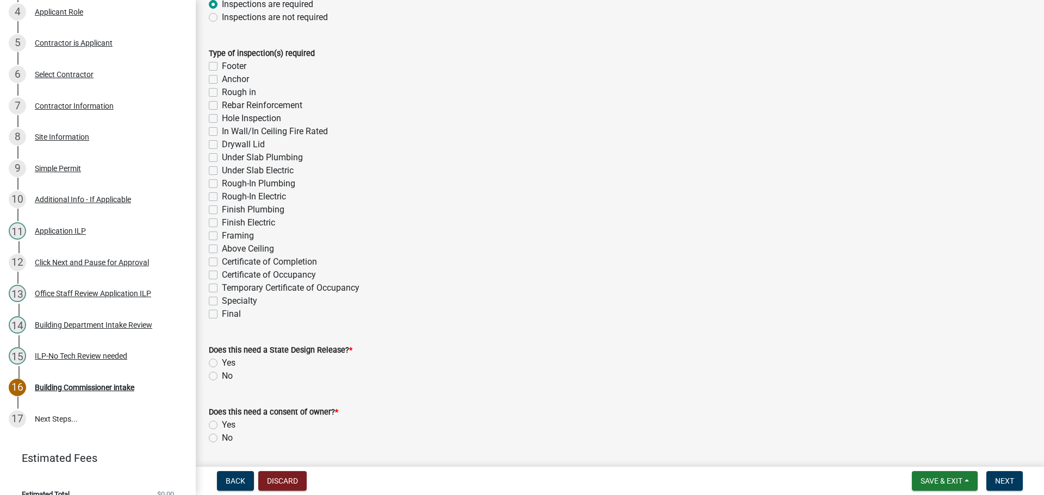
click at [222, 314] on label "Final" at bounding box center [231, 314] width 19 height 13
click at [222, 314] on input "Final" at bounding box center [225, 311] width 7 height 7
checkbox input "true"
checkbox input "false"
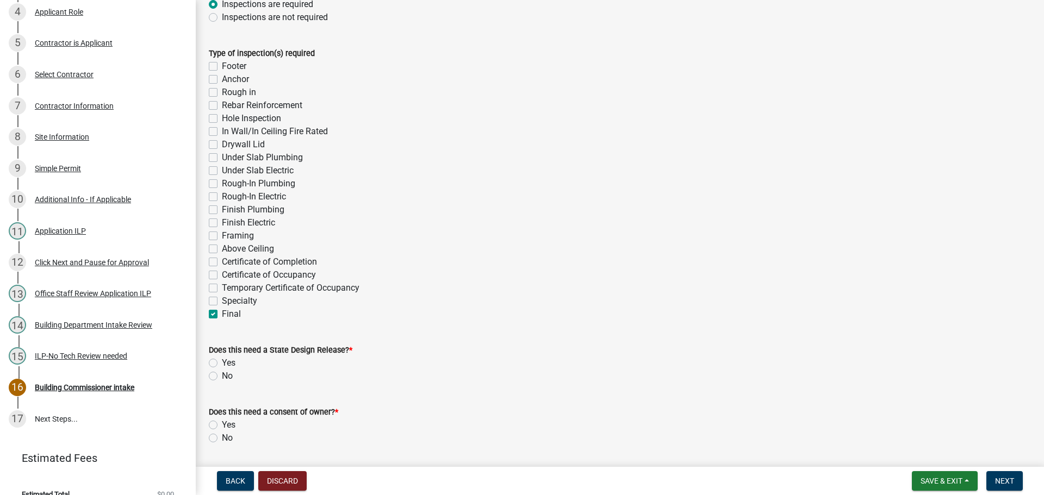
checkbox input "false"
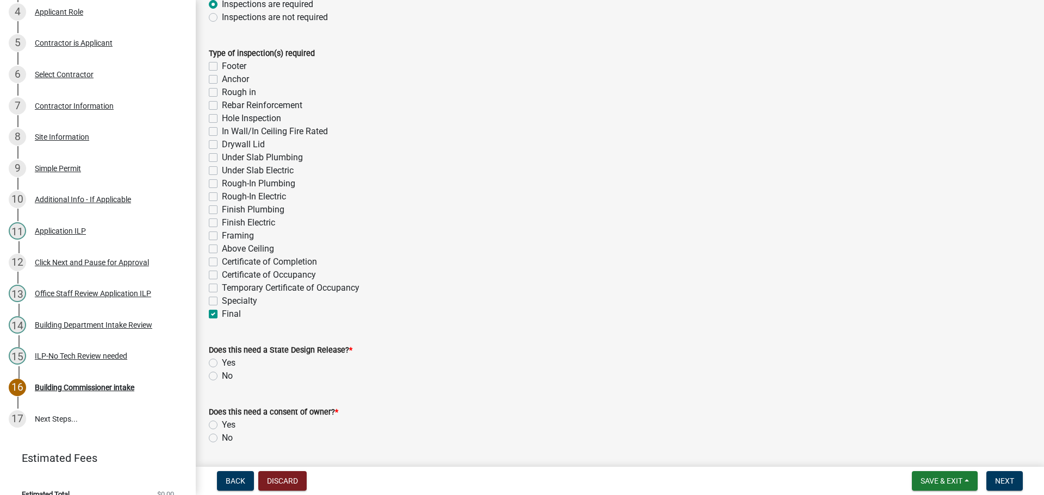
checkbox input "false"
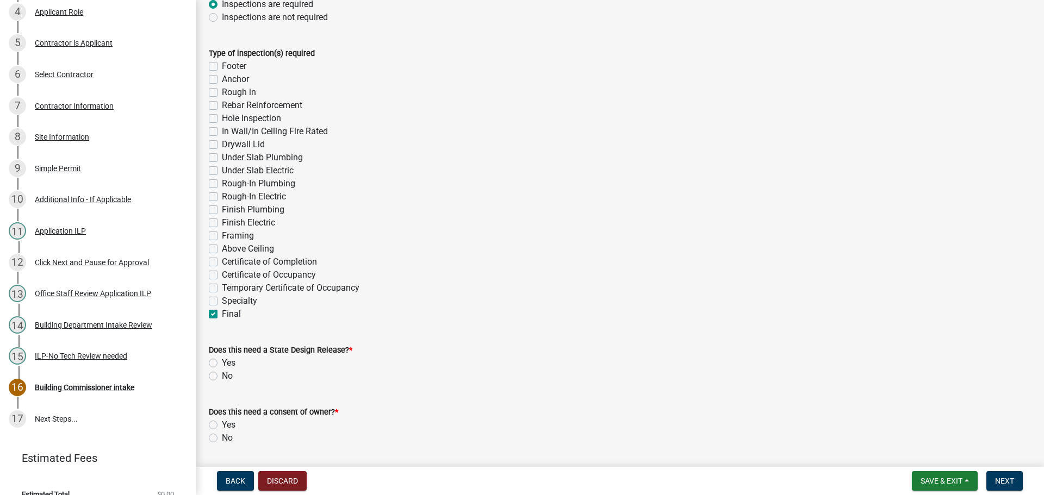
checkbox input "false"
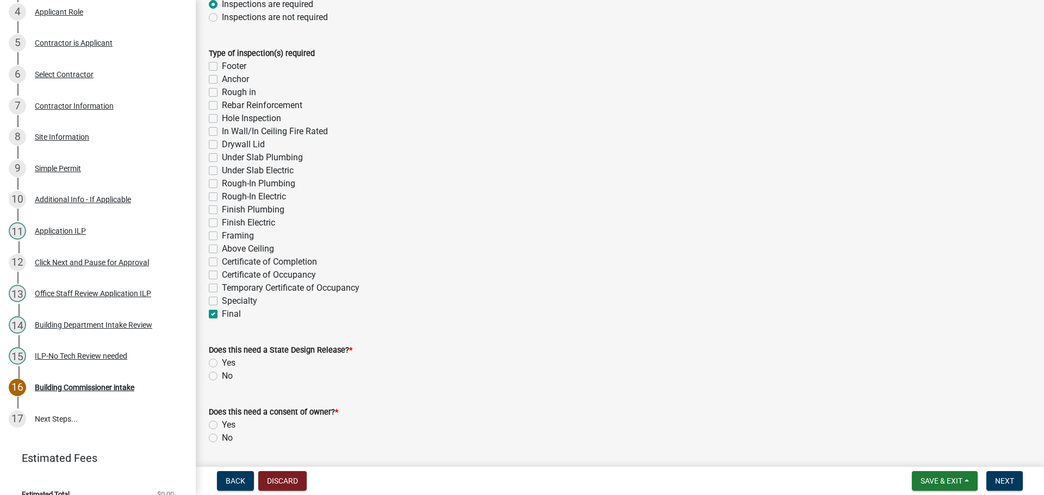
checkbox input "false"
checkbox input "true"
click at [222, 301] on label "Specialty" at bounding box center [239, 301] width 35 height 13
click at [222, 301] on input "Specialty" at bounding box center [225, 298] width 7 height 7
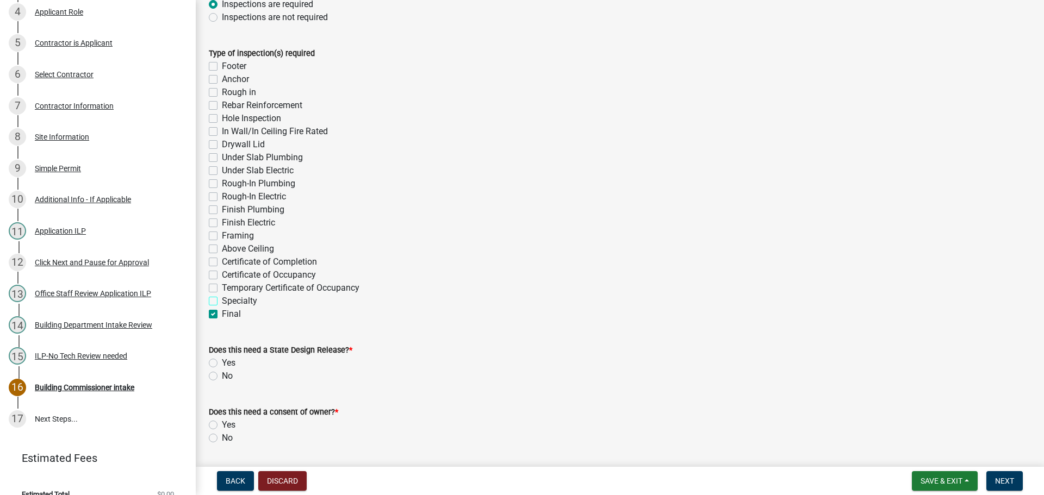
checkbox input "true"
checkbox input "false"
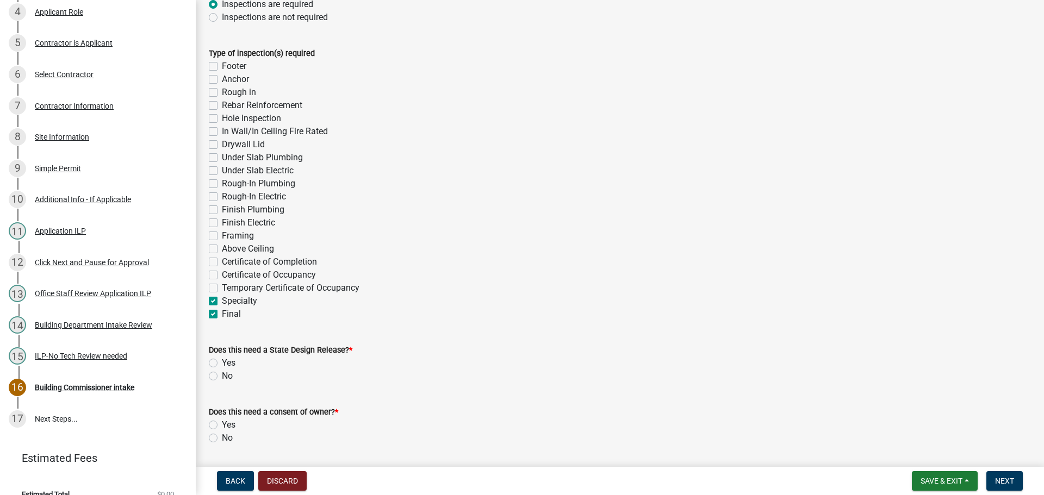
checkbox input "false"
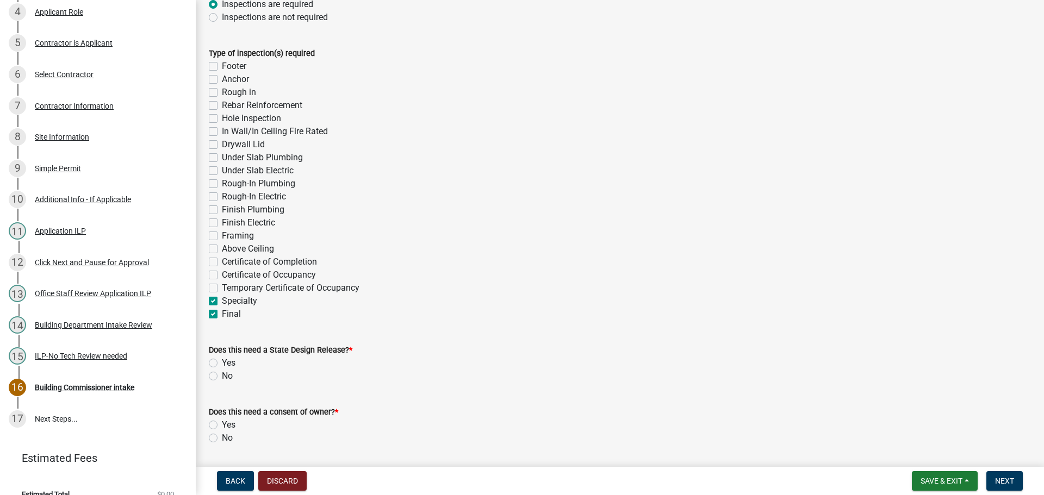
checkbox input "false"
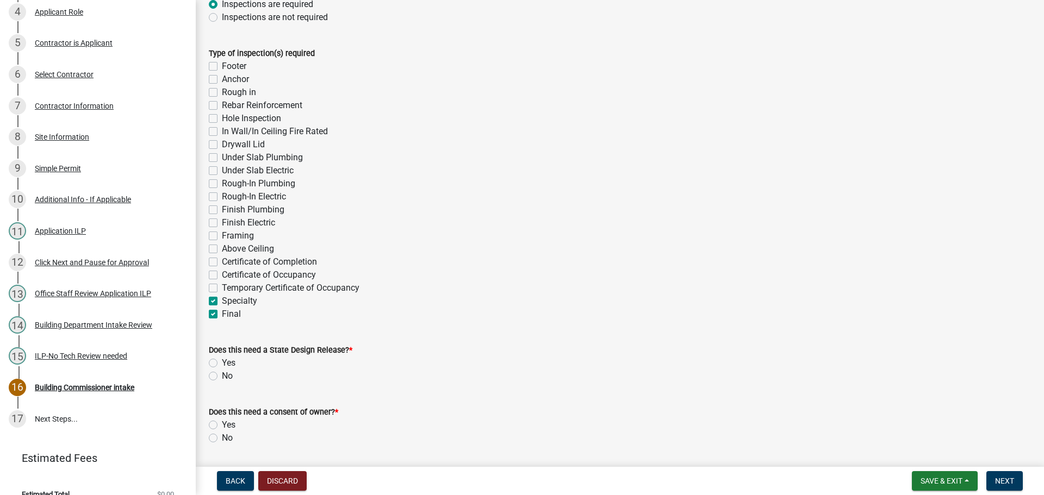
checkbox input "false"
checkbox input "true"
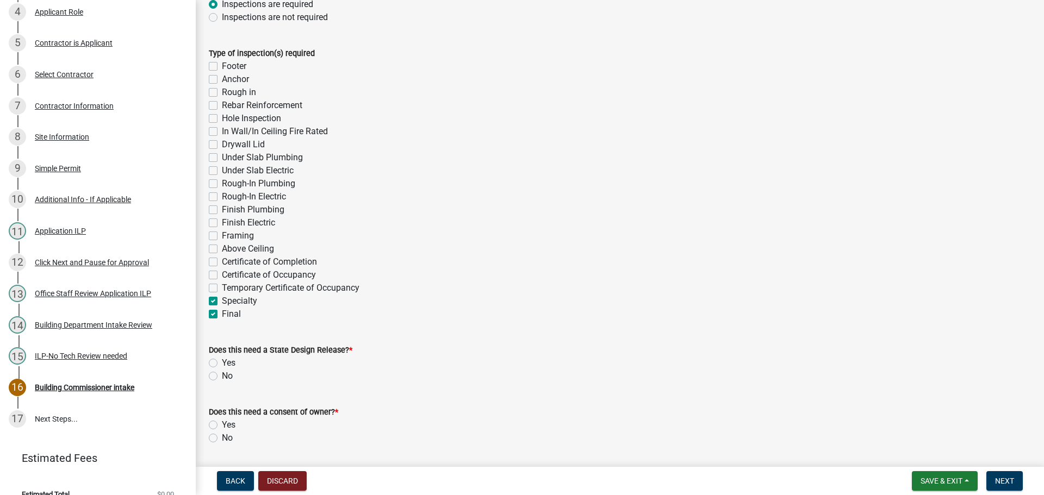
checkbox input "true"
click at [222, 375] on label "No" at bounding box center [227, 376] width 11 height 13
click at [222, 375] on input "No" at bounding box center [225, 373] width 7 height 7
radio input "true"
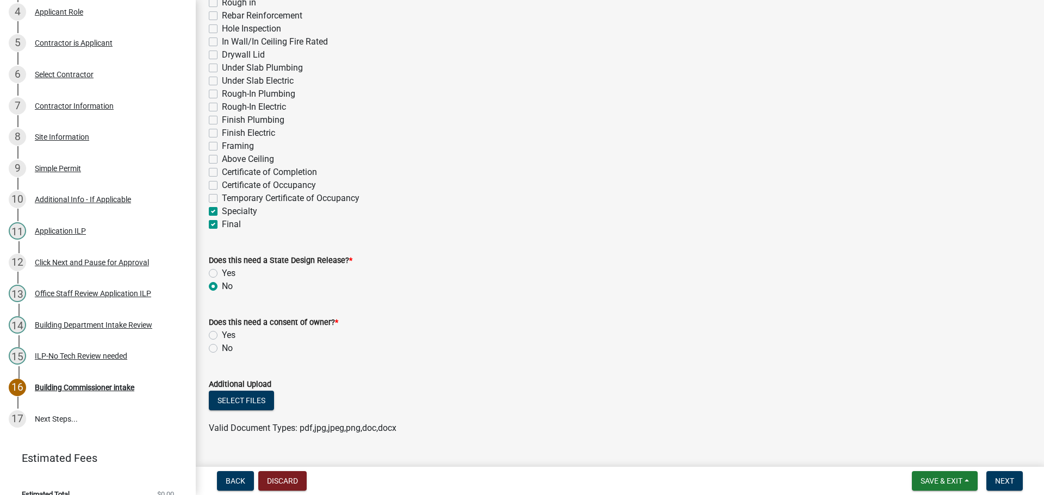
scroll to position [326, 0]
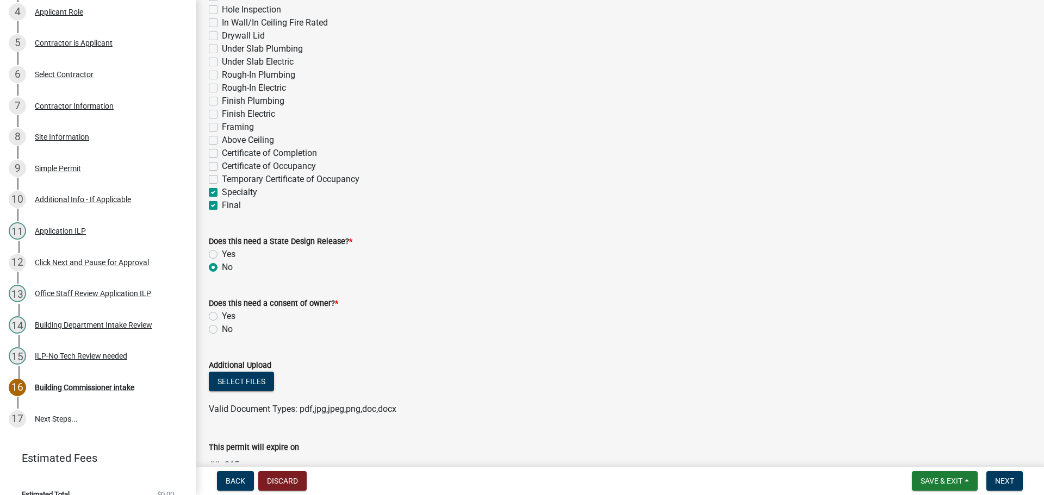
click at [222, 314] on label "Yes" at bounding box center [229, 316] width 14 height 13
click at [222, 314] on input "Yes" at bounding box center [225, 313] width 7 height 7
radio input "true"
click at [222, 333] on label "No" at bounding box center [227, 329] width 11 height 13
click at [222, 330] on input "No" at bounding box center [225, 326] width 7 height 7
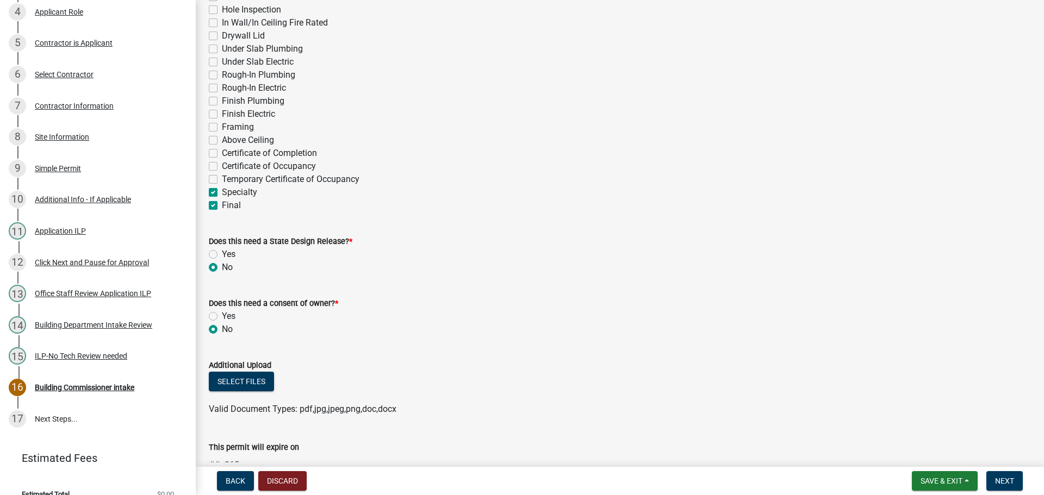
radio input "true"
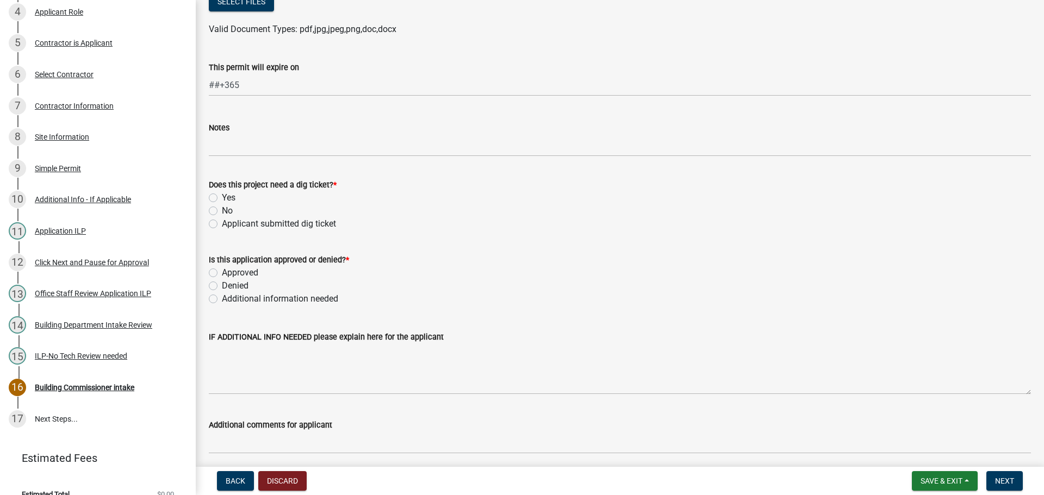
scroll to position [707, 0]
click at [222, 208] on label "No" at bounding box center [227, 210] width 11 height 13
click at [222, 208] on input "No" at bounding box center [225, 207] width 7 height 7
radio input "true"
click at [222, 270] on label "Approved" at bounding box center [240, 272] width 36 height 13
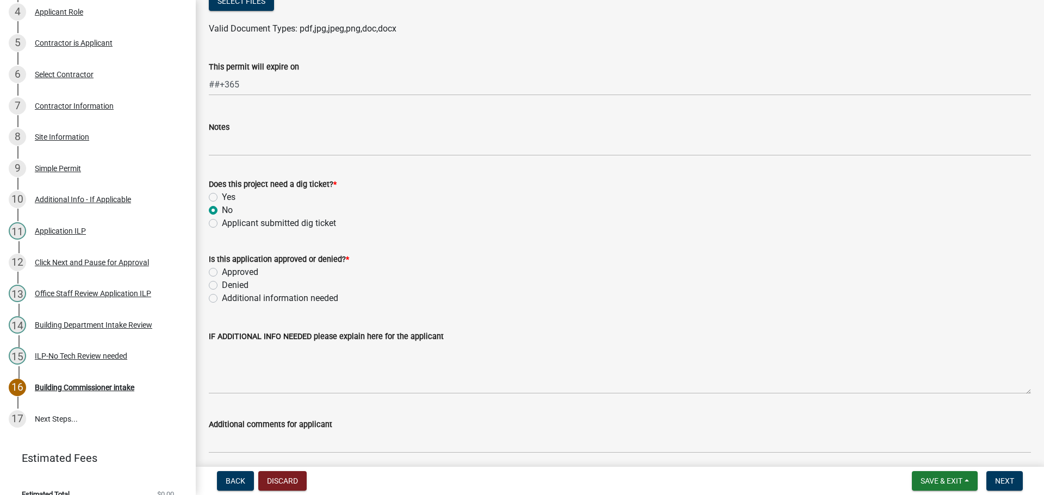
click at [222, 270] on input "Approved" at bounding box center [225, 269] width 7 height 7
radio input "true"
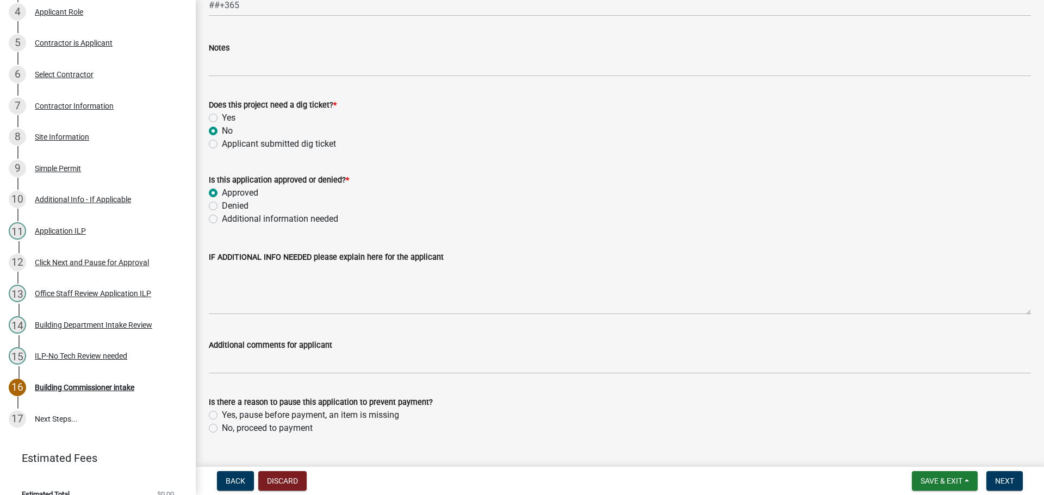
scroll to position [811, 0]
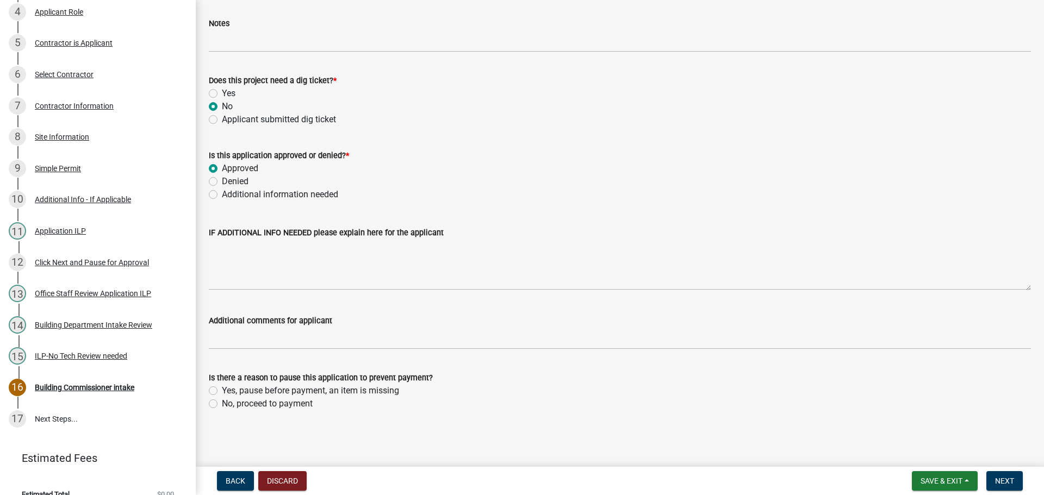
click at [212, 399] on div "No, proceed to payment" at bounding box center [620, 403] width 822 height 13
click at [222, 402] on label "No, proceed to payment" at bounding box center [267, 403] width 91 height 13
click at [222, 402] on input "No, proceed to payment" at bounding box center [225, 400] width 7 height 7
radio input "true"
click at [1002, 482] on span "Next" at bounding box center [1004, 481] width 19 height 9
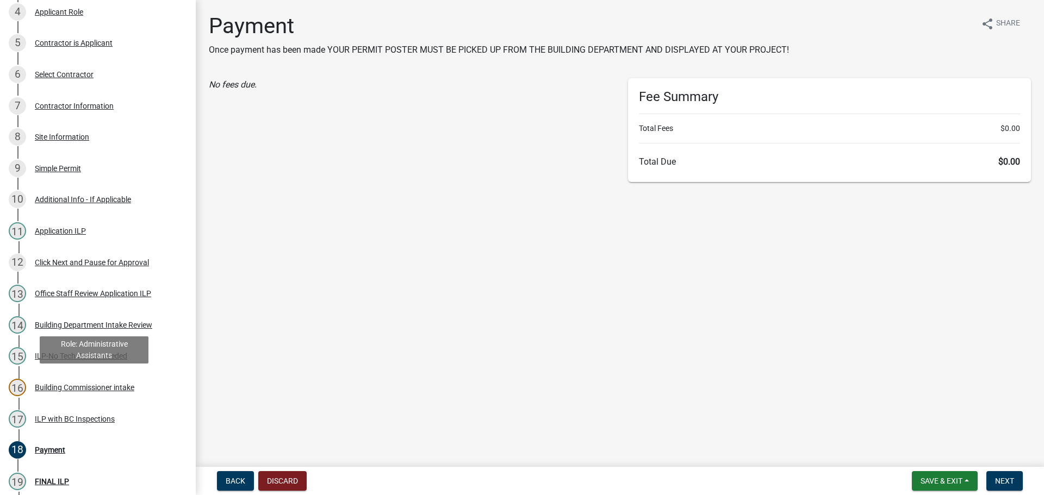
scroll to position [366, 0]
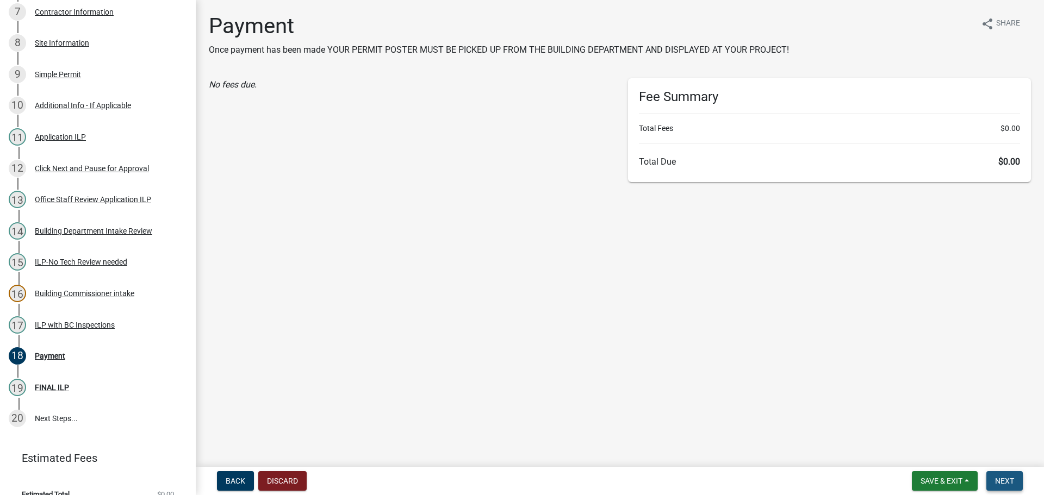
click at [1005, 473] on button "Next" at bounding box center [1004, 481] width 36 height 20
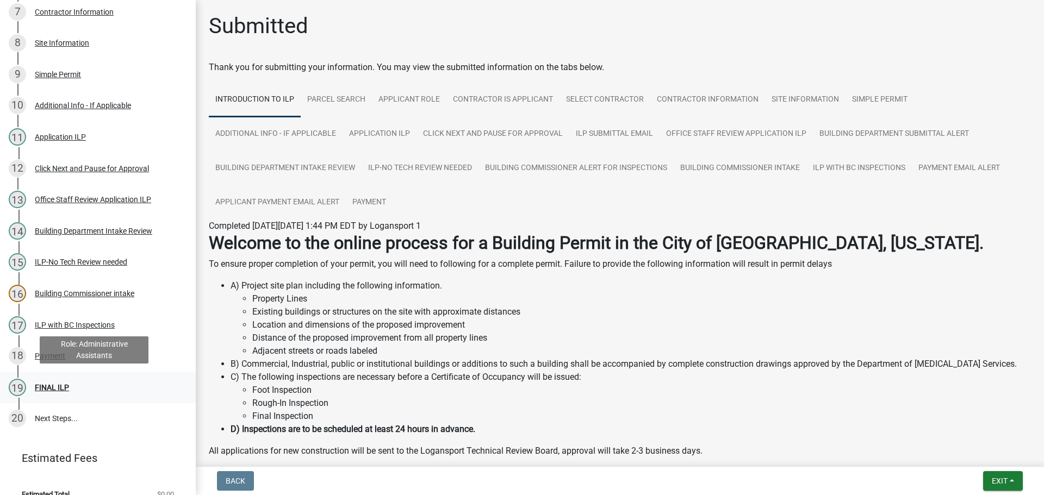
click at [50, 388] on div "FINAL ILP" at bounding box center [52, 388] width 34 height 8
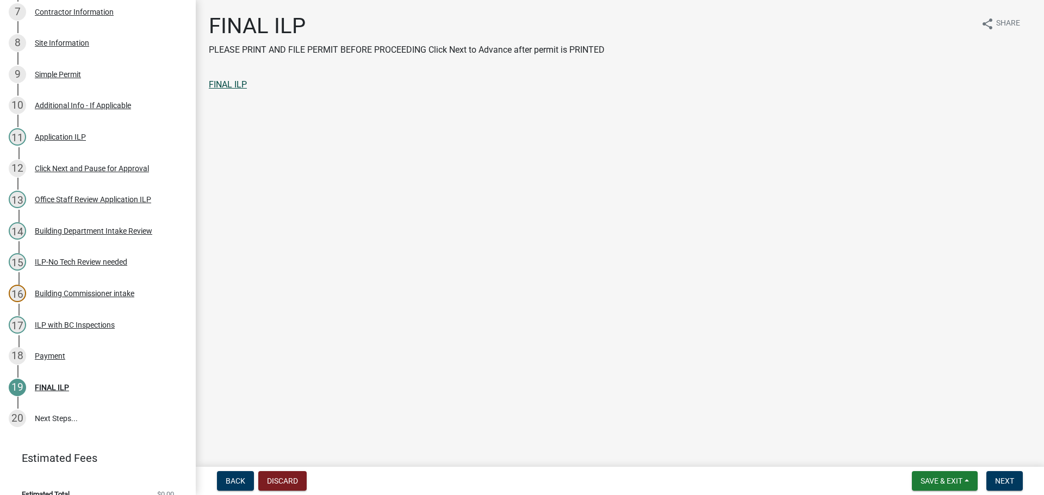
click at [231, 84] on link "FINAL ILP" at bounding box center [228, 84] width 38 height 10
click at [1005, 478] on span "Next" at bounding box center [1004, 481] width 19 height 9
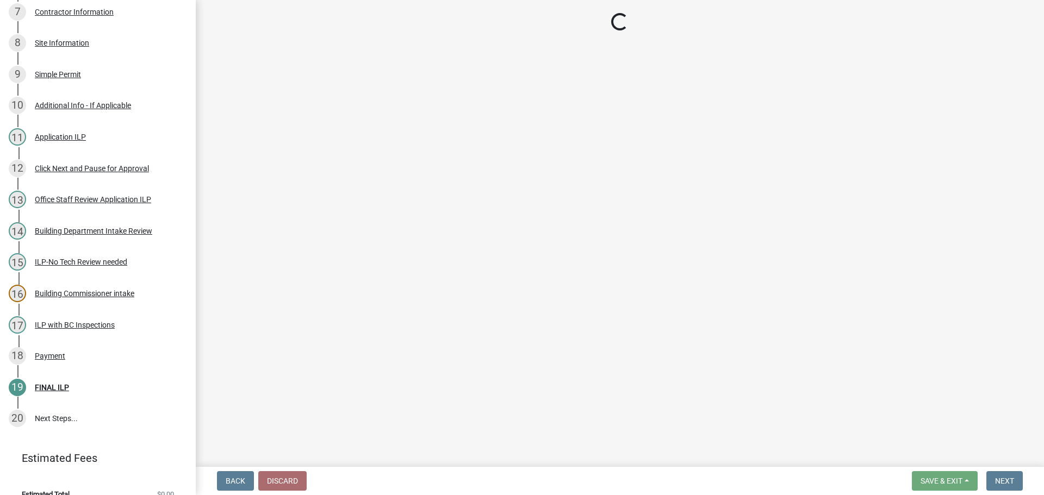
scroll to position [460, 0]
